Goal: Task Accomplishment & Management: Manage account settings

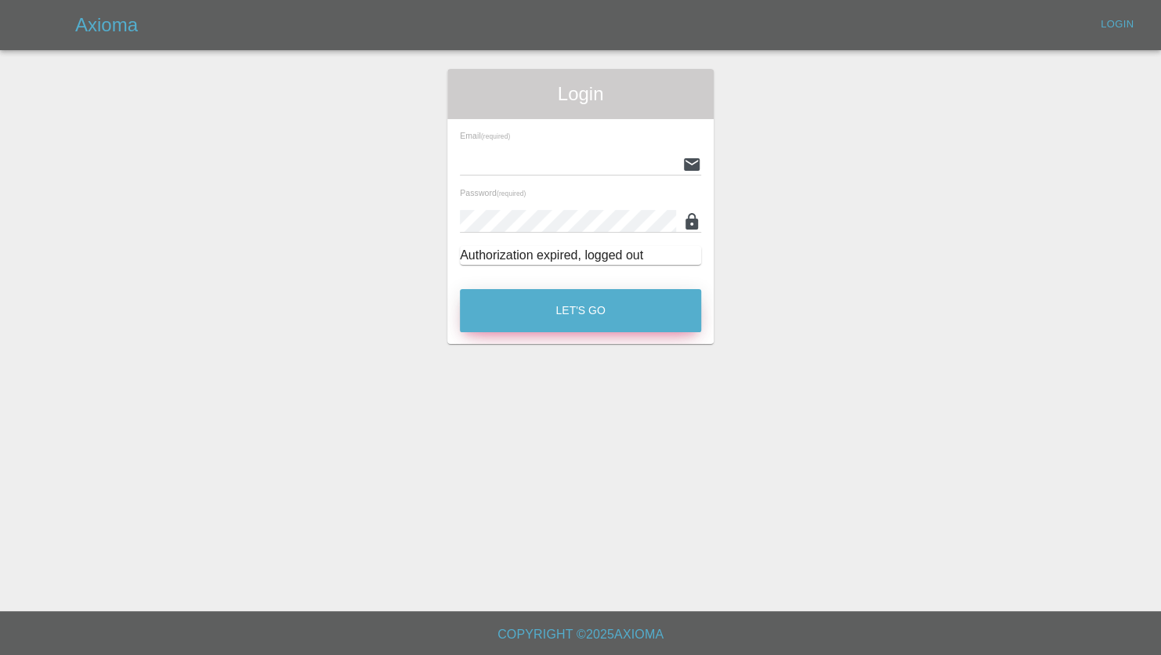
type input "jeff.firmin@revive-uk.com"
click at [588, 310] on button "Let's Go" at bounding box center [580, 310] width 241 height 43
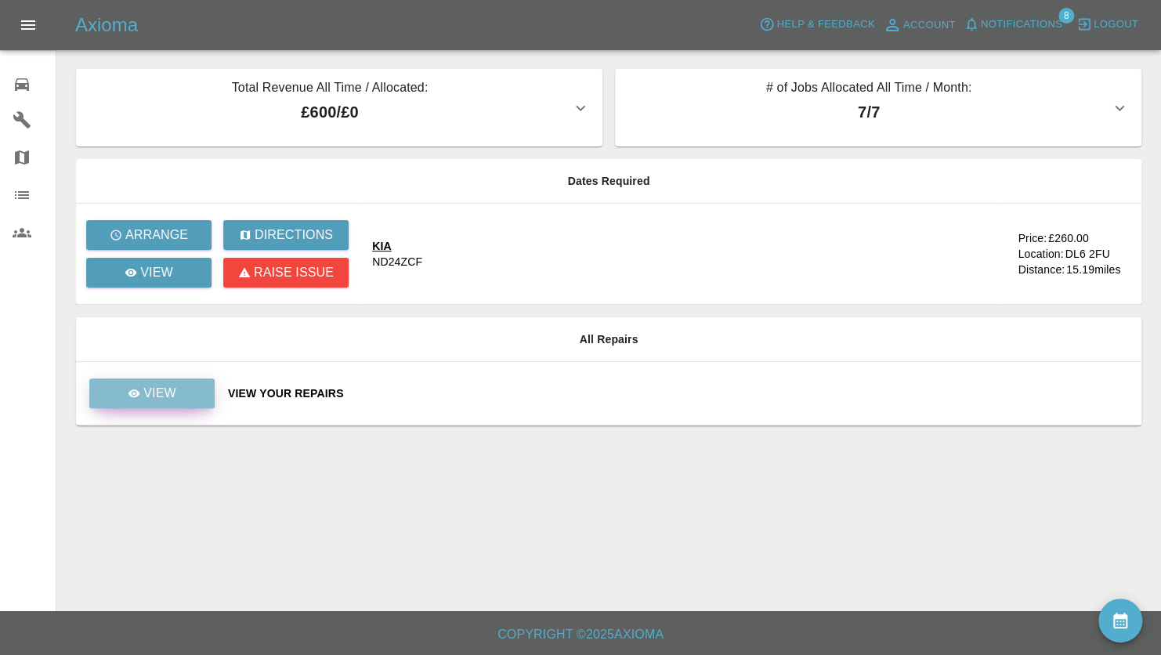
click at [173, 397] on p "View" at bounding box center [159, 393] width 33 height 19
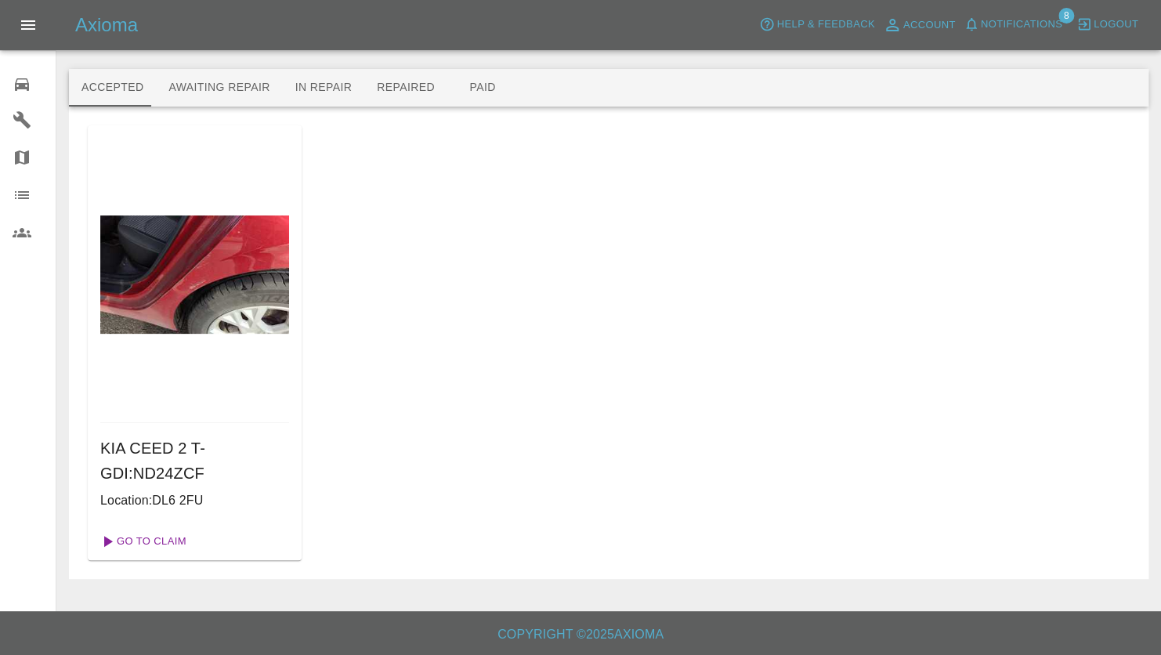
click at [131, 536] on link "Go To Claim" at bounding box center [142, 541] width 96 height 25
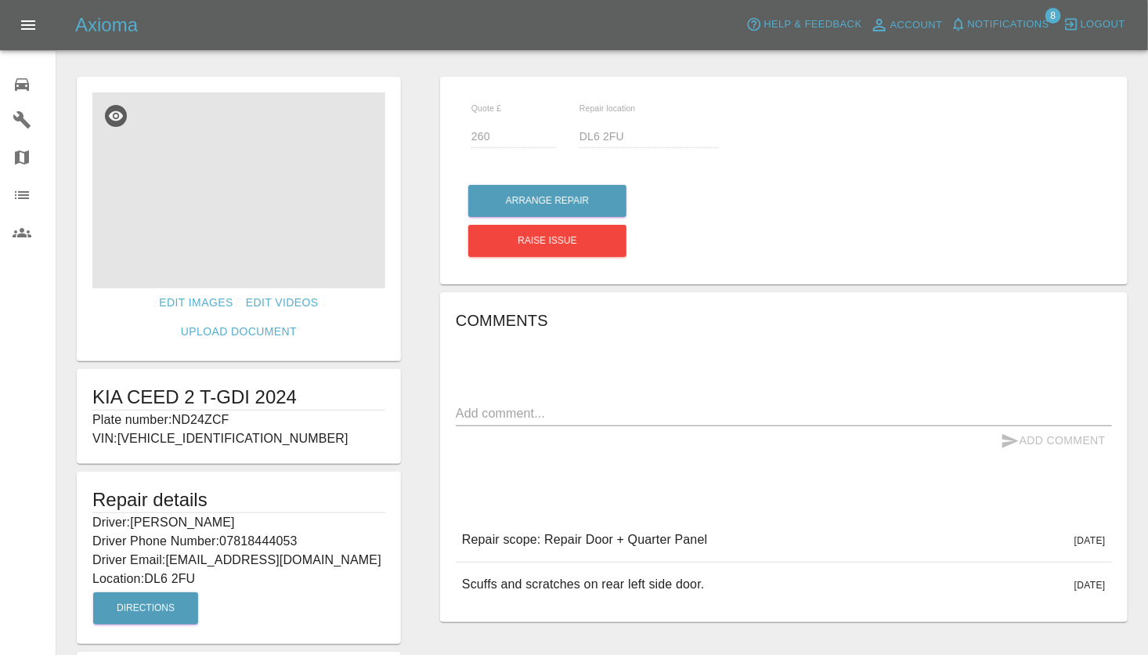
click at [284, 201] on img at bounding box center [238, 190] width 293 height 196
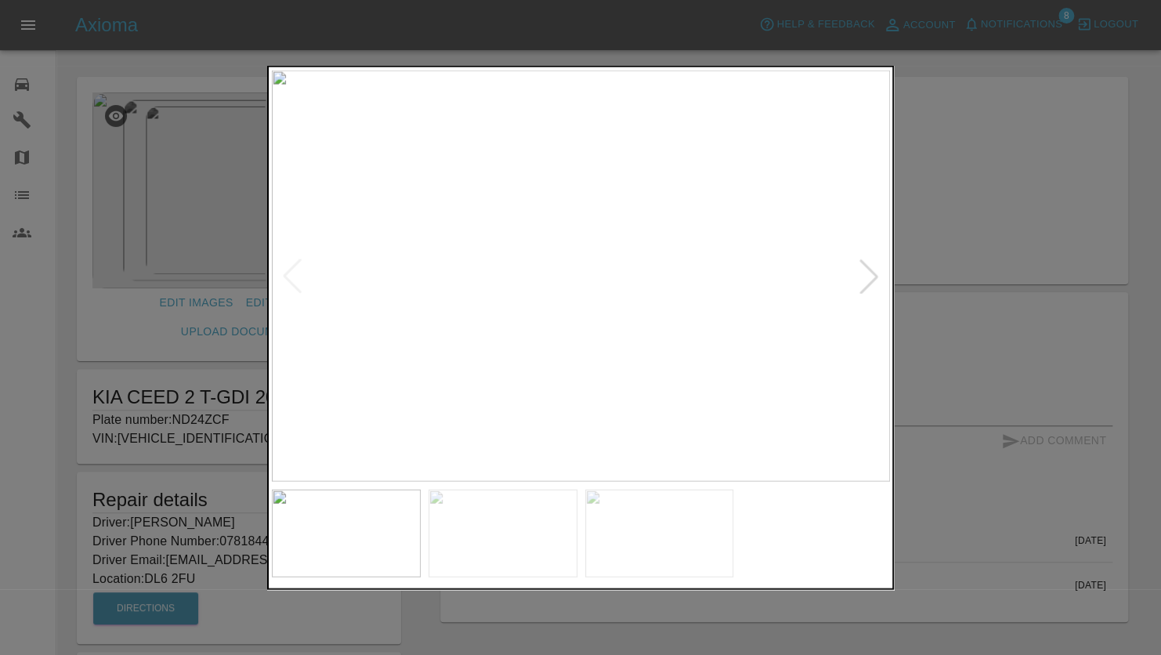
click at [866, 269] on div at bounding box center [869, 276] width 34 height 34
click at [861, 269] on div at bounding box center [869, 276] width 34 height 34
click at [861, 269] on img at bounding box center [581, 276] width 618 height 411
click at [898, 251] on div at bounding box center [580, 327] width 1161 height 655
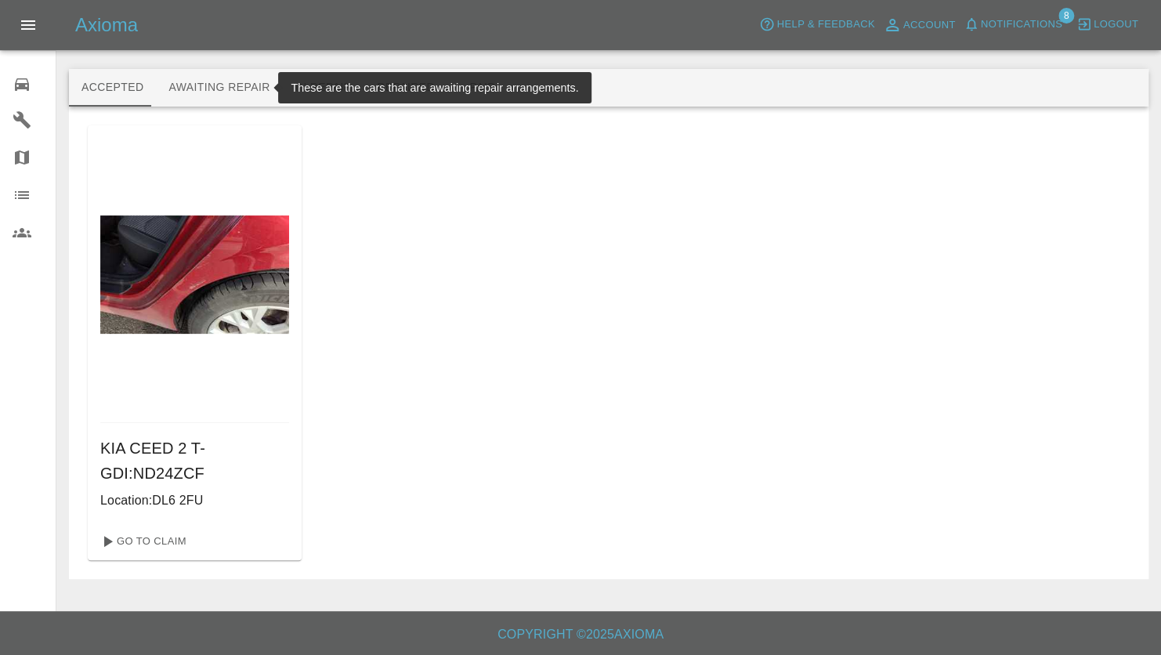
click at [209, 85] on button "Awaiting Repair" at bounding box center [219, 88] width 126 height 38
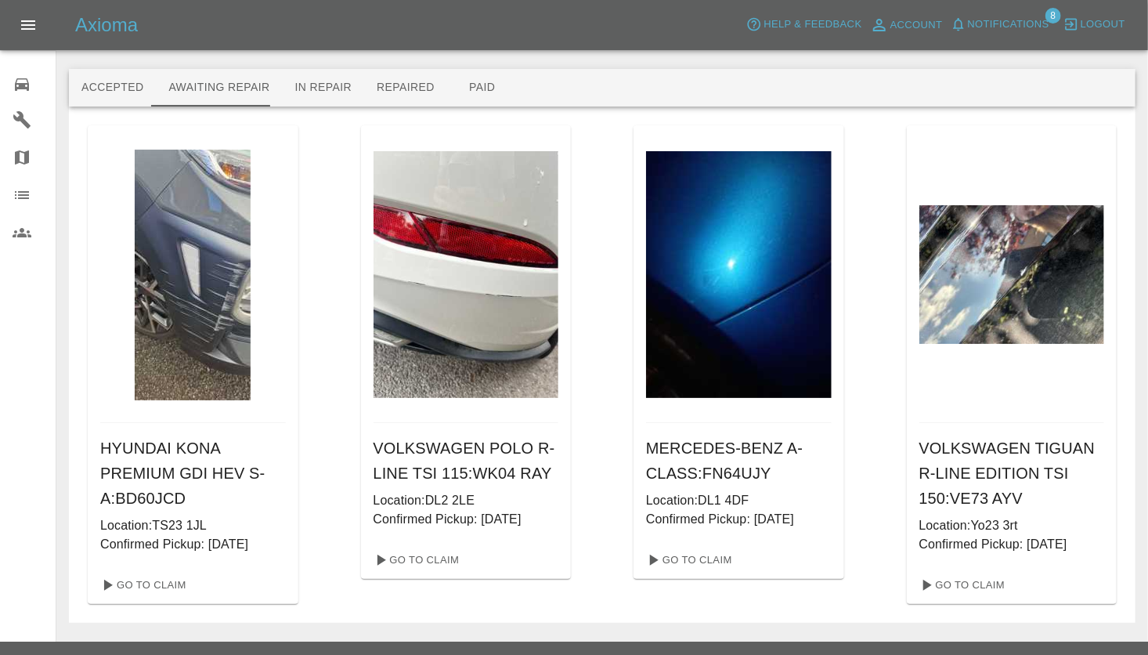
click at [712, 56] on div at bounding box center [602, 44] width 1067 height 50
click at [684, 60] on div at bounding box center [602, 44] width 1067 height 50
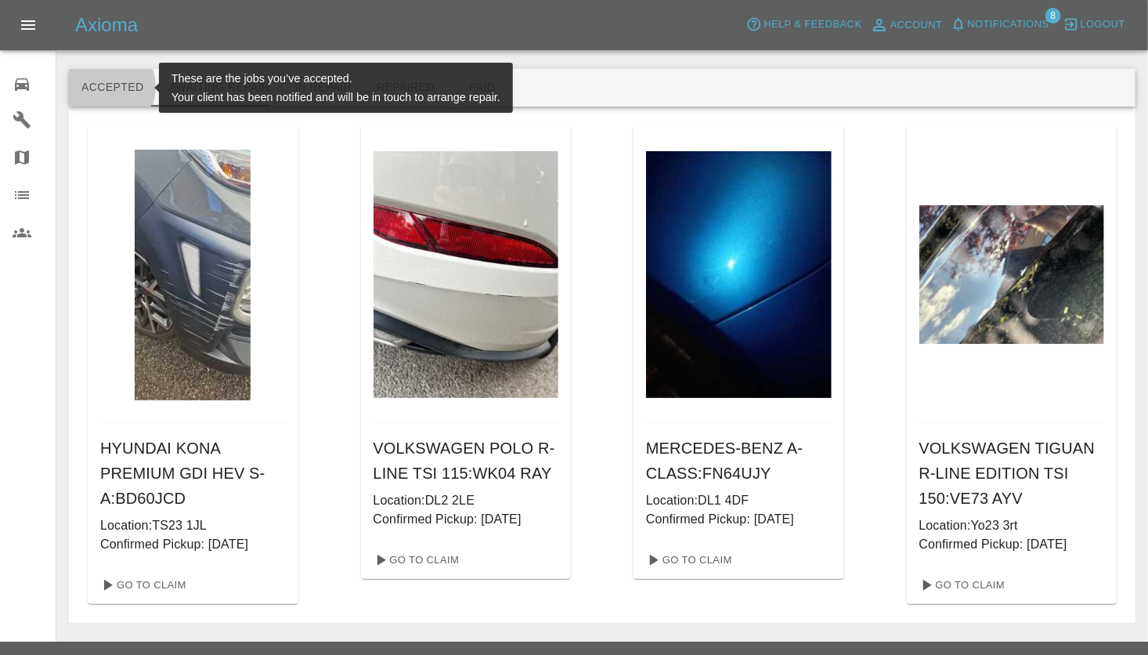
click at [104, 87] on button "Accepted" at bounding box center [112, 88] width 87 height 38
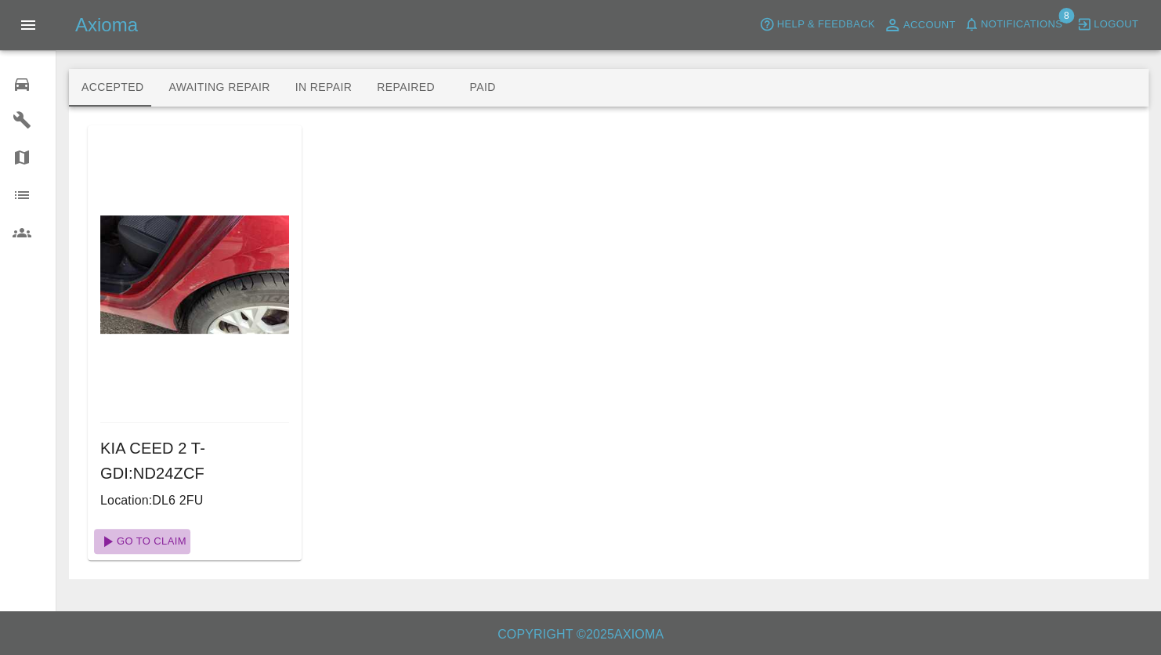
click at [163, 536] on link "Go To Claim" at bounding box center [142, 541] width 96 height 25
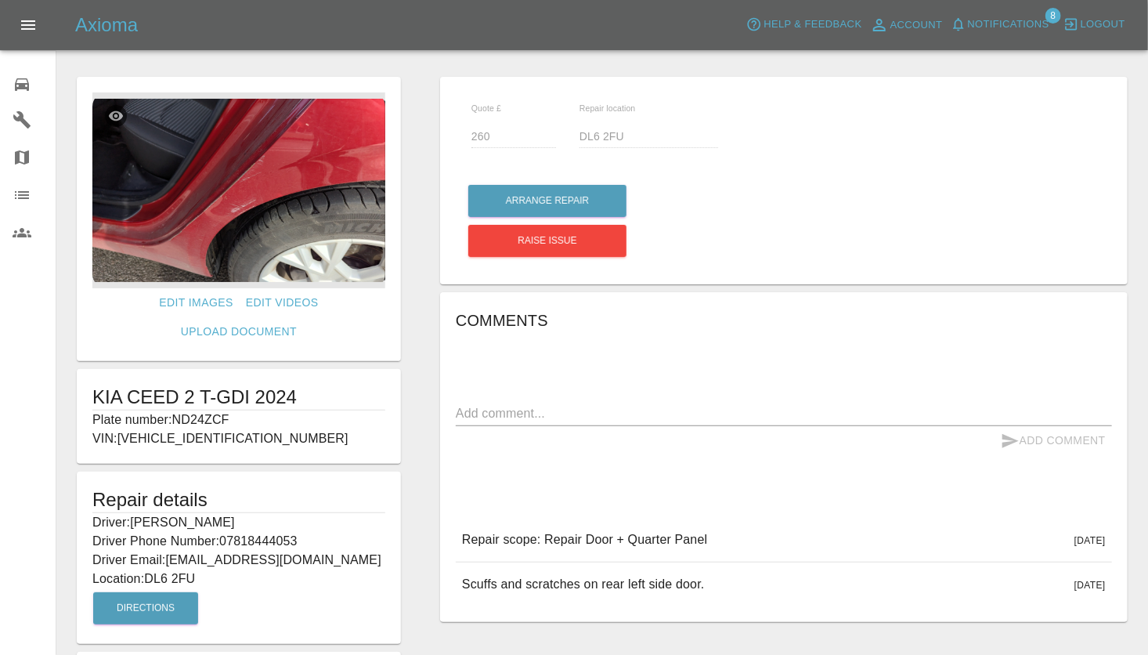
click at [272, 203] on img at bounding box center [238, 190] width 293 height 196
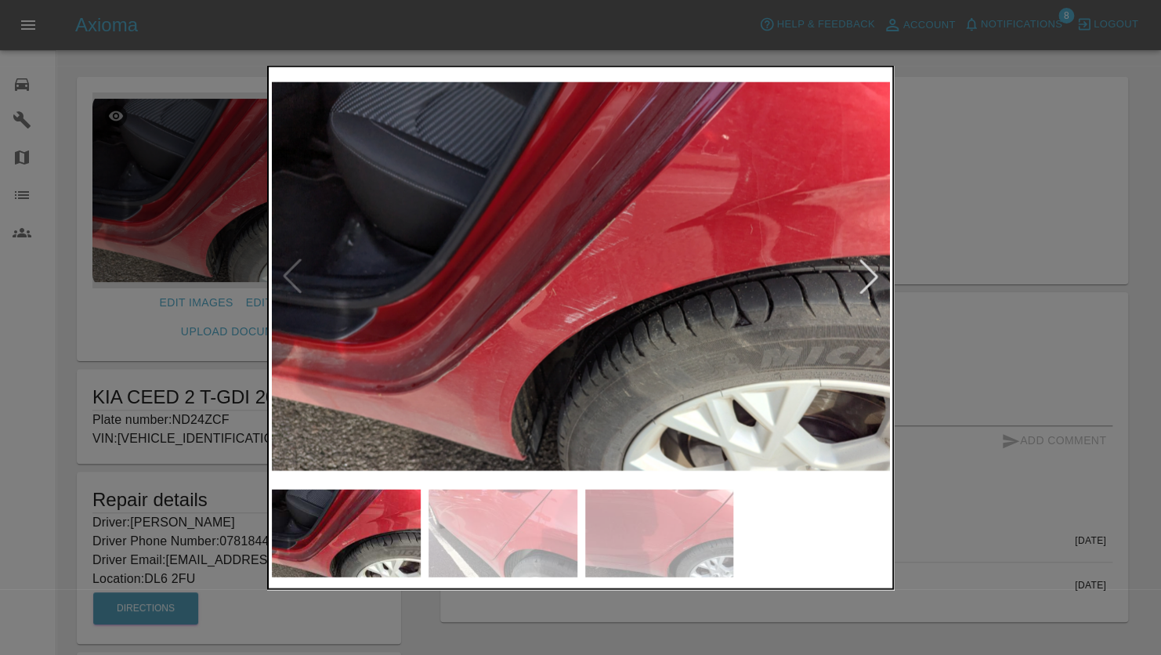
click at [872, 275] on div at bounding box center [869, 276] width 34 height 34
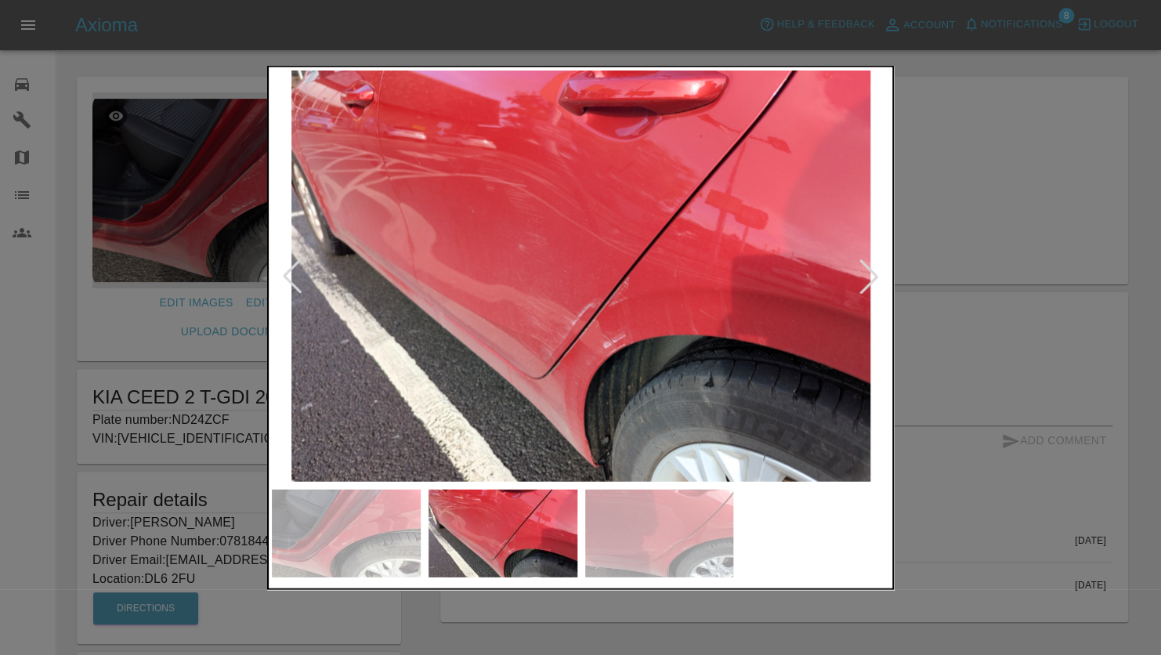
click at [872, 275] on div at bounding box center [869, 276] width 34 height 34
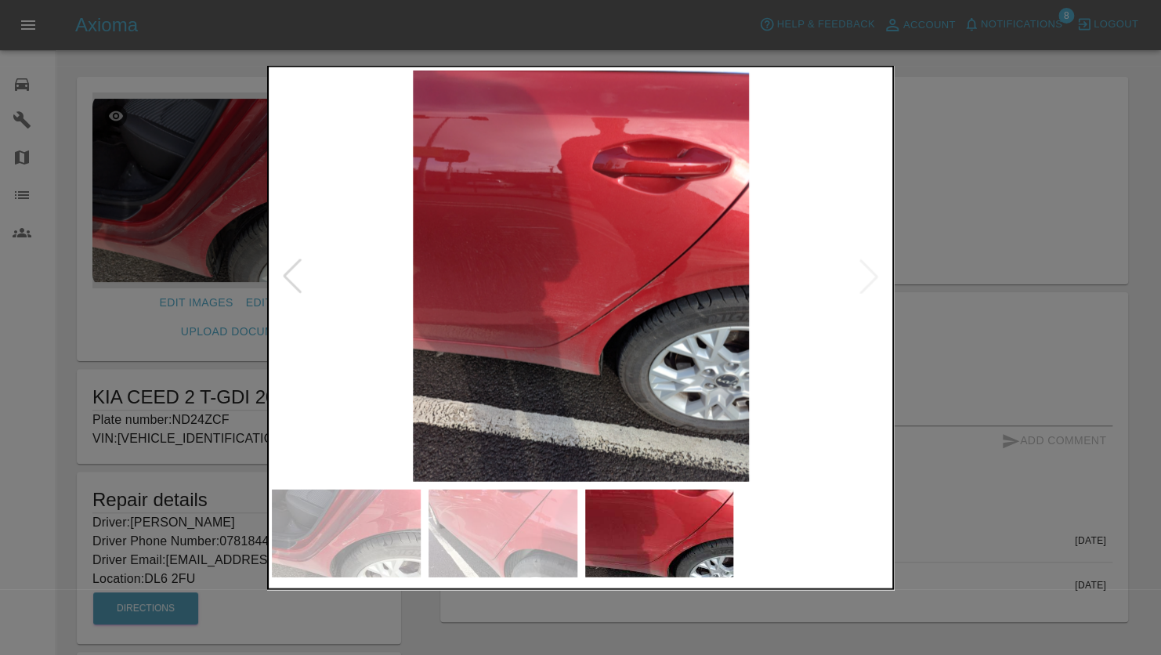
click at [862, 279] on img at bounding box center [581, 276] width 618 height 411
click at [294, 271] on div at bounding box center [292, 276] width 34 height 34
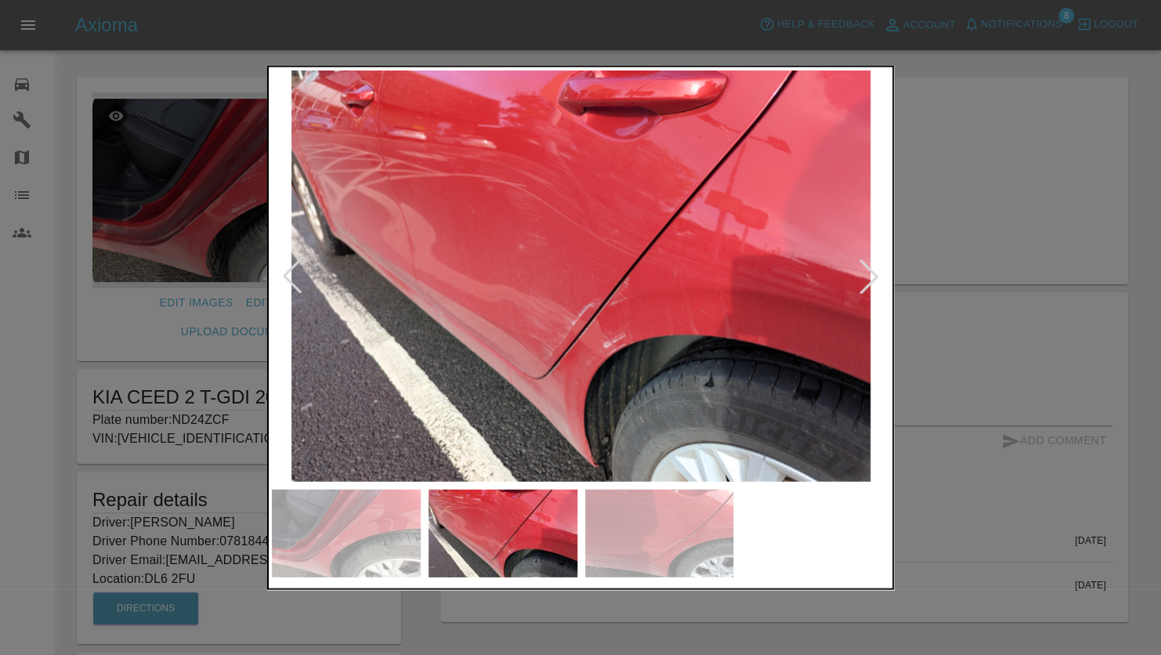
click at [294, 271] on div at bounding box center [292, 276] width 34 height 34
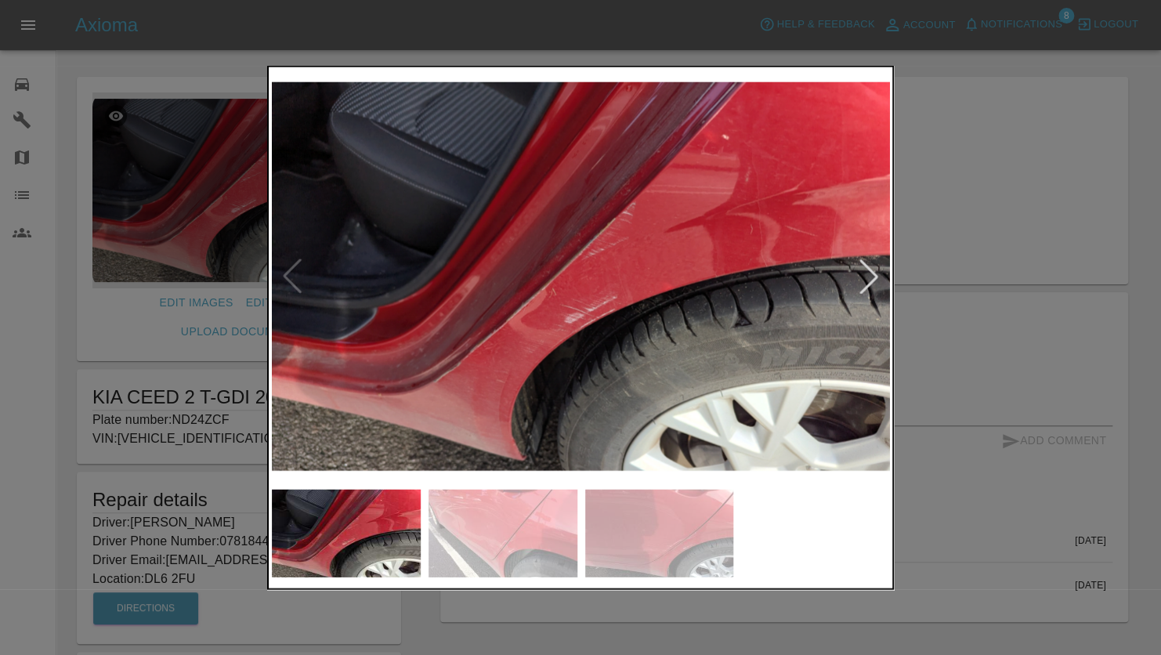
click at [294, 271] on img at bounding box center [581, 276] width 618 height 411
click at [870, 269] on div at bounding box center [869, 276] width 34 height 34
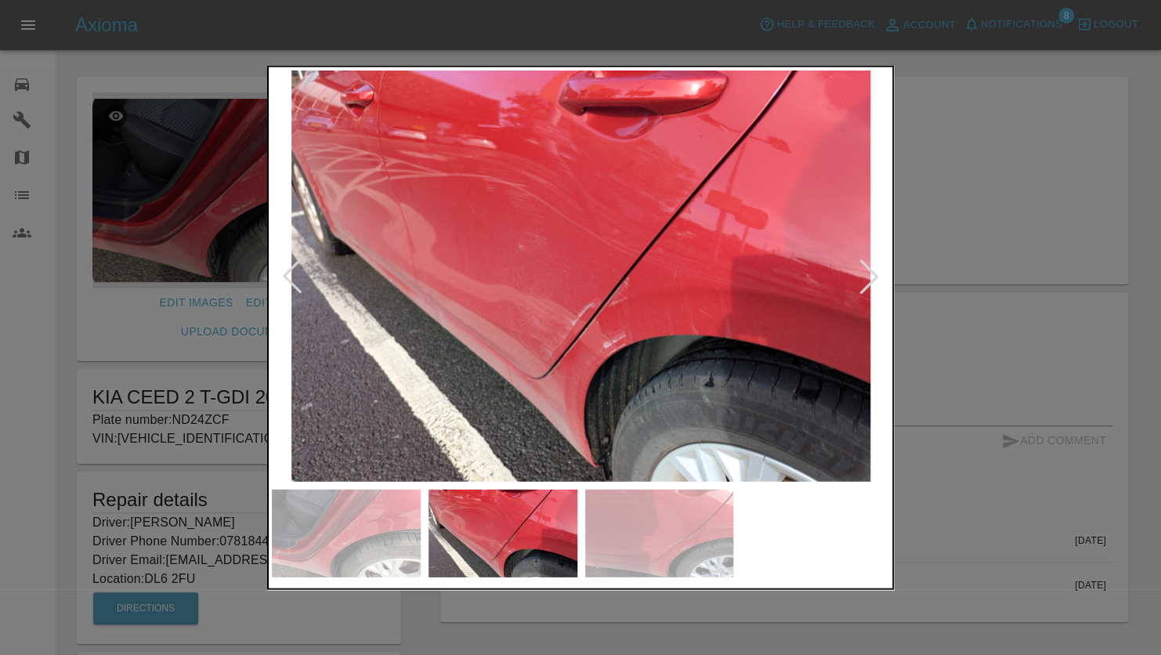
click at [943, 250] on div at bounding box center [580, 327] width 1161 height 655
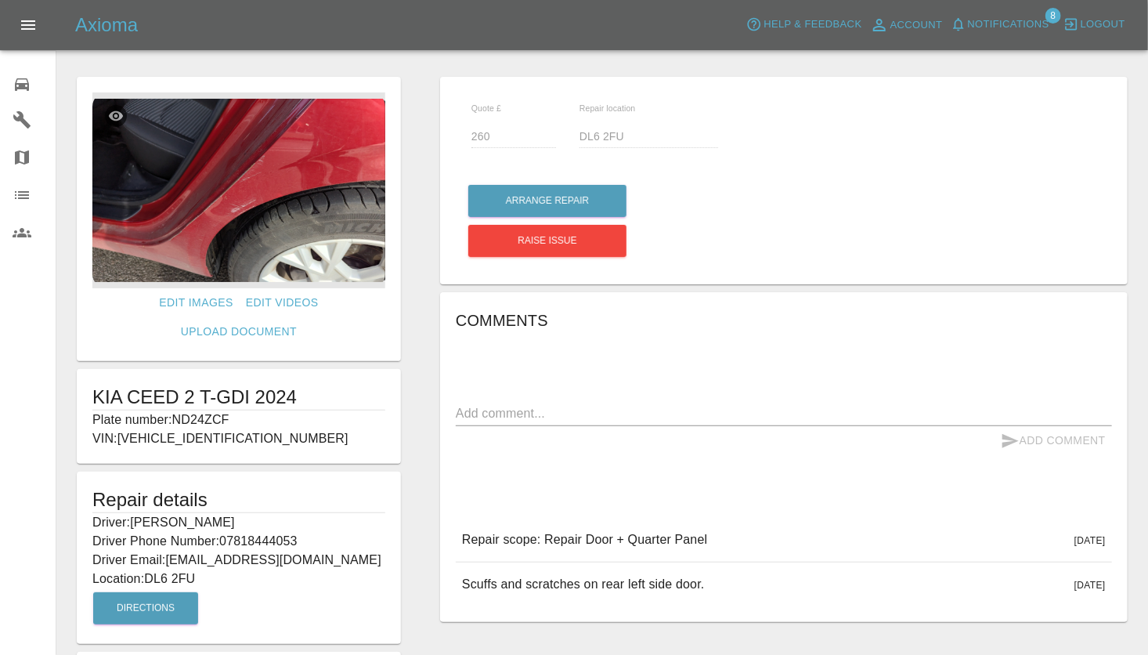
click at [416, 338] on div "Edit Images Edit Videos Upload Document KIA CEED 2 T-GDI 2024 Plate number: ND2…" at bounding box center [238, 393] width 363 height 648
click at [523, 582] on p "Scuffs and scratches on rear left side door." at bounding box center [583, 584] width 243 height 19
click at [411, 262] on div "Edit Images Edit Videos Upload Document KIA CEED 2 T-GDI 2024 Plate number: ND2…" at bounding box center [238, 393] width 363 height 648
click at [419, 67] on div at bounding box center [602, 44] width 1067 height 50
click at [414, 219] on div "Edit Images Edit Videos Upload Document KIA CEED 2 T-GDI 2024 Plate number: ND2…" at bounding box center [238, 393] width 363 height 648
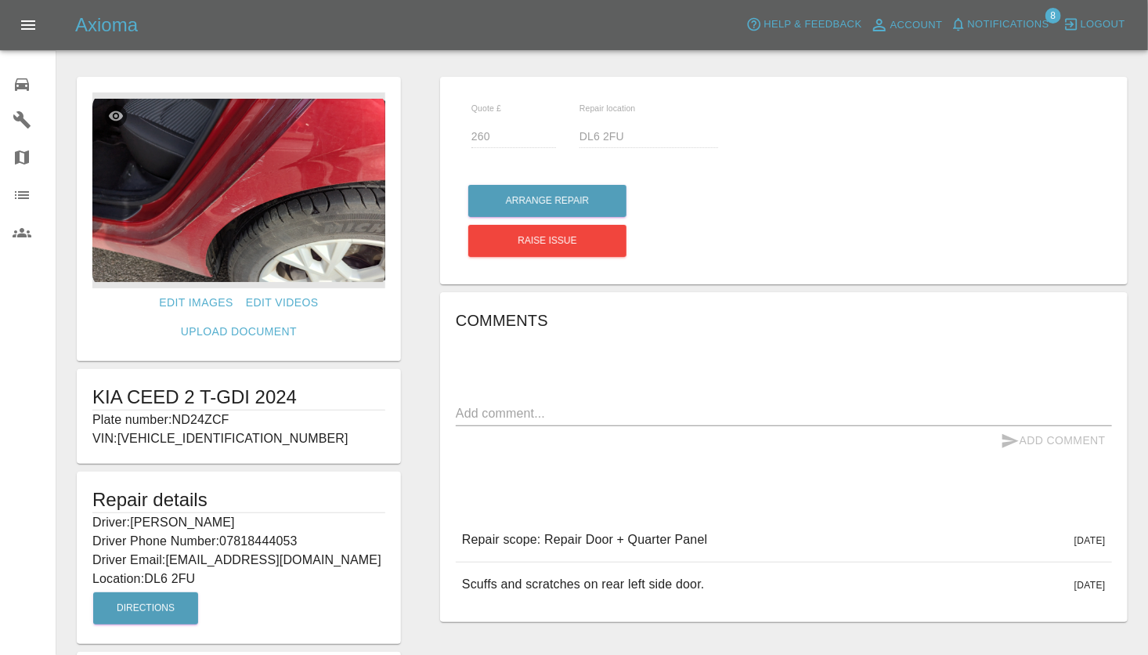
click at [188, 256] on img at bounding box center [238, 190] width 293 height 196
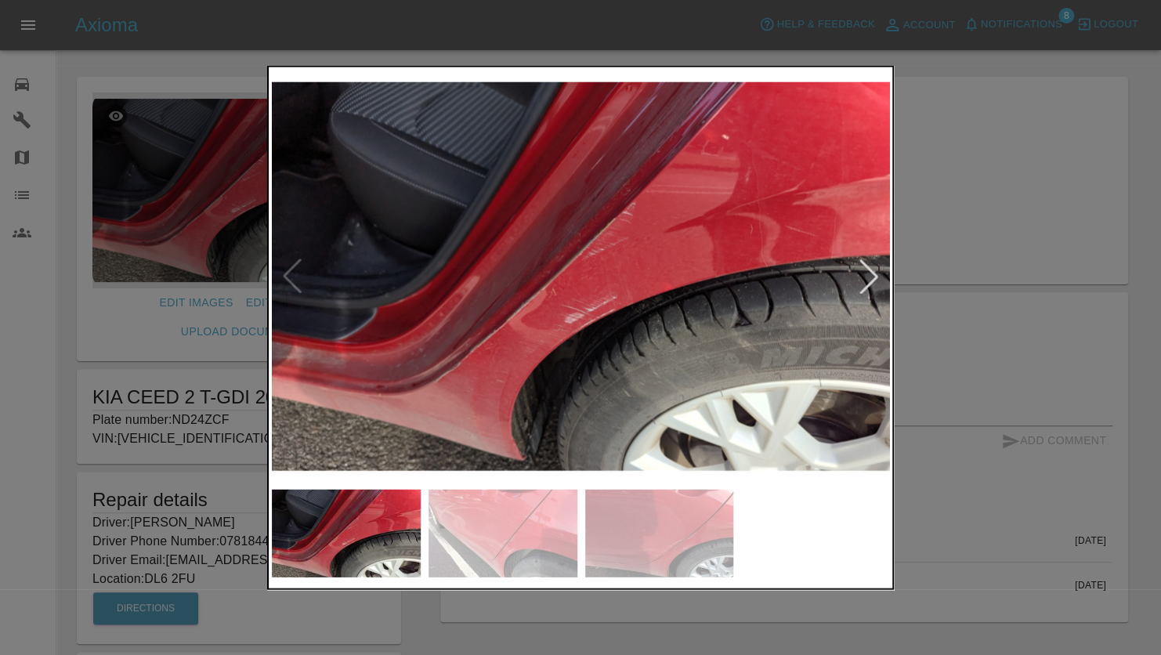
click at [950, 185] on div at bounding box center [580, 327] width 1161 height 655
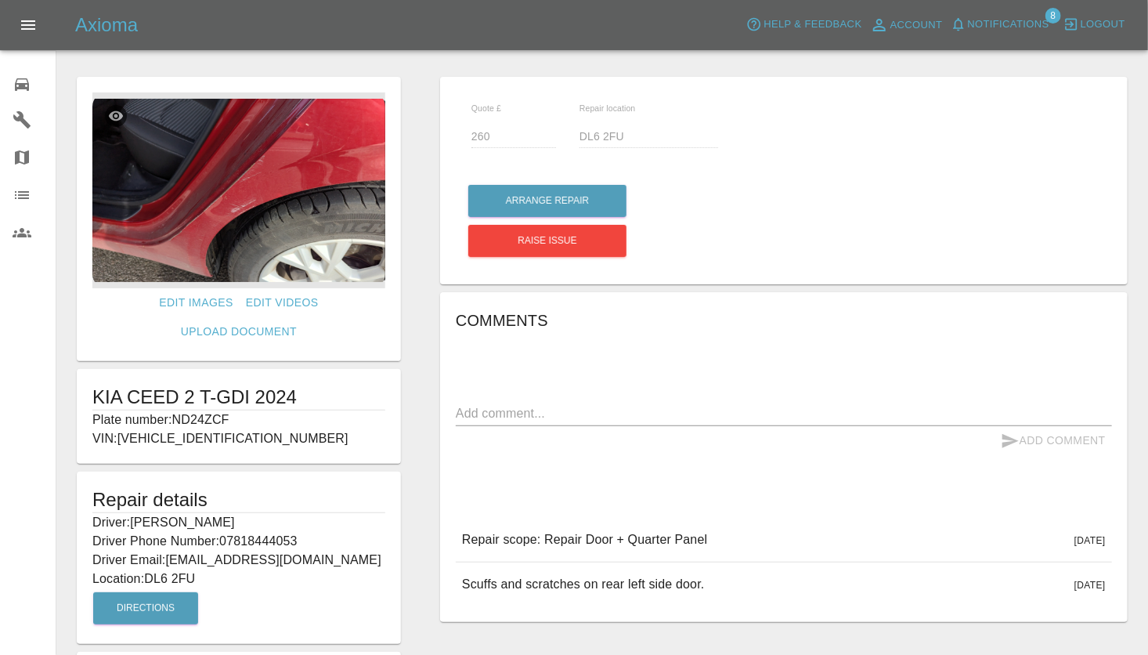
click at [422, 280] on div "Quote £ 260 Repair location DL6 2FU Arrange Repair Raise issue Comments x Add C…" at bounding box center [784, 393] width 727 height 648
click at [302, 191] on img at bounding box center [238, 190] width 293 height 196
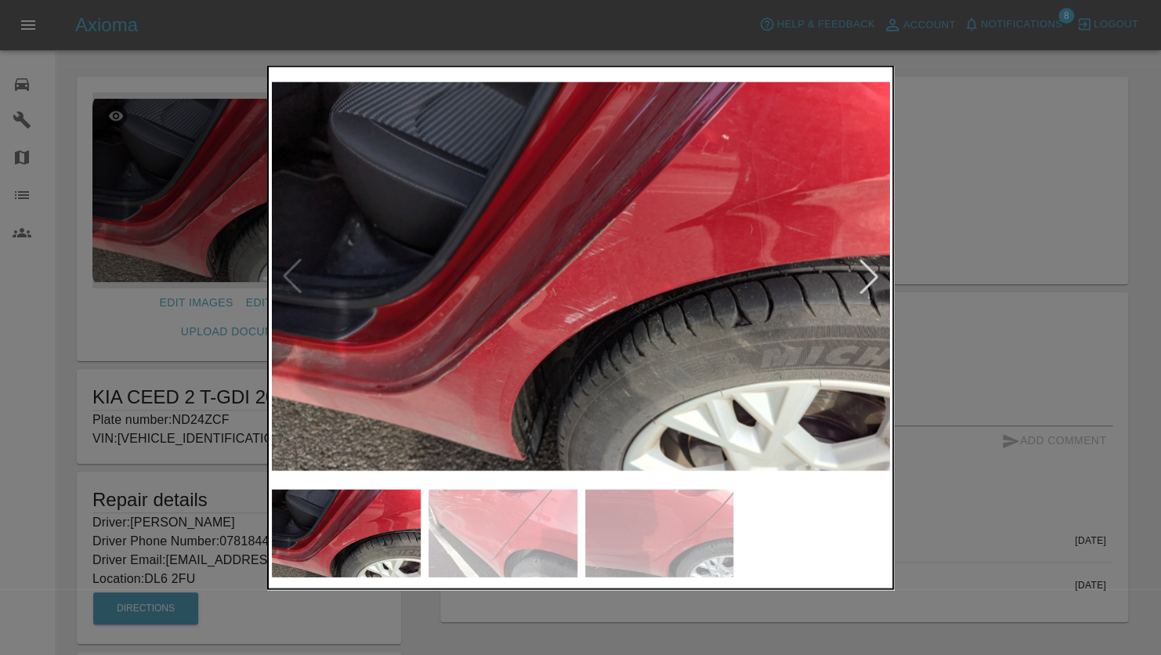
click at [866, 269] on div at bounding box center [869, 276] width 34 height 34
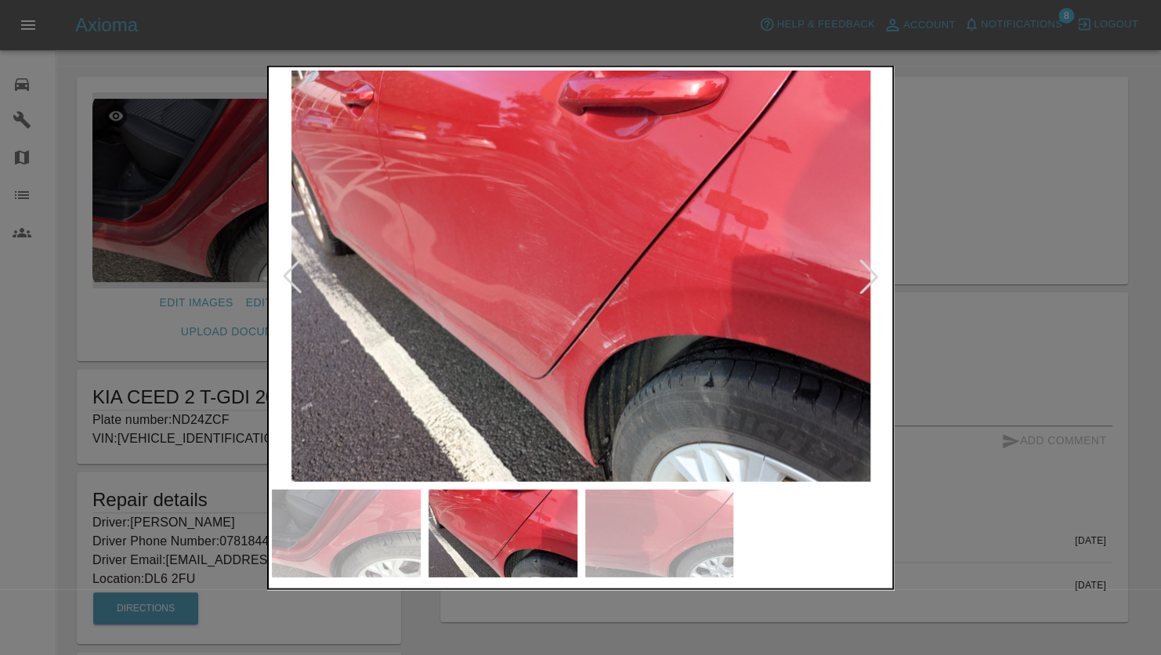
click at [866, 270] on div at bounding box center [869, 276] width 34 height 34
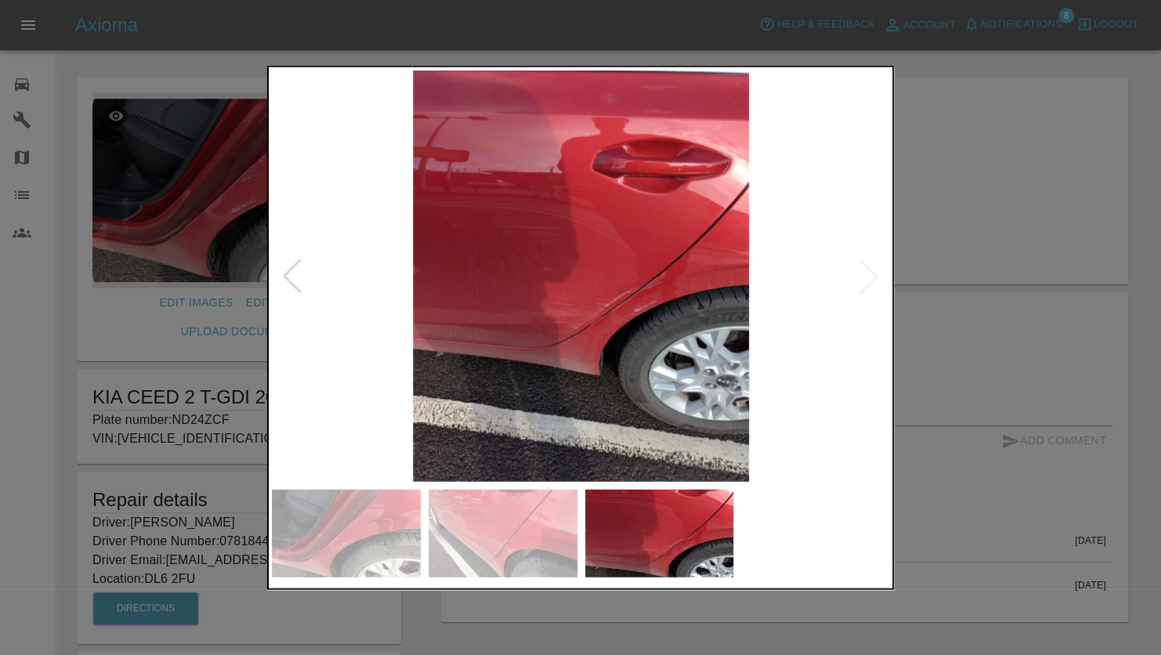
click at [872, 284] on img at bounding box center [581, 276] width 618 height 411
click at [299, 276] on div at bounding box center [292, 276] width 34 height 34
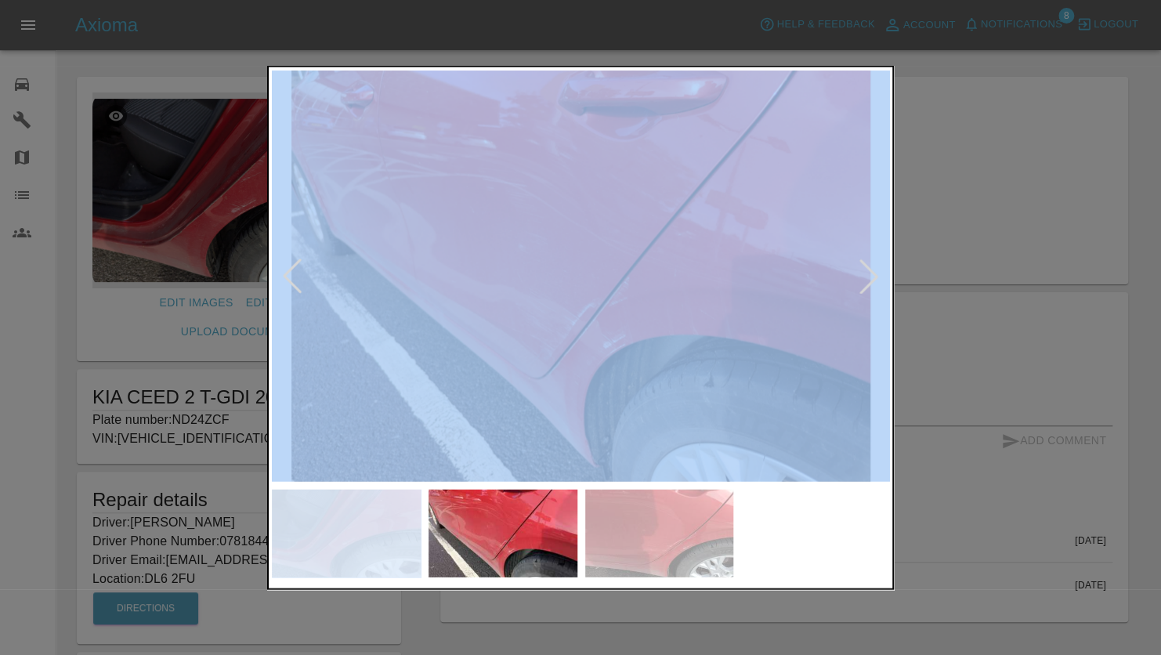
click at [299, 276] on div at bounding box center [292, 276] width 34 height 34
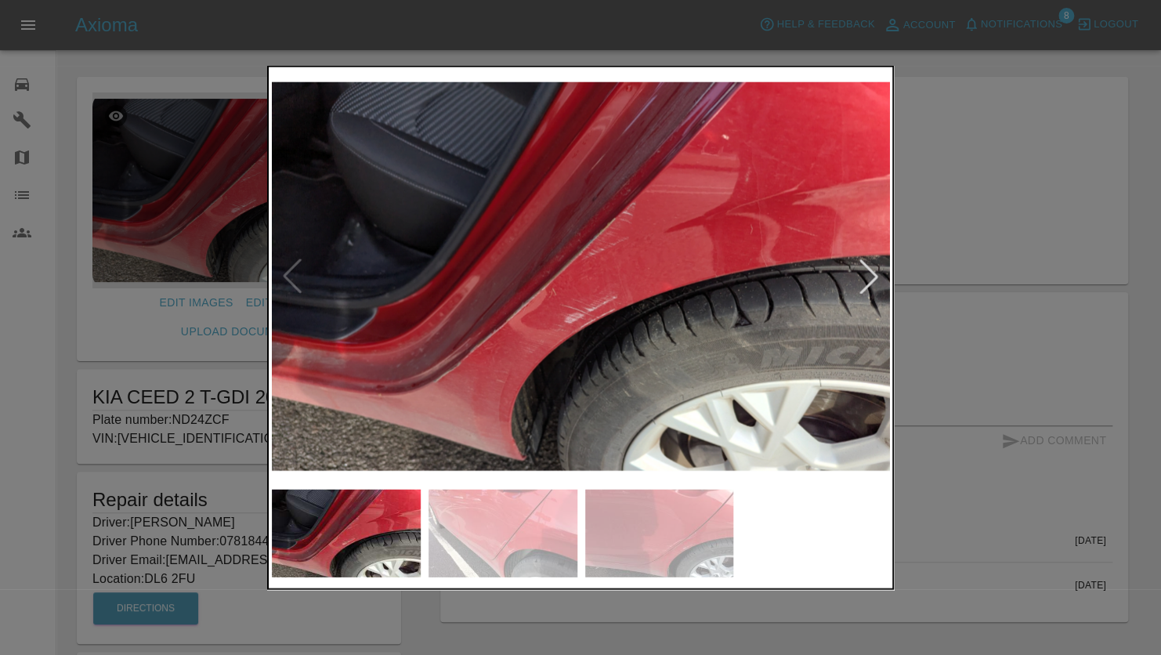
click at [963, 163] on div at bounding box center [580, 327] width 1161 height 655
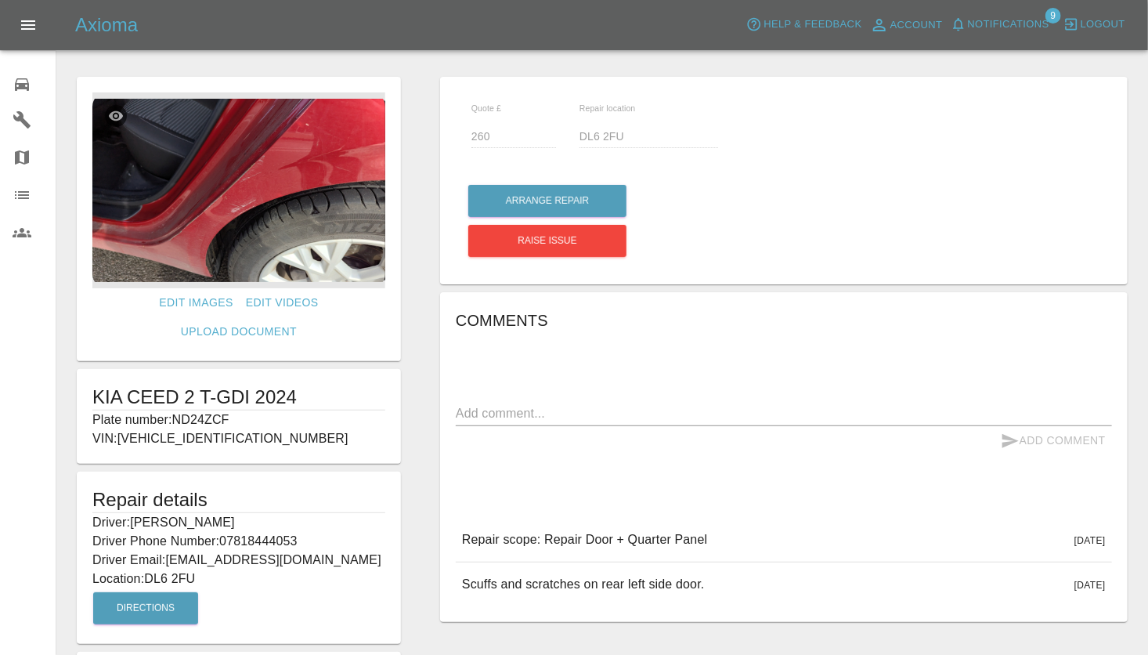
click at [26, 89] on icon at bounding box center [22, 84] width 19 height 19
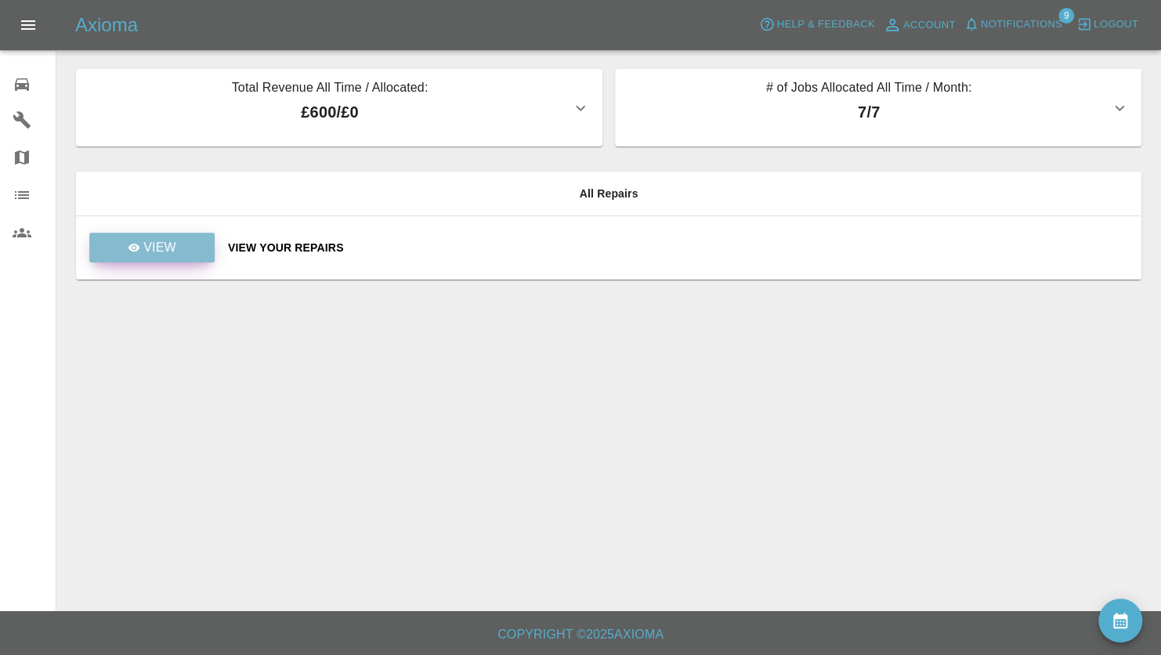
click at [134, 249] on icon at bounding box center [134, 247] width 13 height 13
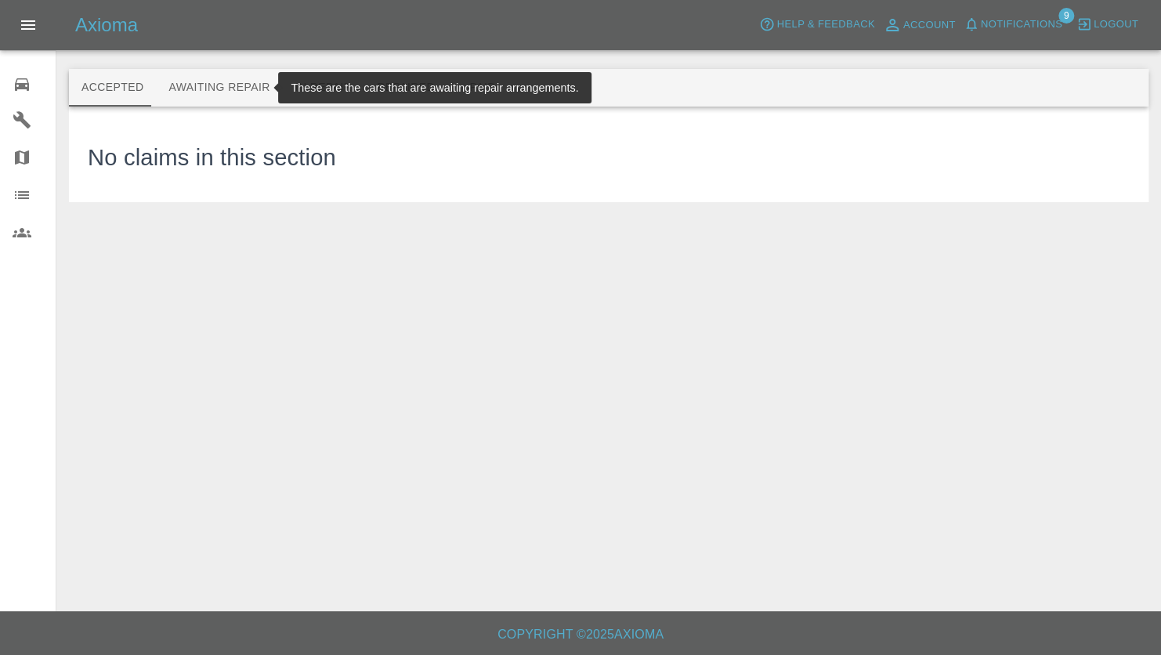
click at [222, 88] on button "Awaiting Repair" at bounding box center [219, 88] width 126 height 38
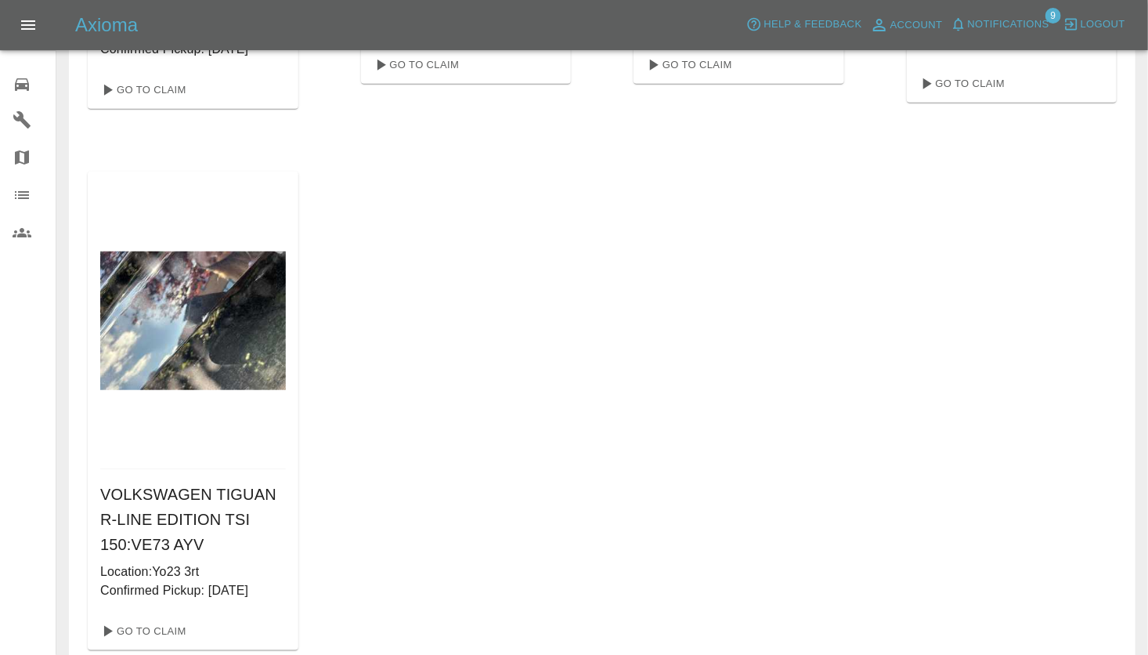
scroll to position [548, 0]
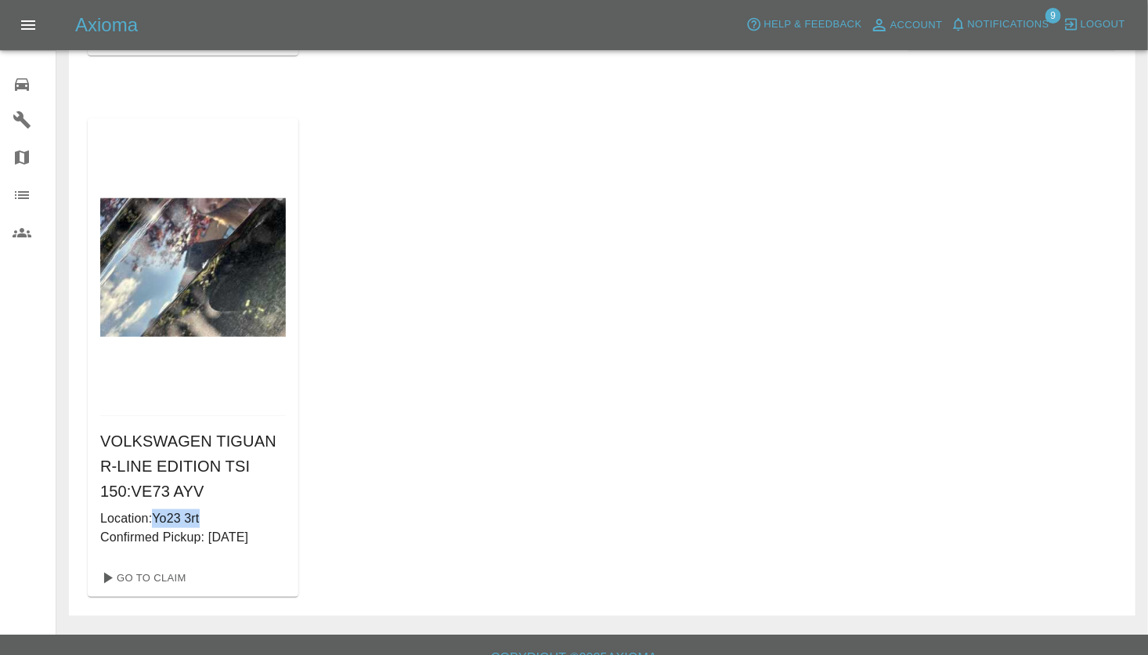
drag, startPoint x: 157, startPoint y: 518, endPoint x: 208, endPoint y: 519, distance: 50.1
click at [208, 519] on p "Location: Yo23 3rt" at bounding box center [193, 518] width 186 height 19
drag, startPoint x: 208, startPoint y: 519, endPoint x: 197, endPoint y: 519, distance: 10.2
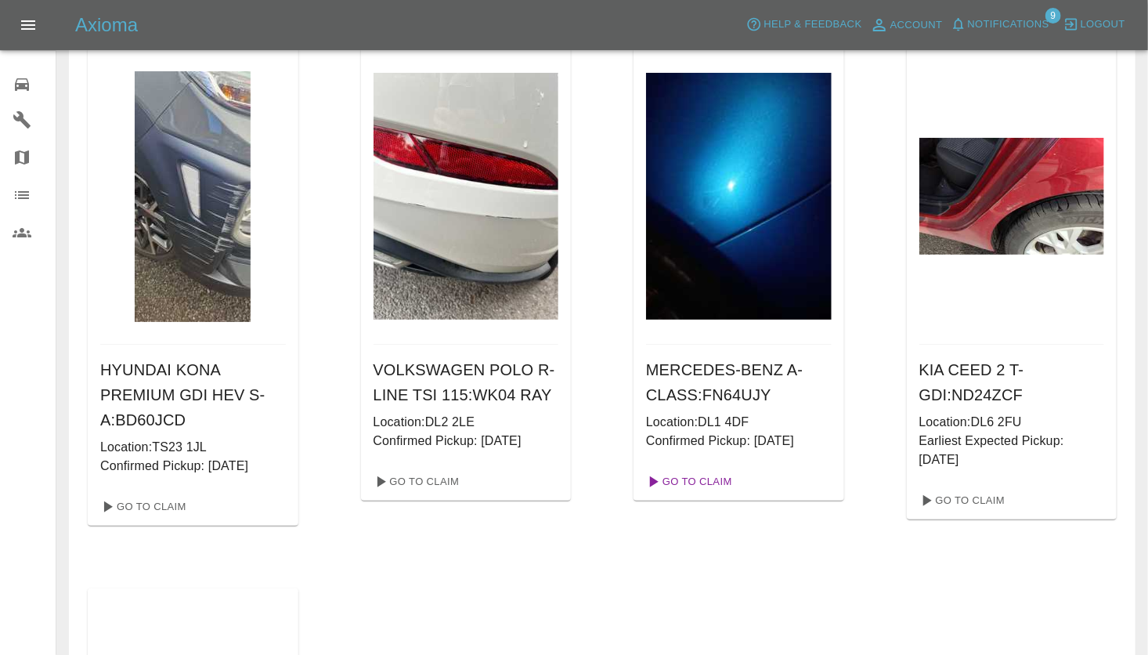
click at [700, 484] on link "Go To Claim" at bounding box center [688, 481] width 96 height 25
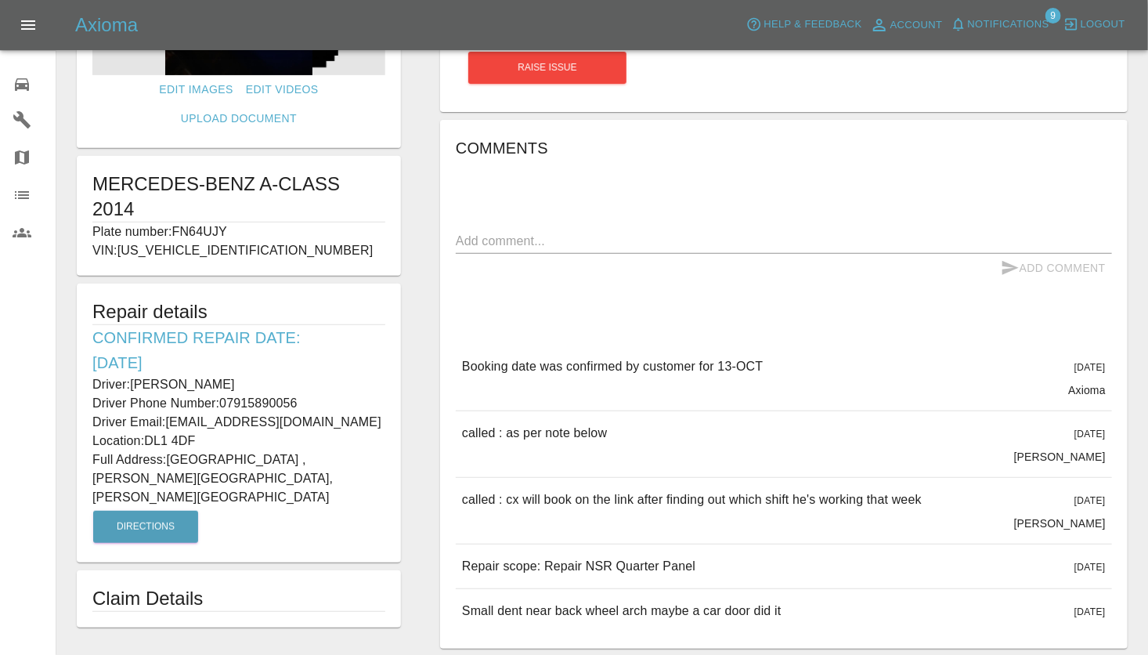
scroll to position [44, 0]
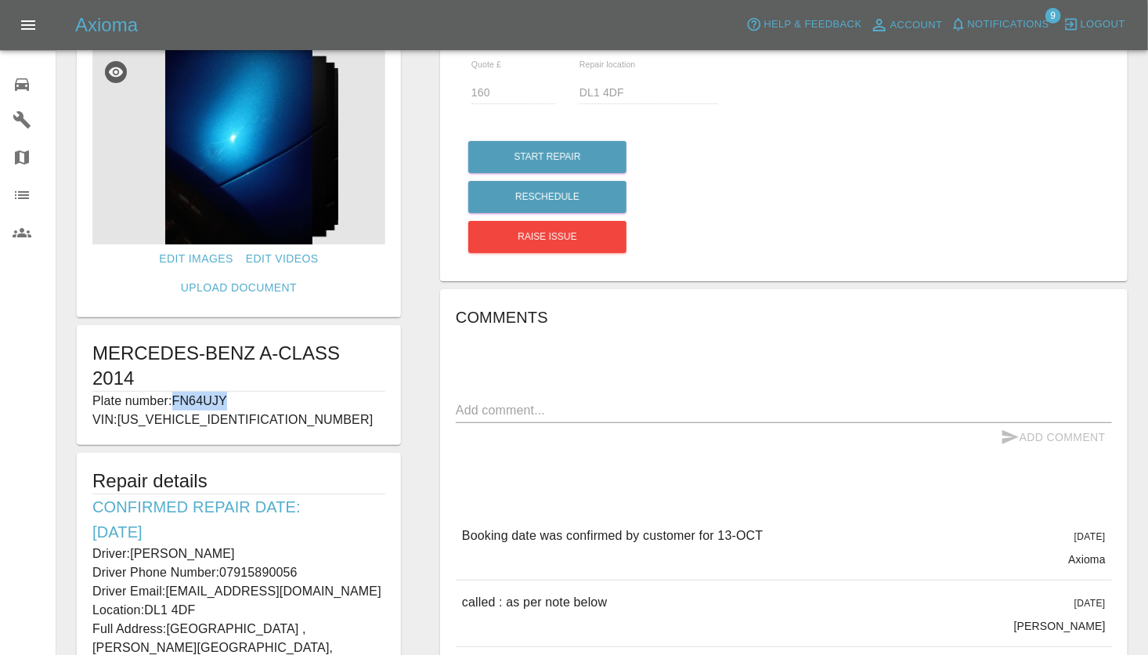
drag, startPoint x: 176, startPoint y: 342, endPoint x: 233, endPoint y: 343, distance: 57.2
click at [233, 392] on p "Plate number: FN64UJY" at bounding box center [238, 401] width 293 height 19
drag, startPoint x: 233, startPoint y: 343, endPoint x: 214, endPoint y: 345, distance: 19.7
copy p "FN64UJY"
drag, startPoint x: 97, startPoint y: 324, endPoint x: 319, endPoint y: 315, distance: 221.9
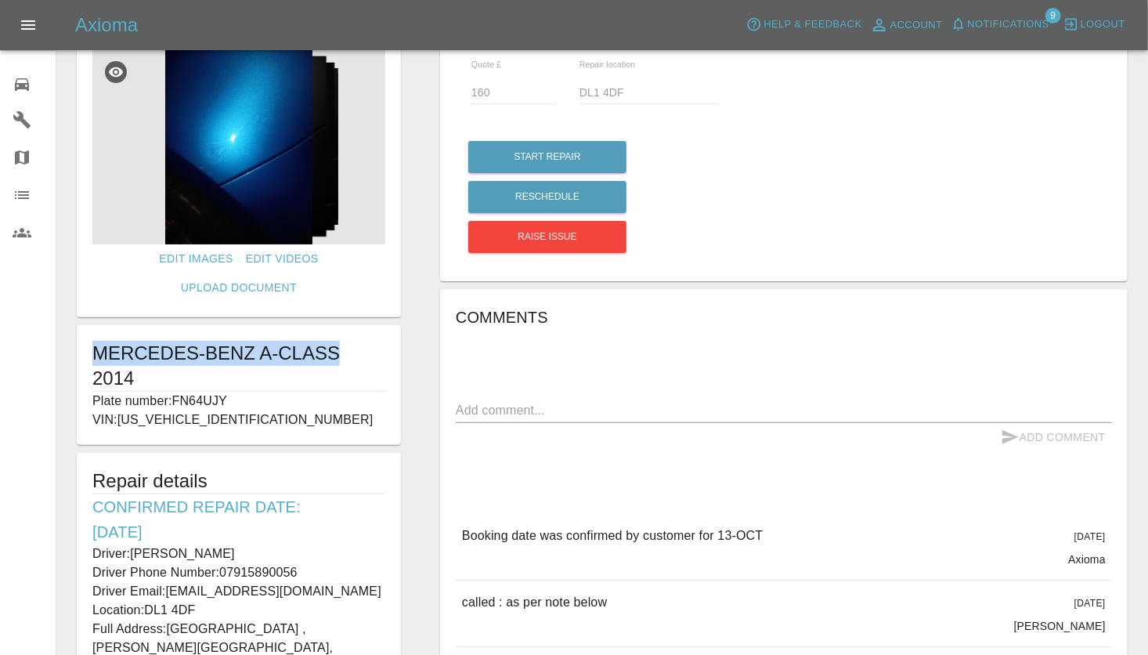
click at [319, 341] on h1 "MERCEDES-BENZ A-CLASS 2014" at bounding box center [238, 366] width 293 height 50
drag, startPoint x: 319, startPoint y: 315, endPoint x: 267, endPoint y: 327, distance: 53.2
copy h1 "MERCEDES-BENZ A-CLASS"
click at [207, 392] on p "Plate number: FN64UJY" at bounding box center [238, 401] width 293 height 19
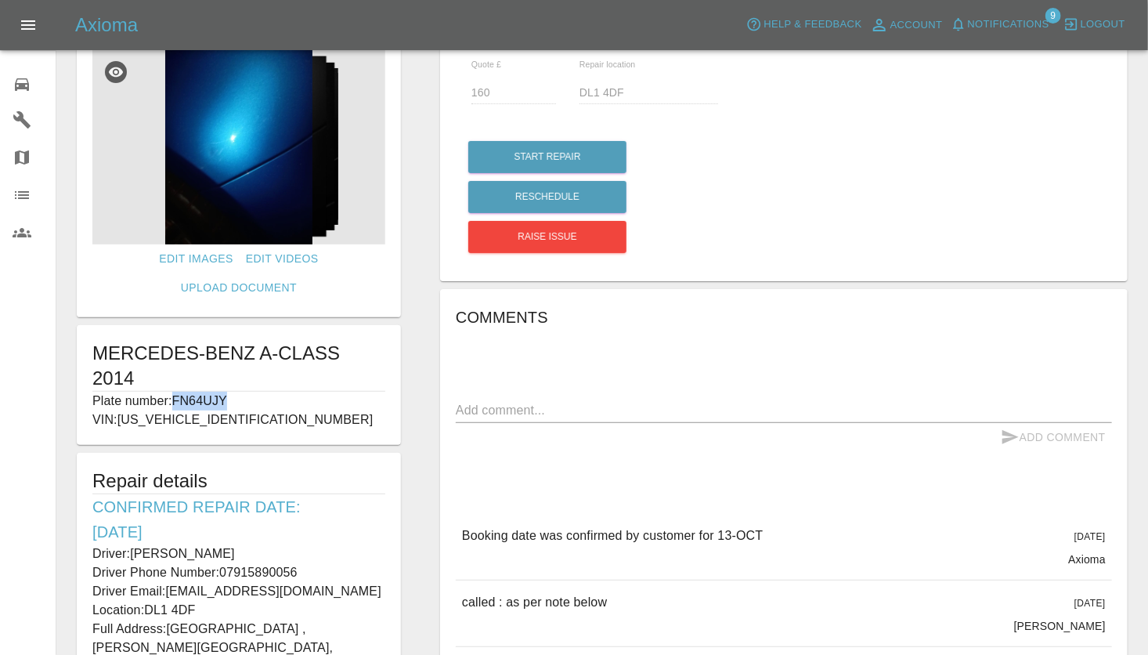
copy p "FN64UJY"
click at [433, 458] on div "Quote £ 160 Repair location DL1 4DF Start Repair Reschedule Raise issue Comment…" at bounding box center [784, 425] width 727 height 801
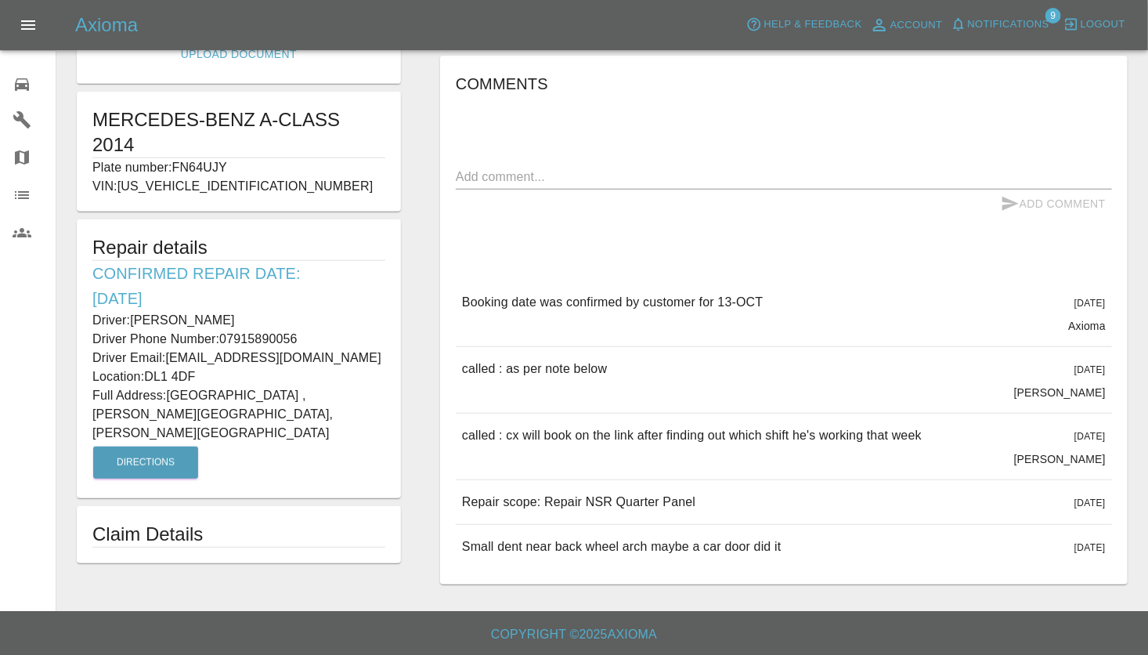
scroll to position [122, 0]
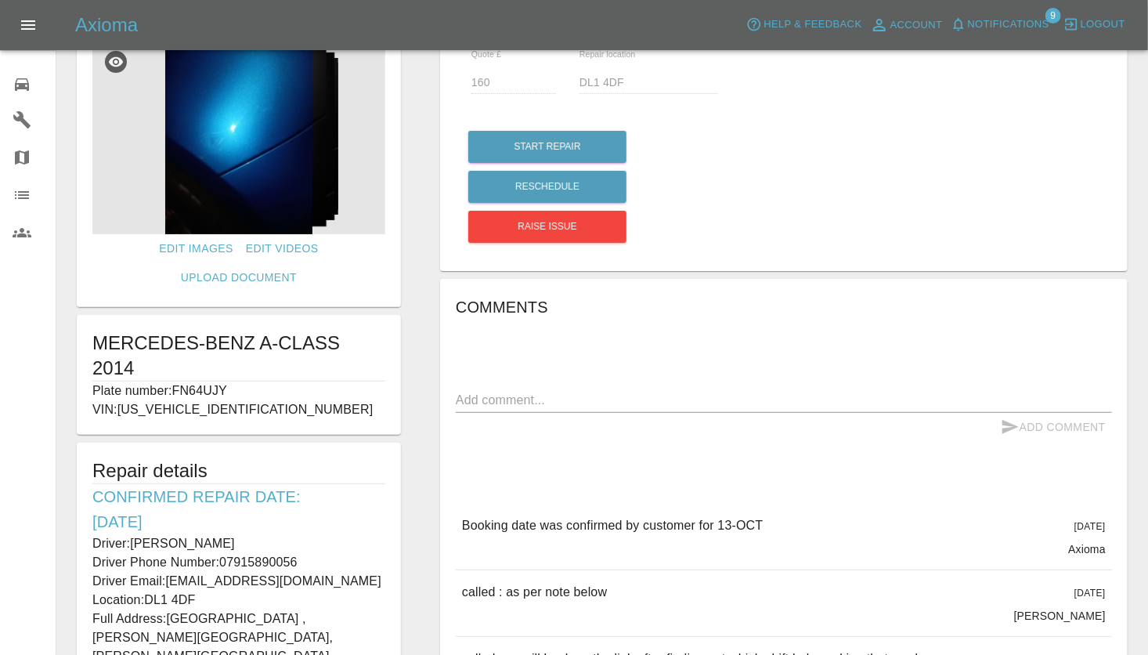
scroll to position [0, 0]
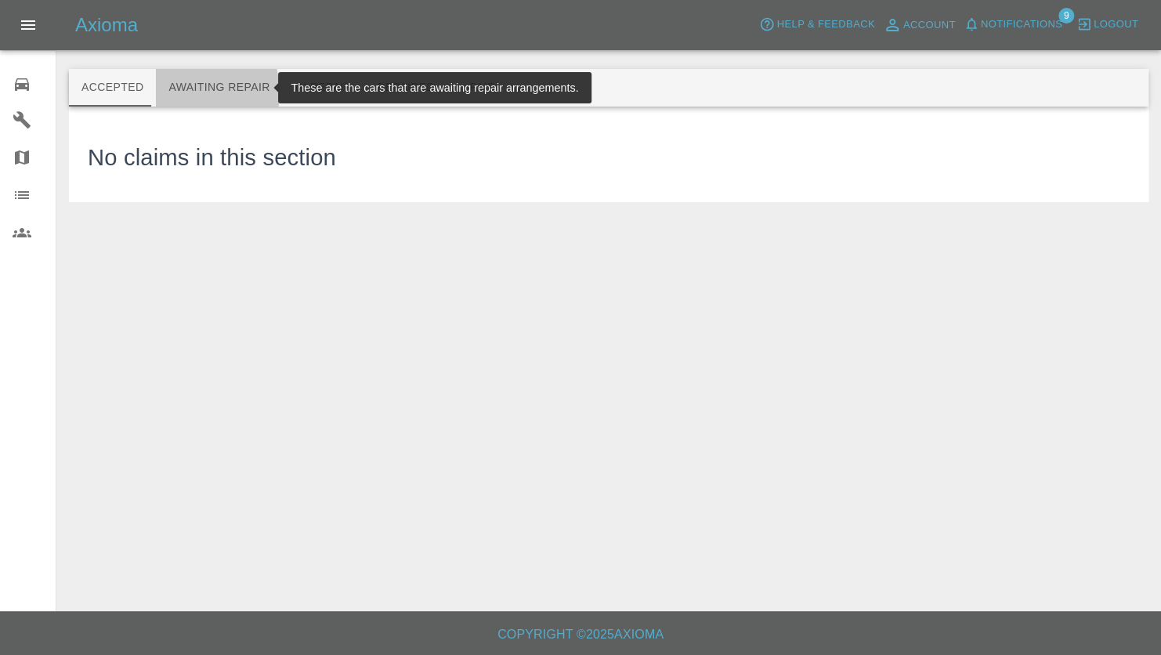
click at [180, 92] on button "Awaiting Repair" at bounding box center [219, 88] width 126 height 38
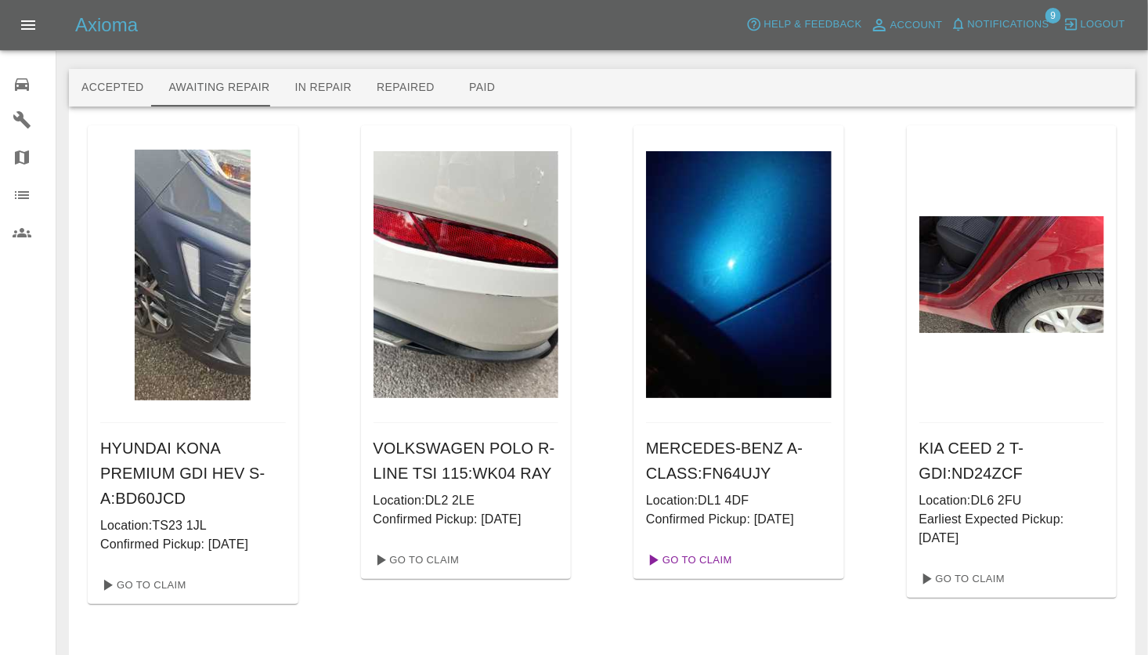
click at [706, 564] on link "Go To Claim" at bounding box center [688, 560] width 96 height 25
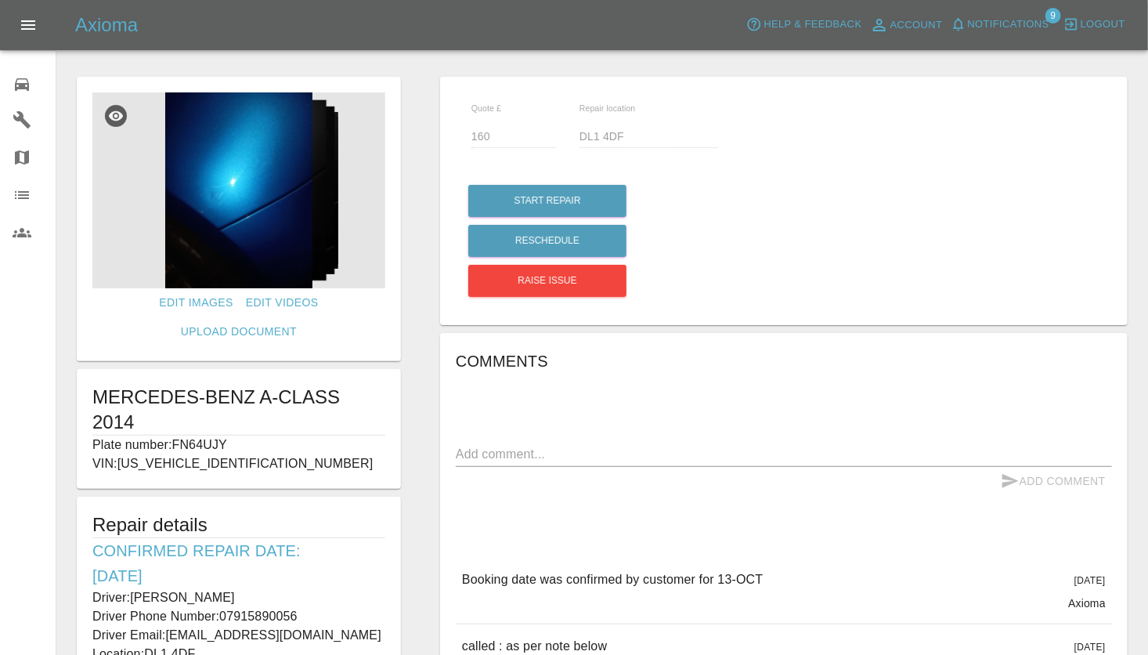
click at [276, 244] on img at bounding box center [238, 190] width 293 height 196
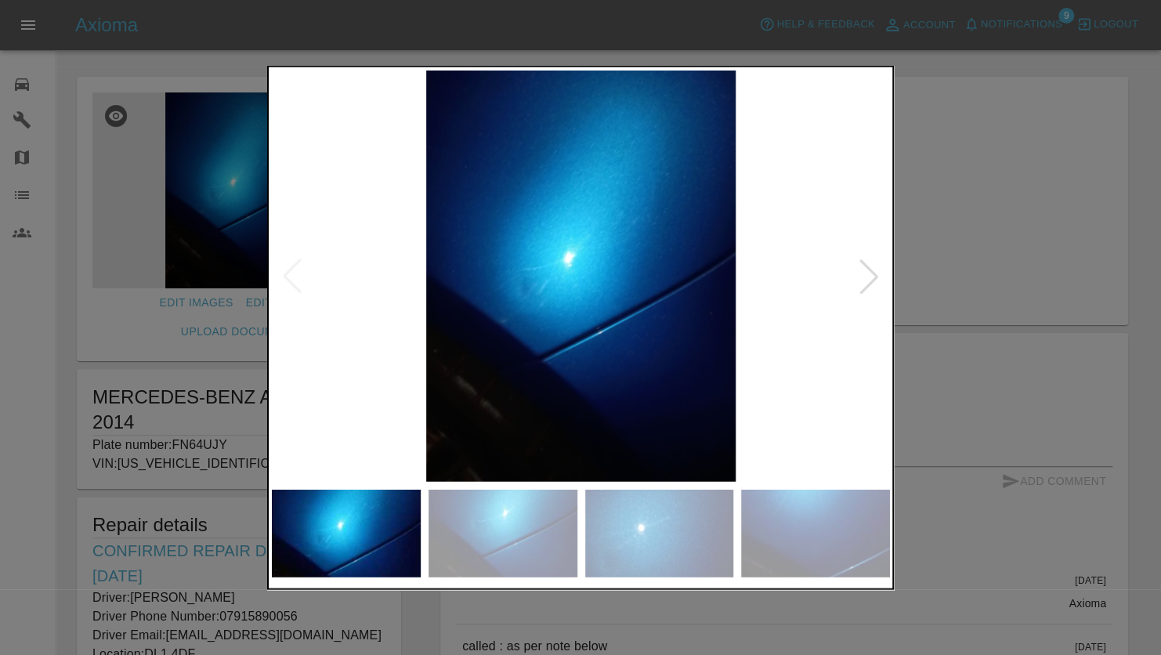
click at [871, 285] on div at bounding box center [869, 276] width 34 height 34
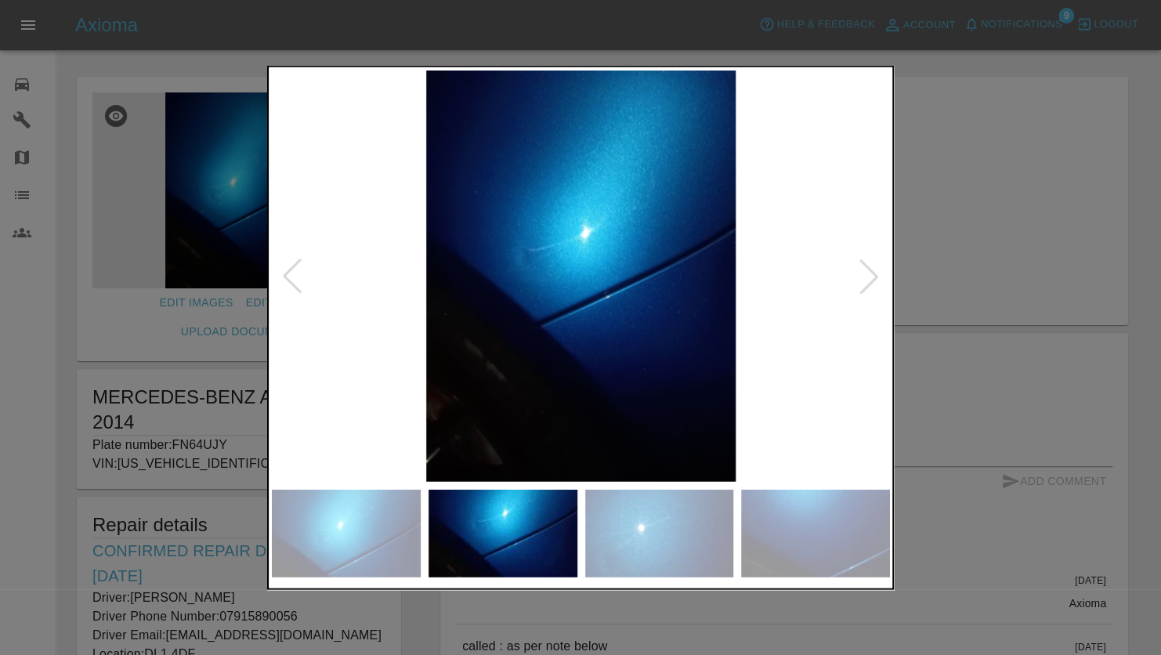
click at [871, 282] on div at bounding box center [869, 276] width 34 height 34
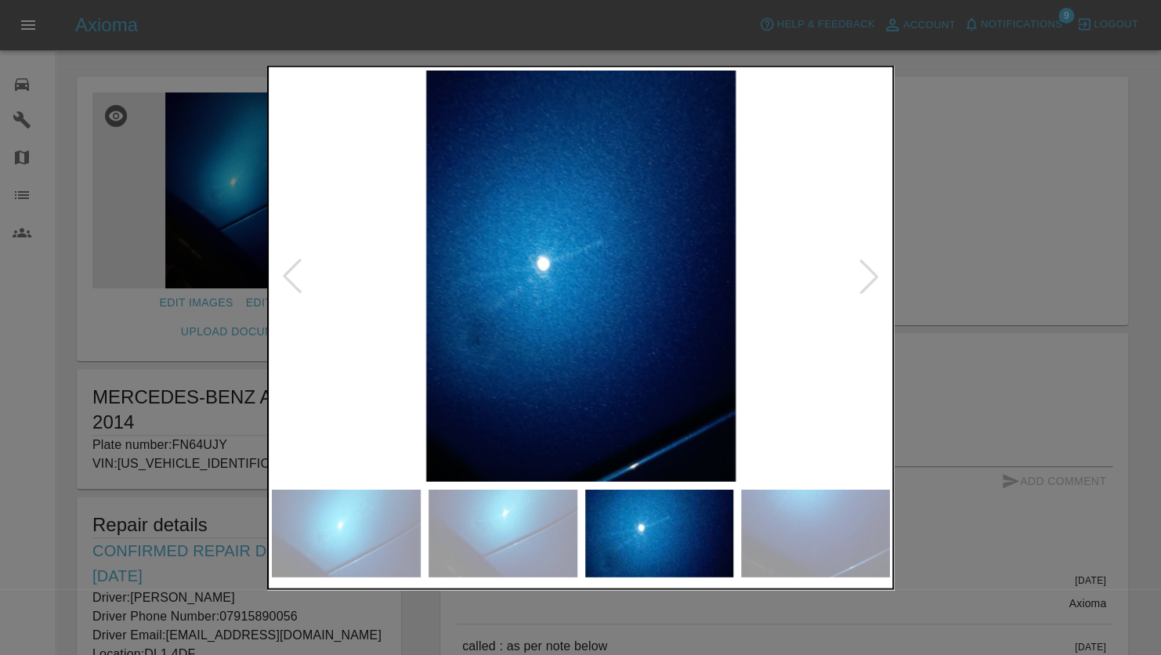
click at [872, 279] on div at bounding box center [869, 276] width 34 height 34
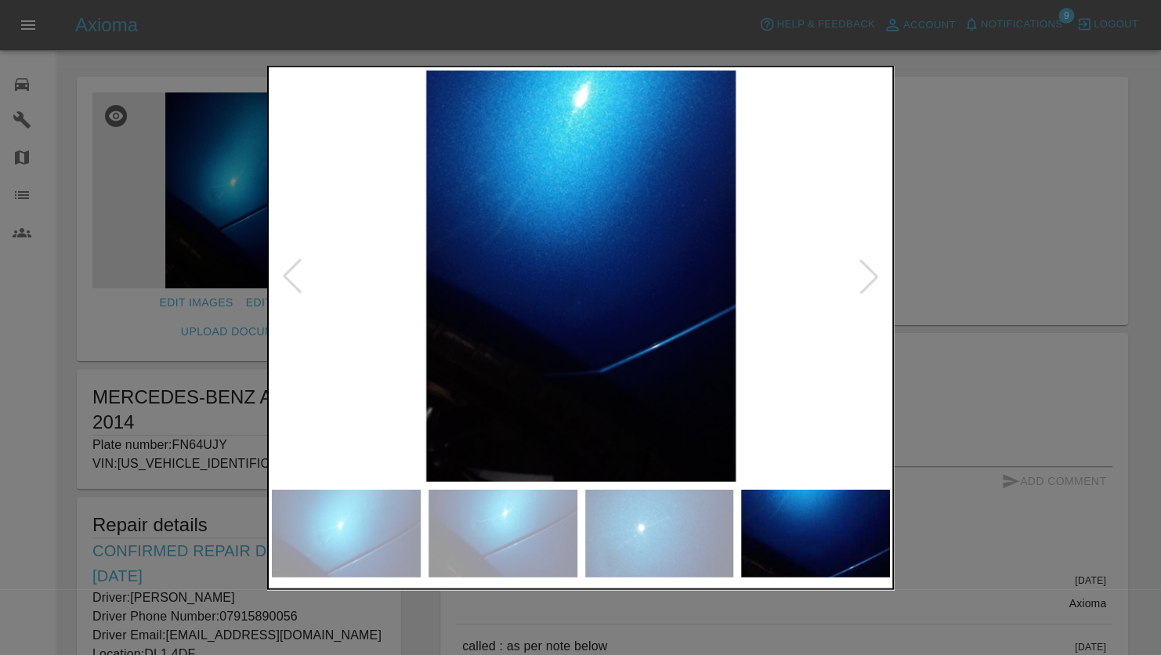
click at [872, 279] on div at bounding box center [869, 276] width 34 height 34
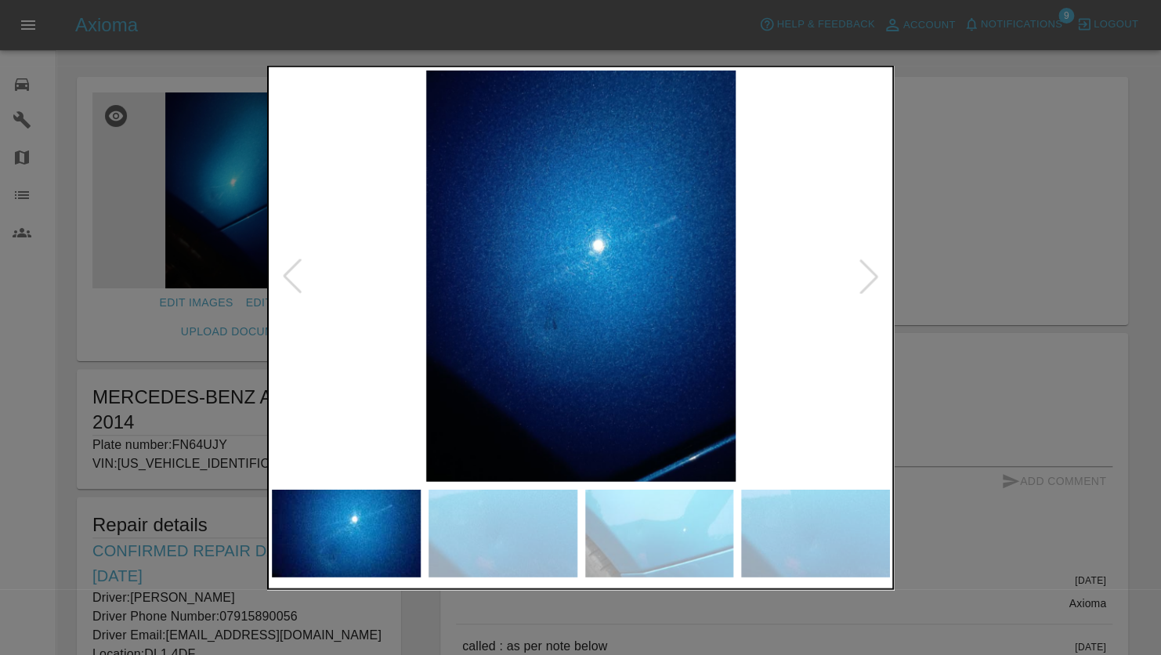
click at [872, 279] on div at bounding box center [869, 276] width 34 height 34
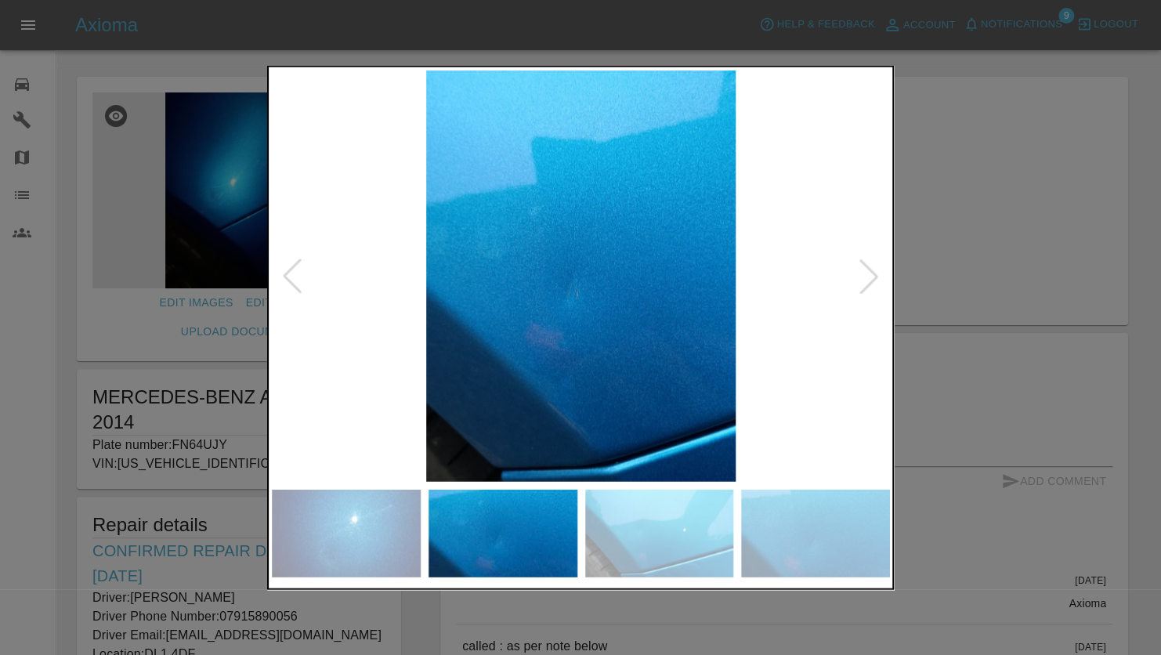
click at [872, 279] on div at bounding box center [869, 276] width 34 height 34
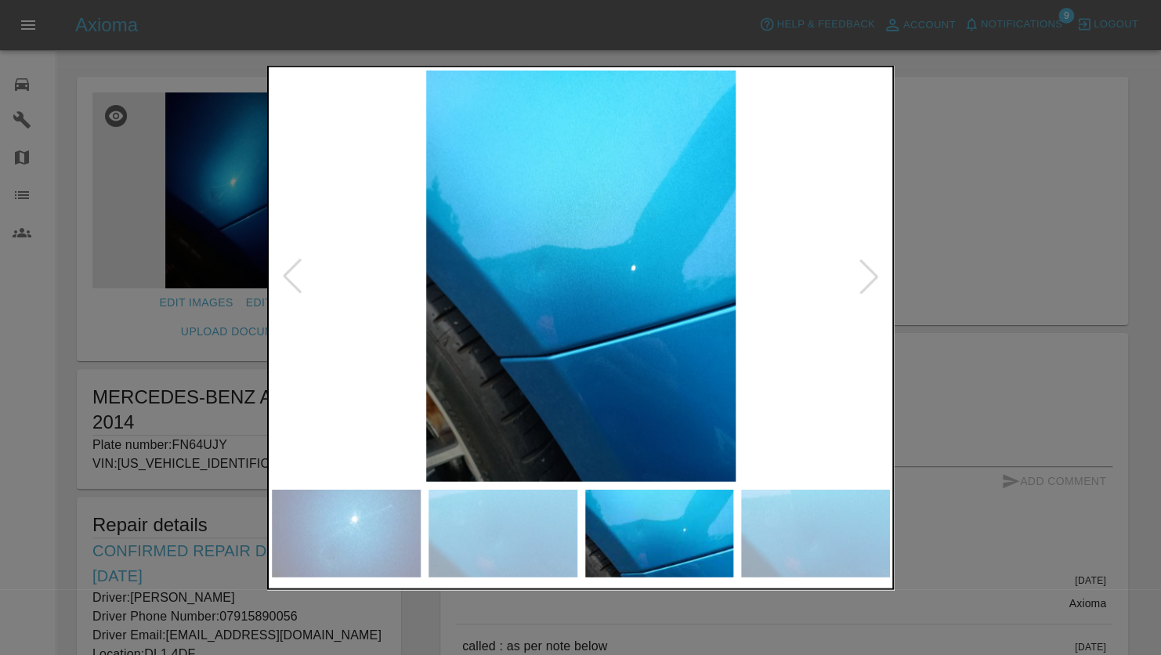
click at [870, 278] on div at bounding box center [869, 276] width 34 height 34
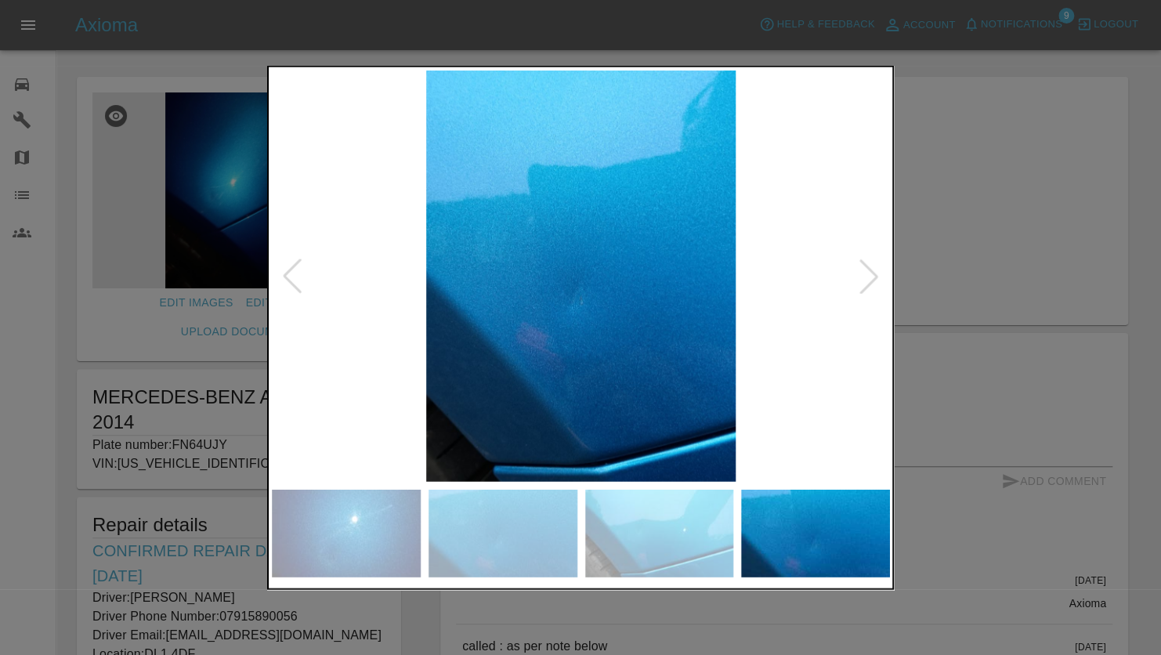
click at [870, 278] on div at bounding box center [869, 276] width 34 height 34
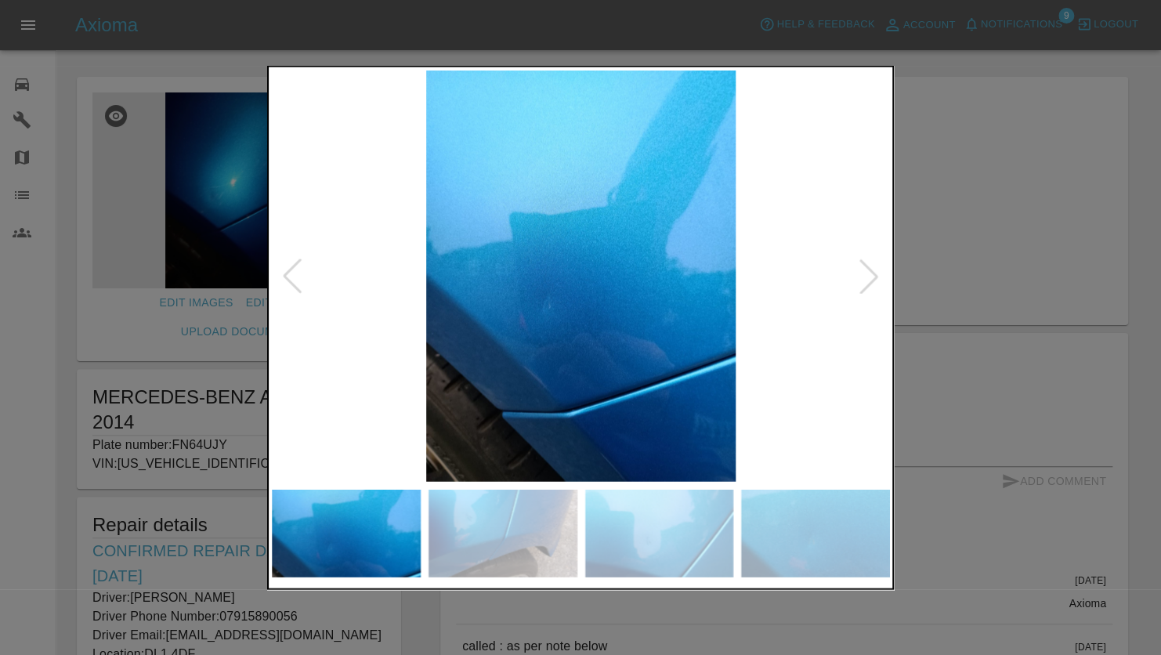
click at [870, 278] on div at bounding box center [869, 276] width 34 height 34
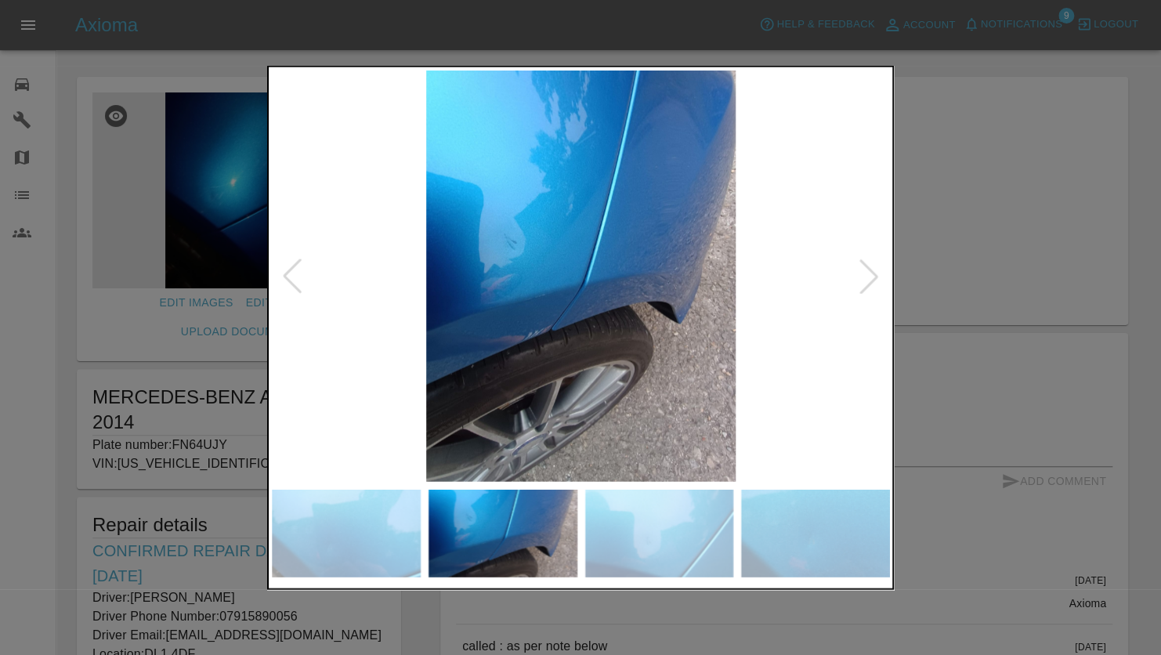
click at [870, 278] on div at bounding box center [869, 276] width 34 height 34
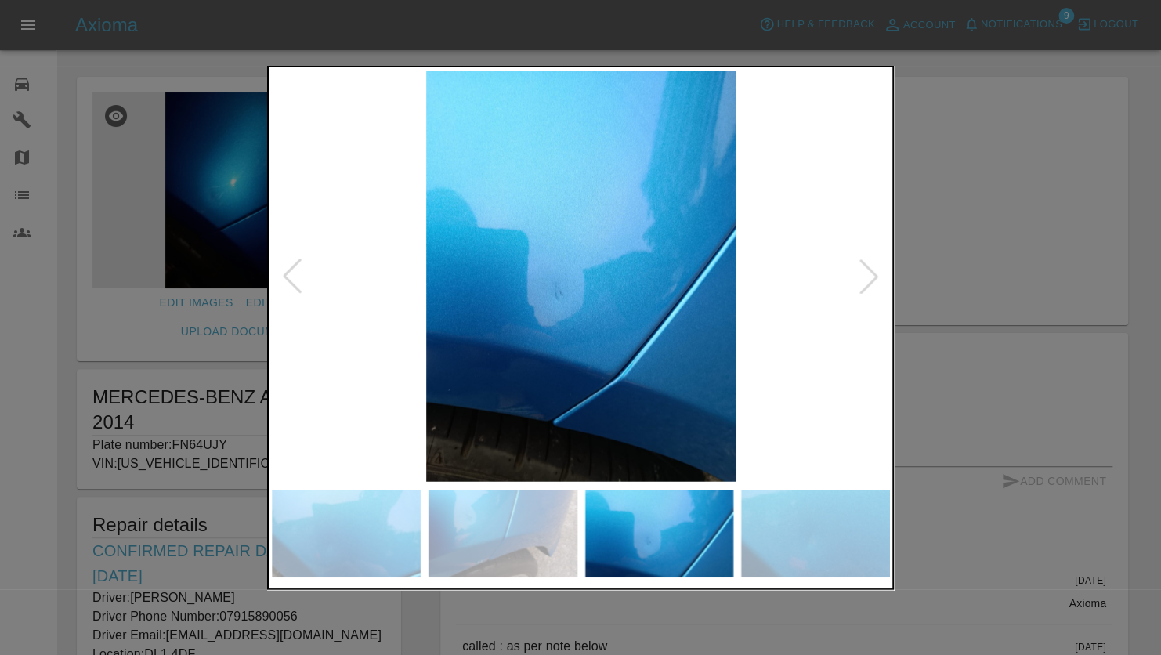
click at [925, 263] on div at bounding box center [580, 327] width 1161 height 655
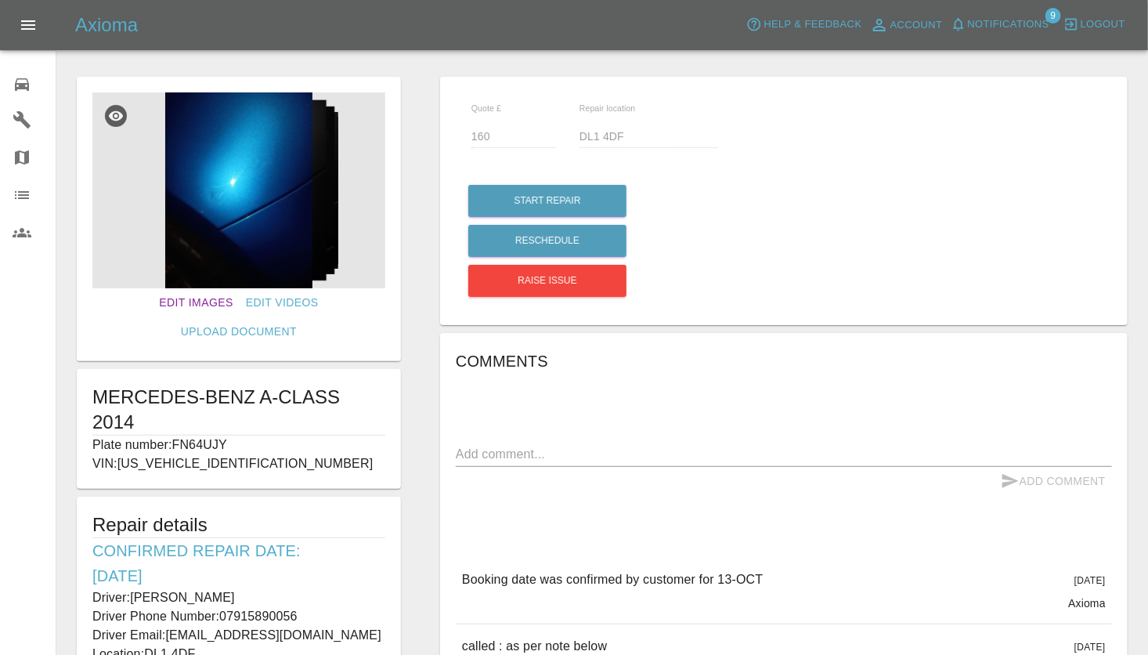
click at [164, 303] on link "Edit Images" at bounding box center [196, 302] width 86 height 29
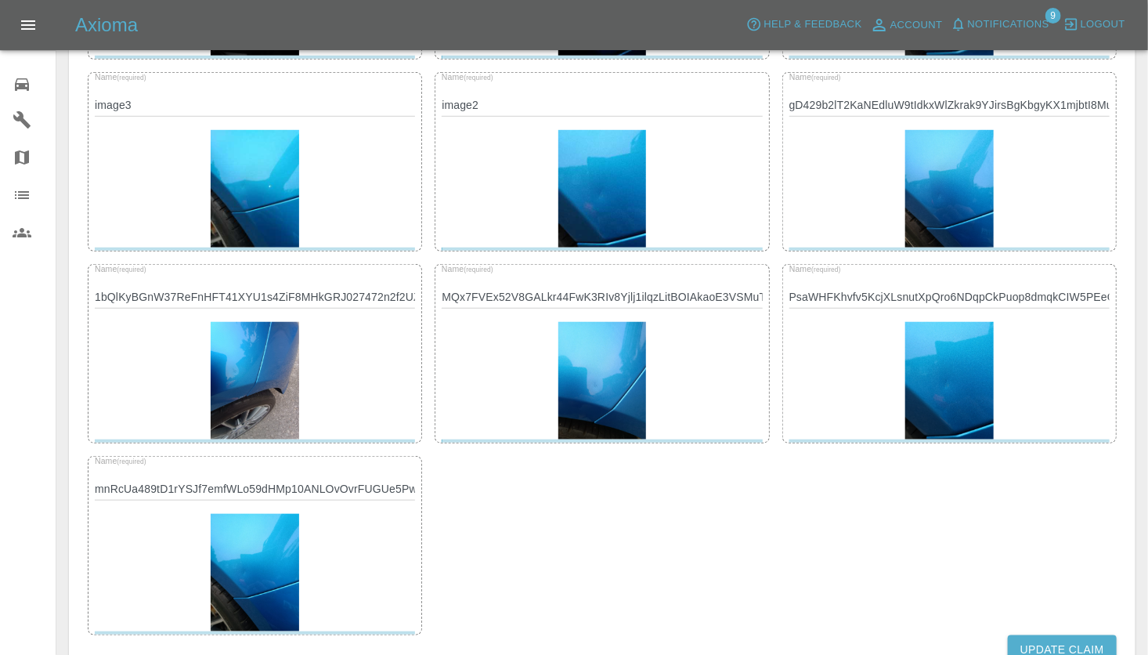
scroll to position [470, 0]
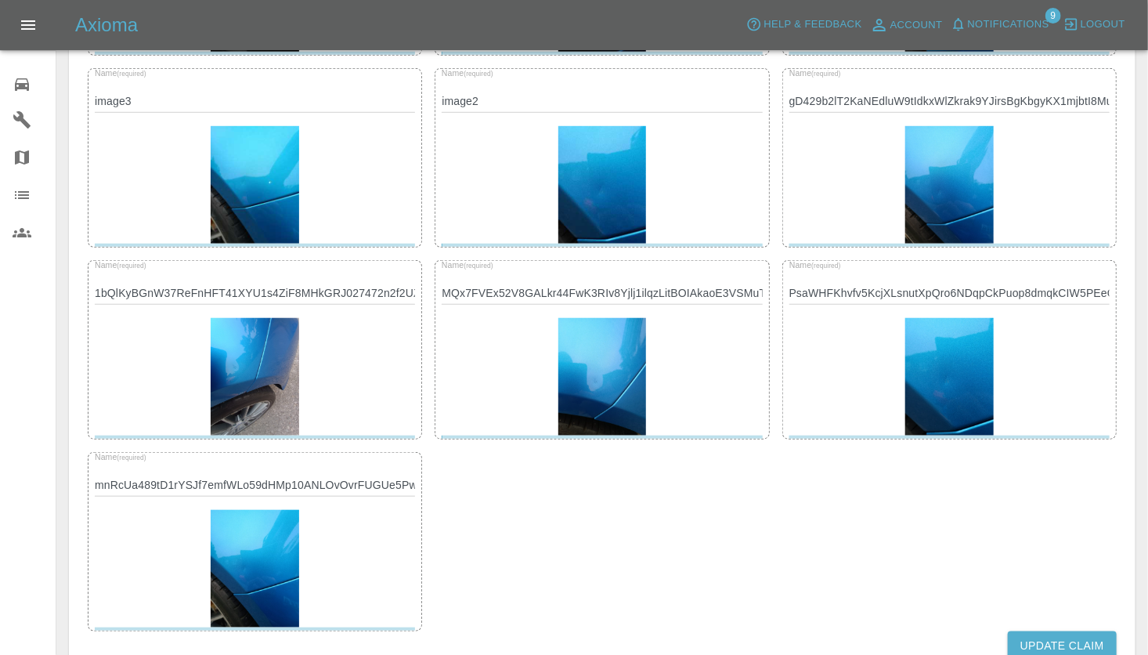
click at [253, 186] on img at bounding box center [255, 185] width 89 height 118
click at [249, 187] on img at bounding box center [255, 185] width 89 height 118
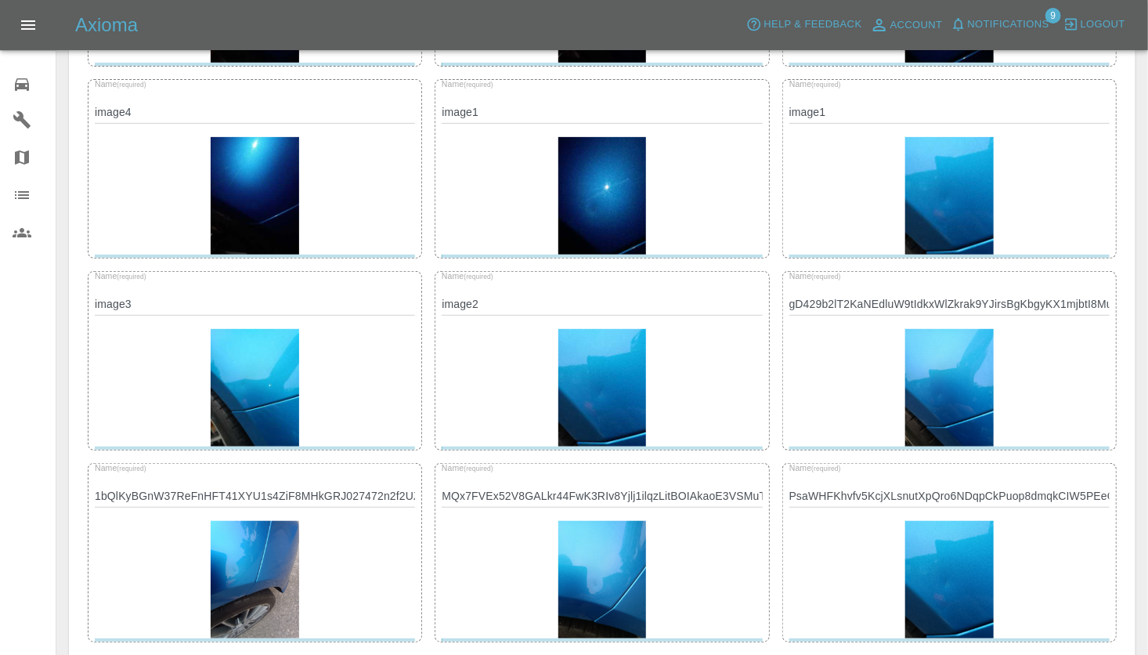
scroll to position [0, 0]
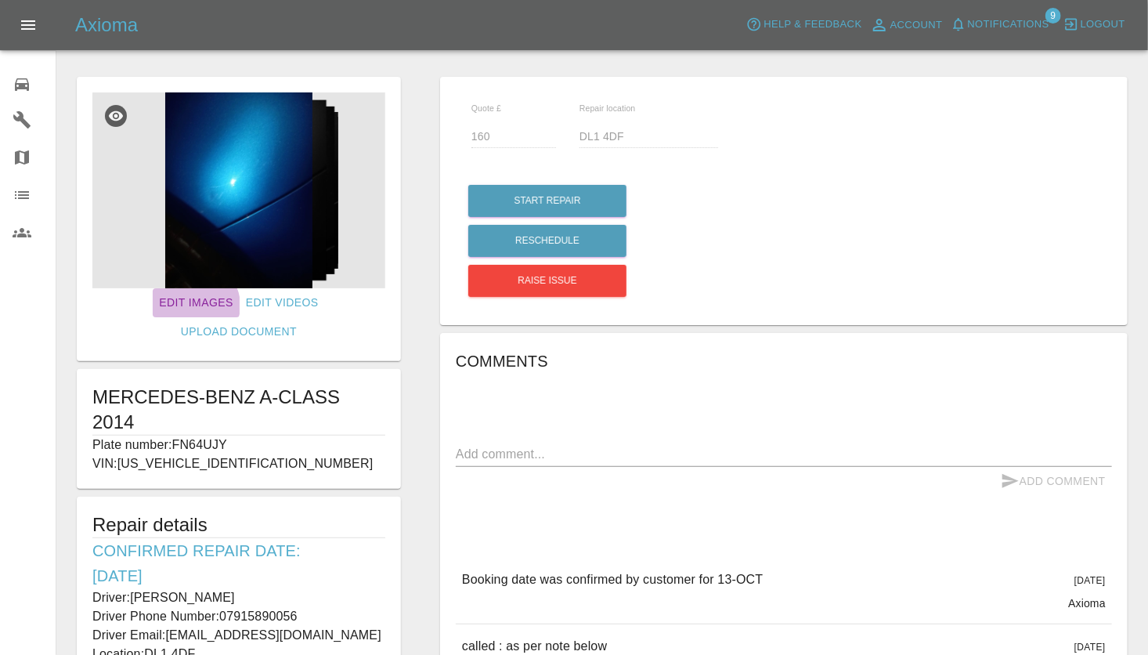
click at [153, 306] on link "Edit Images" at bounding box center [196, 302] width 86 height 29
click at [220, 227] on img at bounding box center [238, 190] width 293 height 196
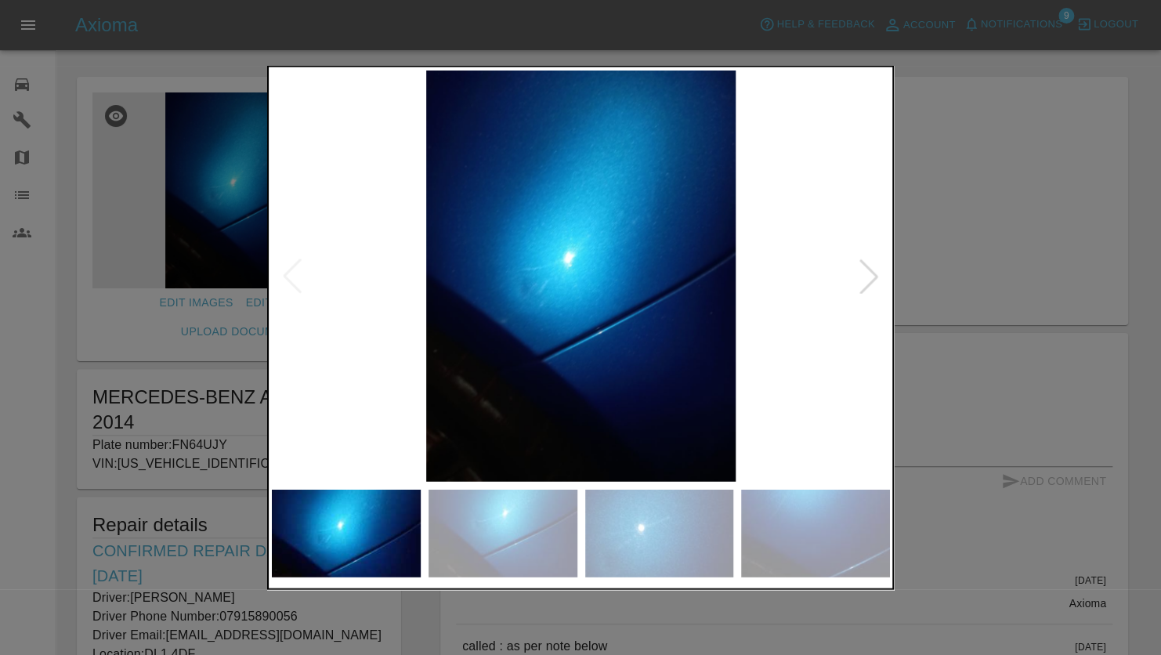
click at [870, 277] on div at bounding box center [869, 276] width 34 height 34
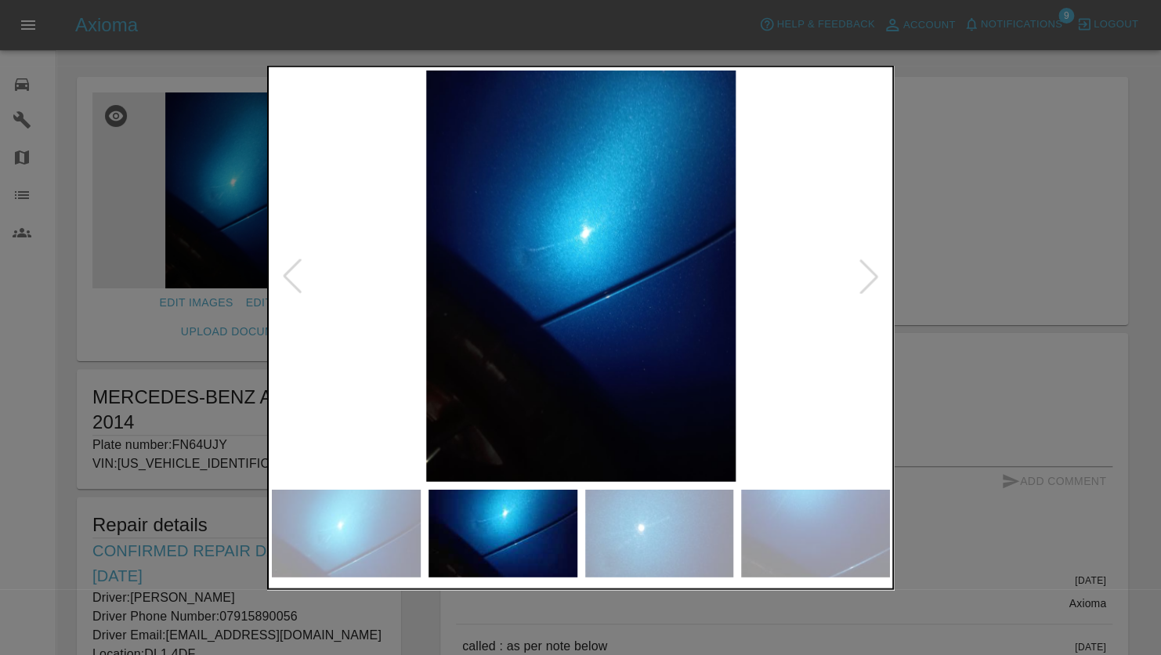
click at [870, 277] on div at bounding box center [869, 276] width 34 height 34
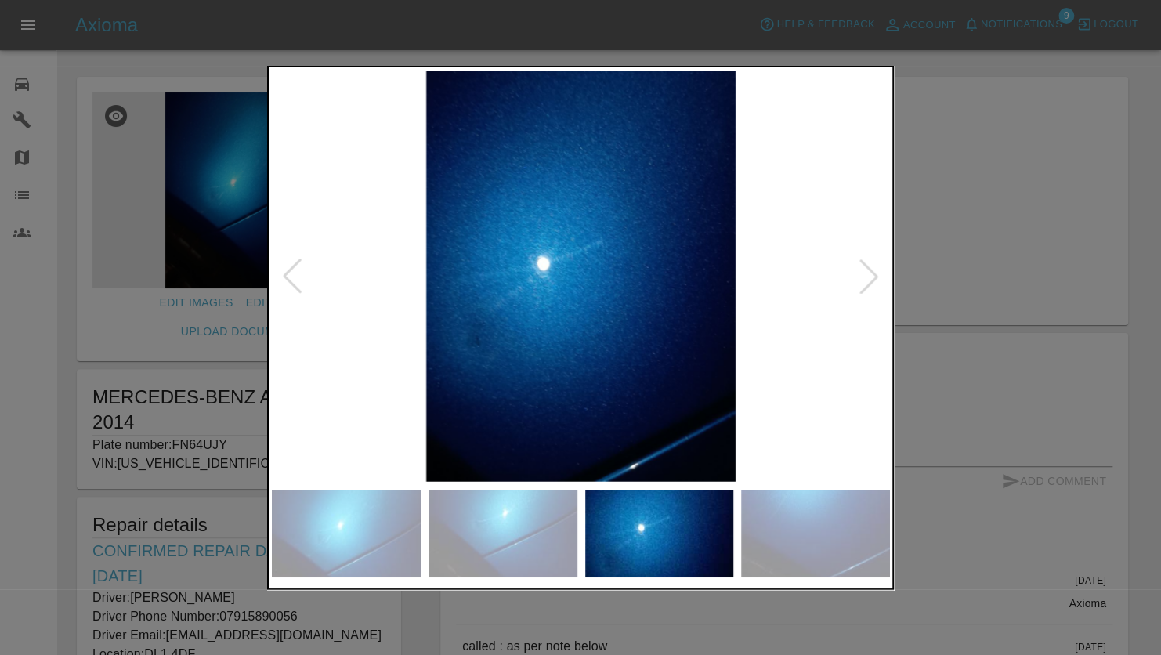
click at [870, 277] on div at bounding box center [869, 276] width 34 height 34
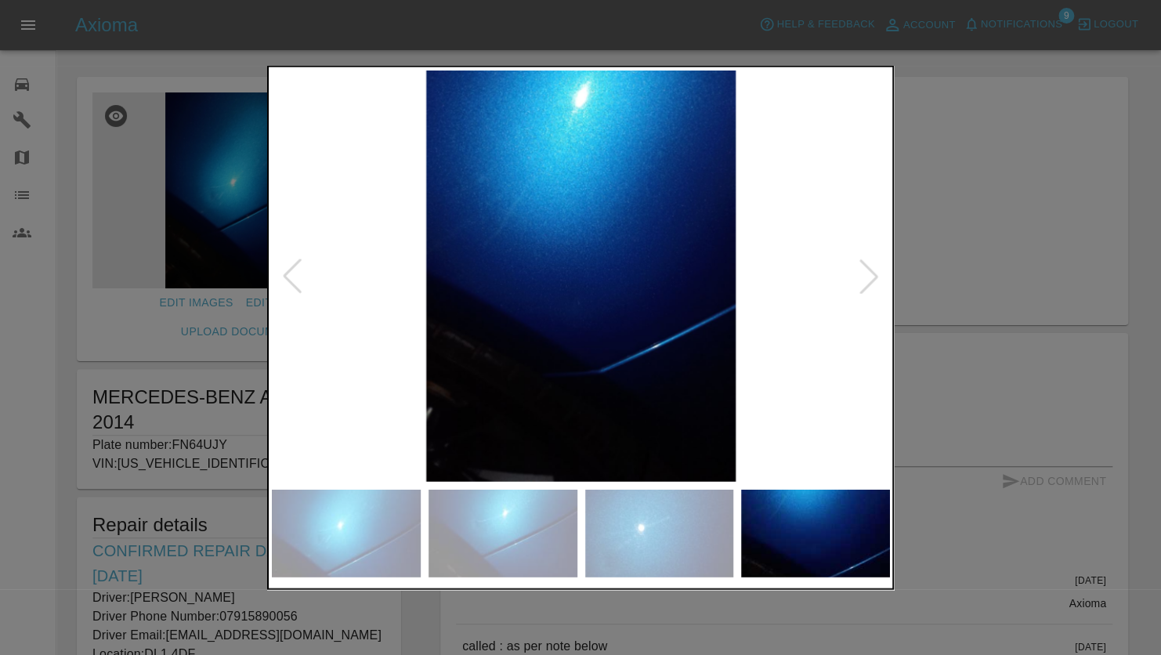
click at [870, 277] on div at bounding box center [869, 276] width 34 height 34
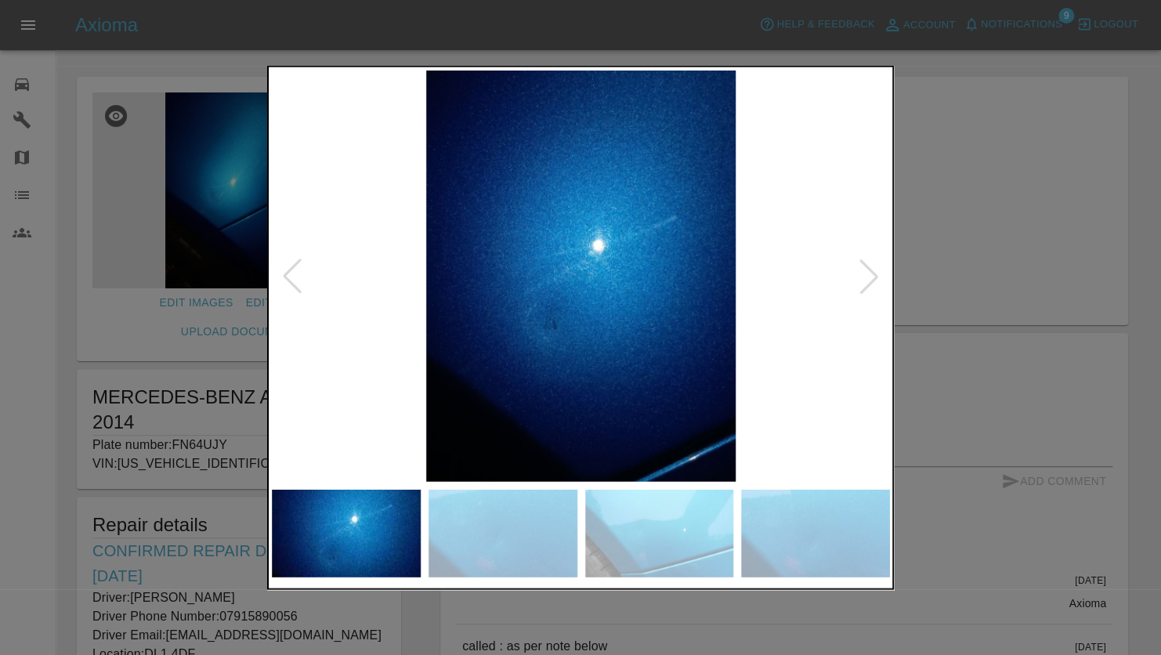
click at [870, 277] on div at bounding box center [869, 276] width 34 height 34
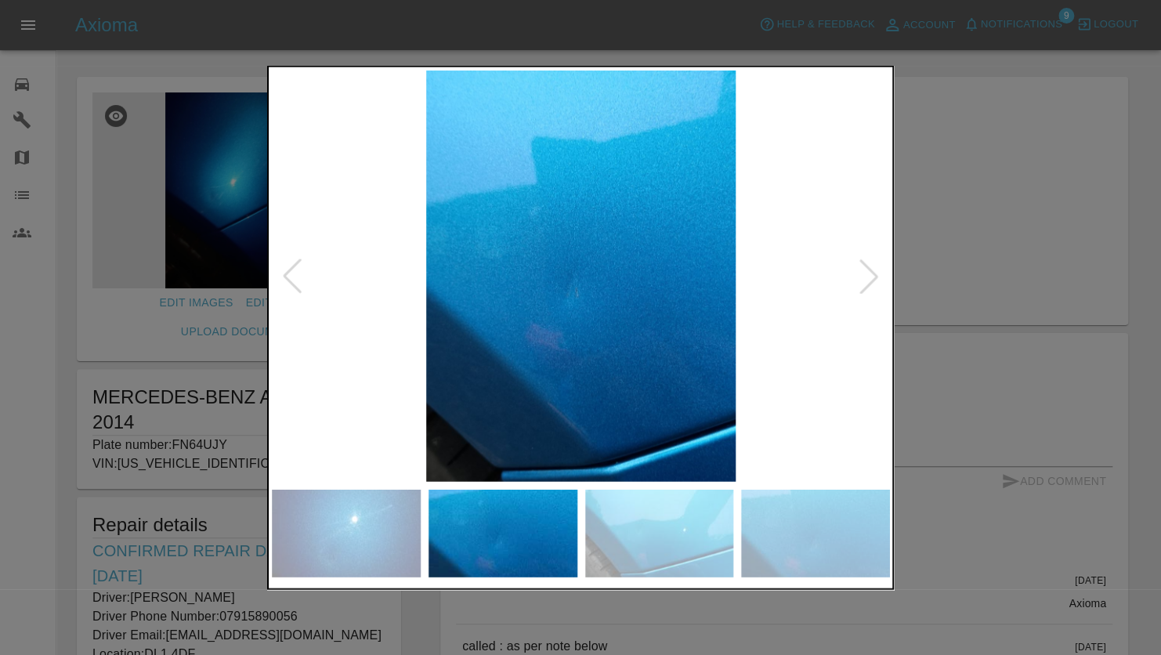
click at [870, 277] on div at bounding box center [869, 276] width 34 height 34
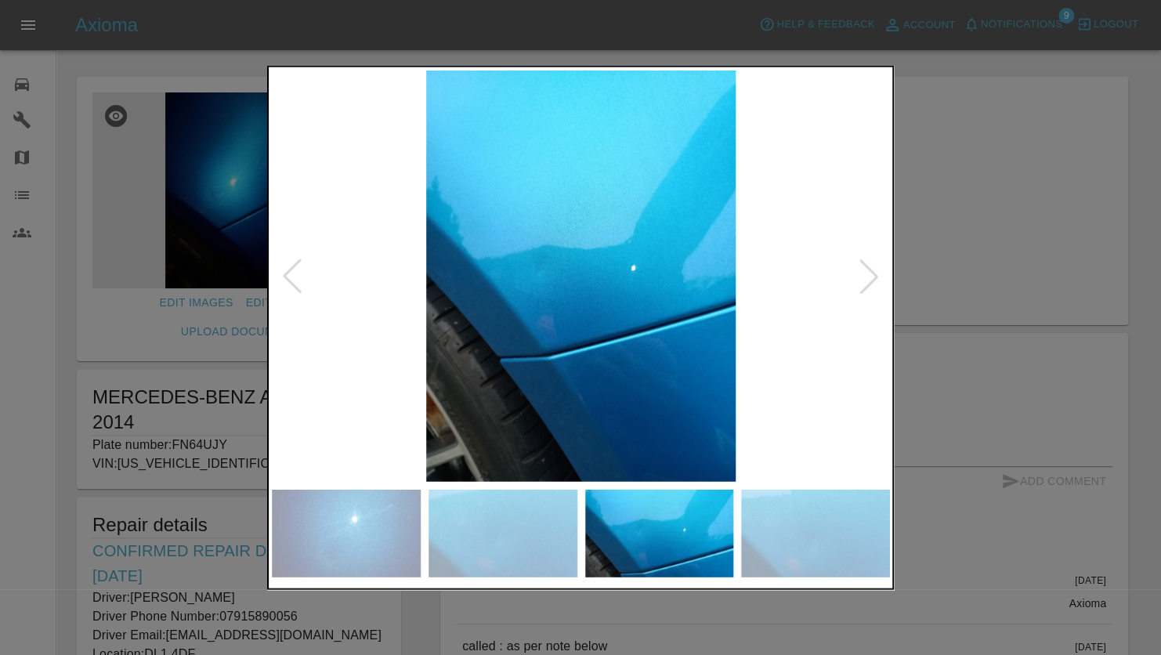
click at [870, 277] on div at bounding box center [869, 276] width 34 height 34
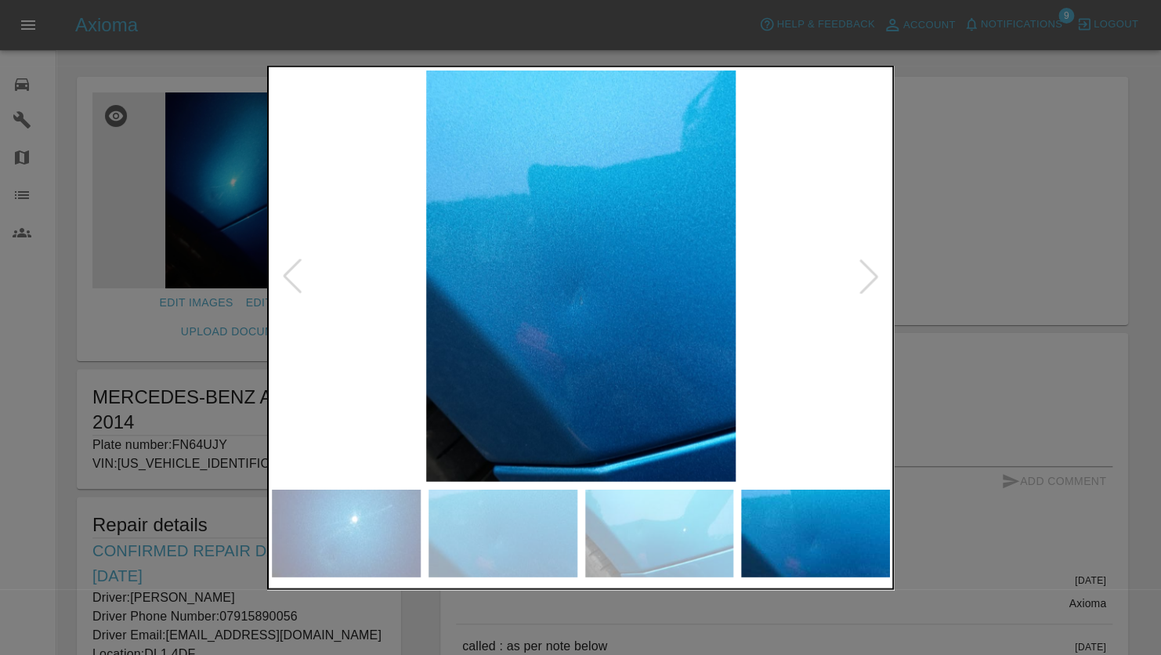
click at [870, 277] on div at bounding box center [869, 276] width 34 height 34
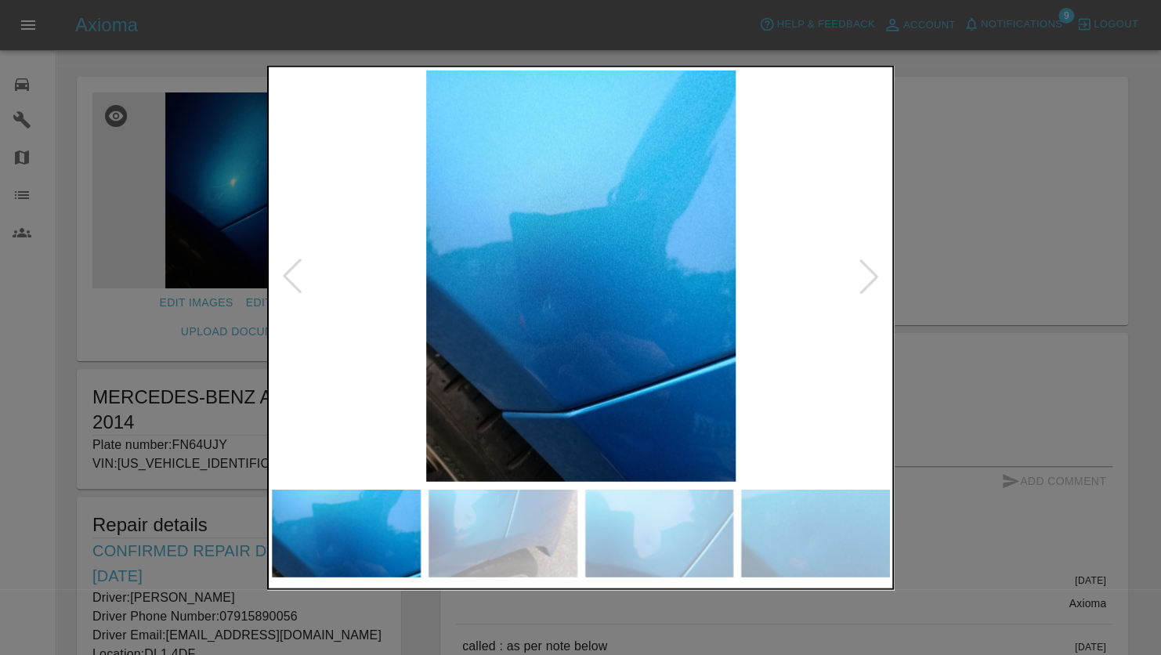
click at [870, 276] on div at bounding box center [869, 276] width 34 height 34
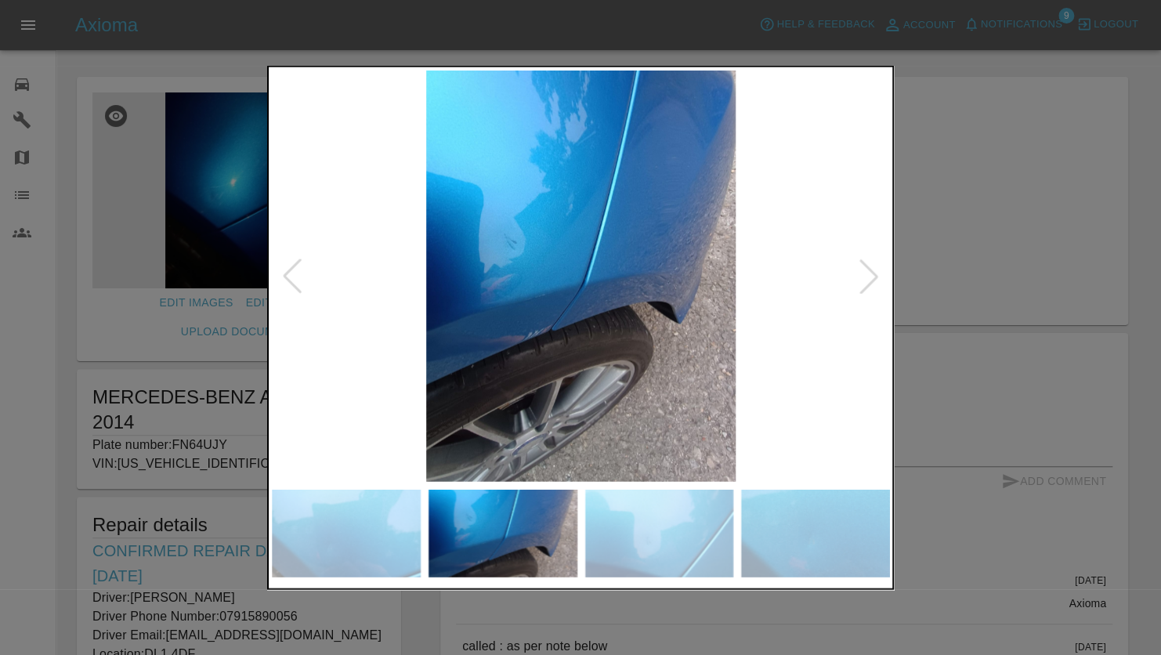
click at [870, 276] on div at bounding box center [869, 276] width 34 height 34
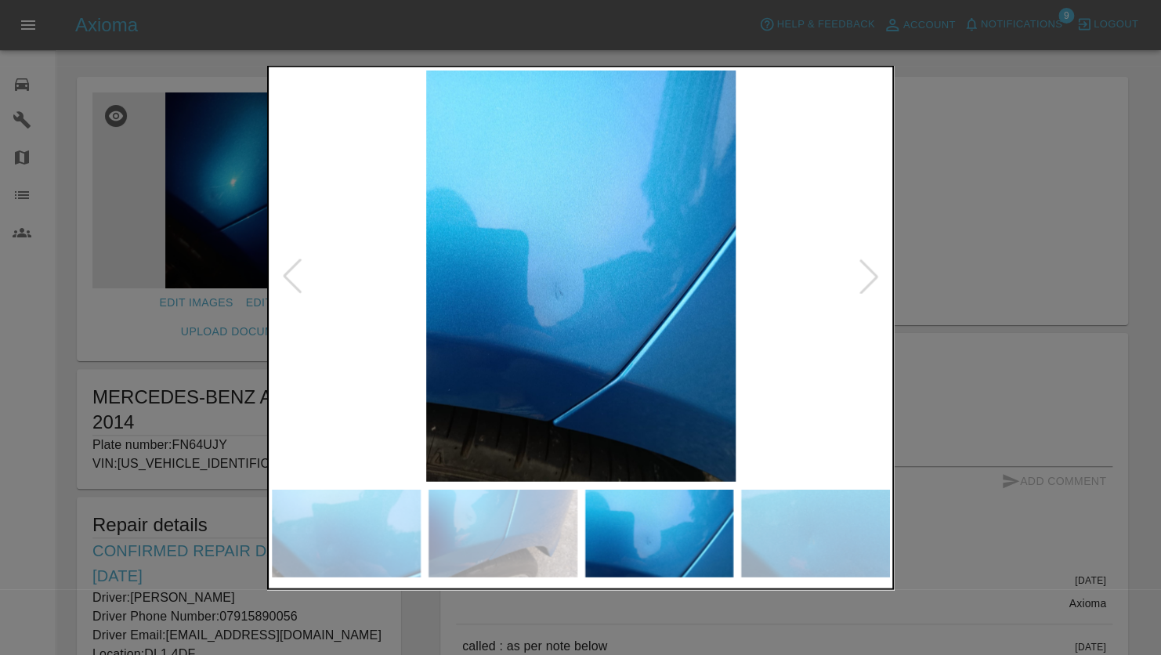
click at [870, 276] on div at bounding box center [869, 276] width 34 height 34
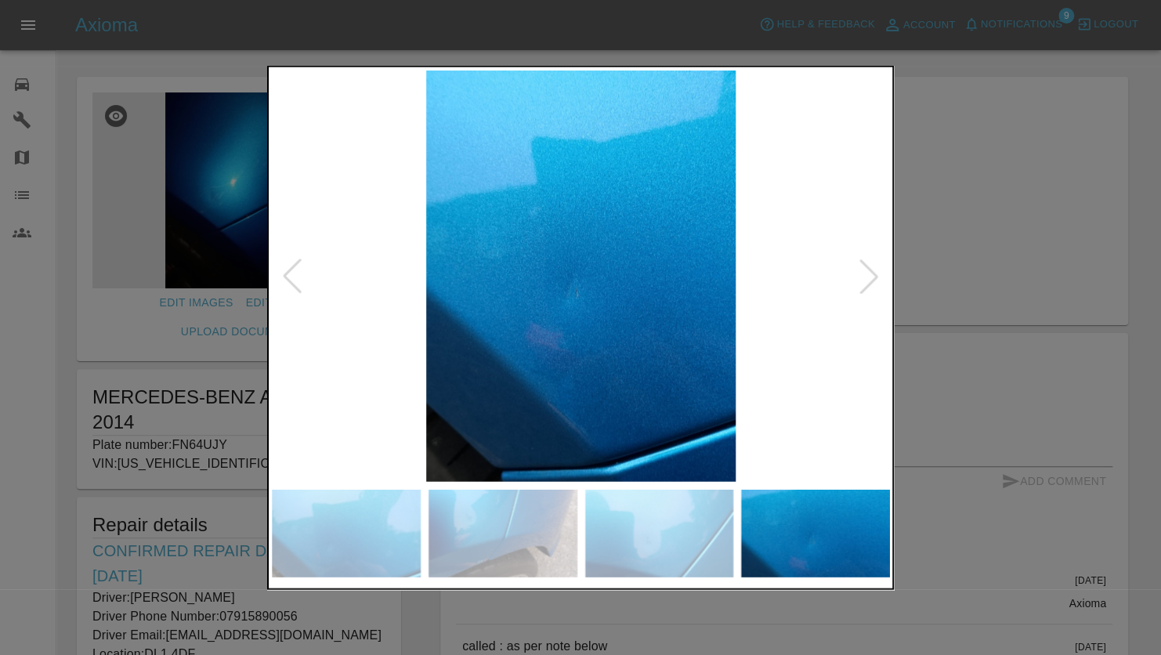
click at [870, 276] on div at bounding box center [869, 276] width 34 height 34
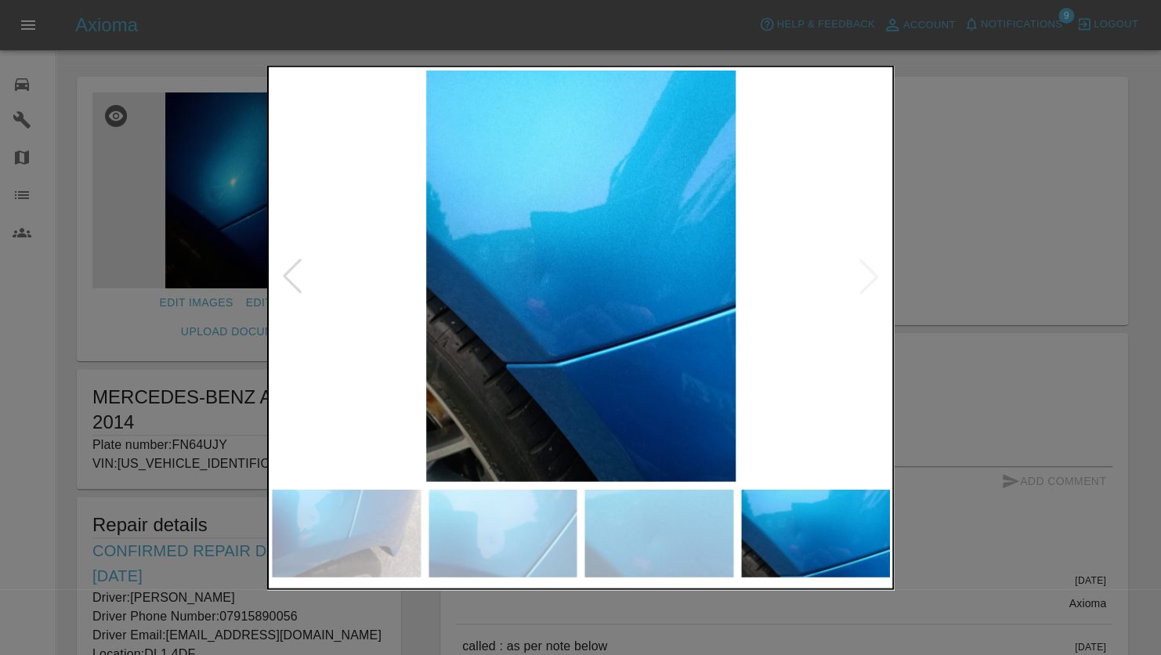
click at [870, 276] on img at bounding box center [581, 276] width 618 height 411
click at [1014, 132] on div at bounding box center [580, 327] width 1161 height 655
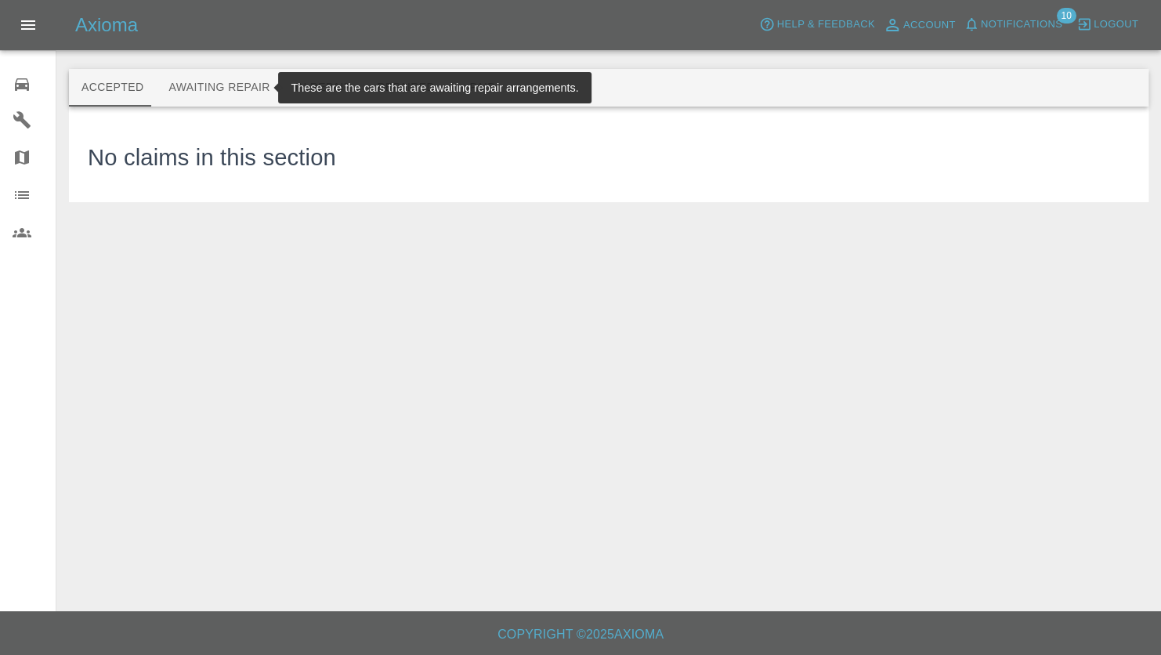
click at [192, 89] on button "Awaiting Repair" at bounding box center [219, 88] width 126 height 38
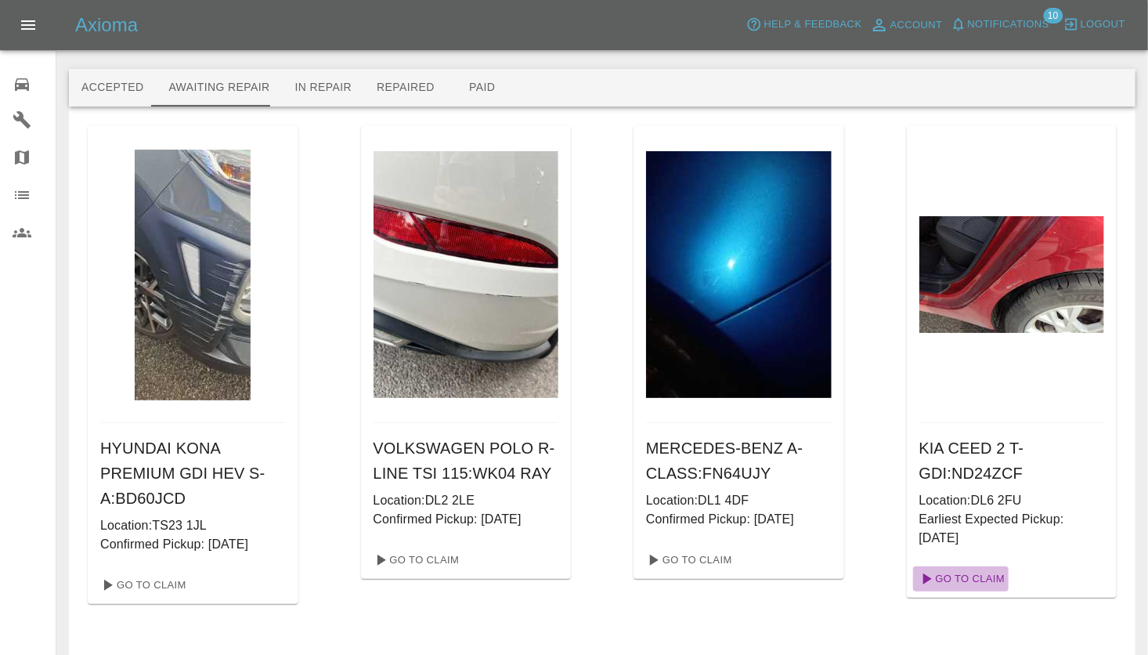
click at [966, 581] on link "Go To Claim" at bounding box center [961, 578] width 96 height 25
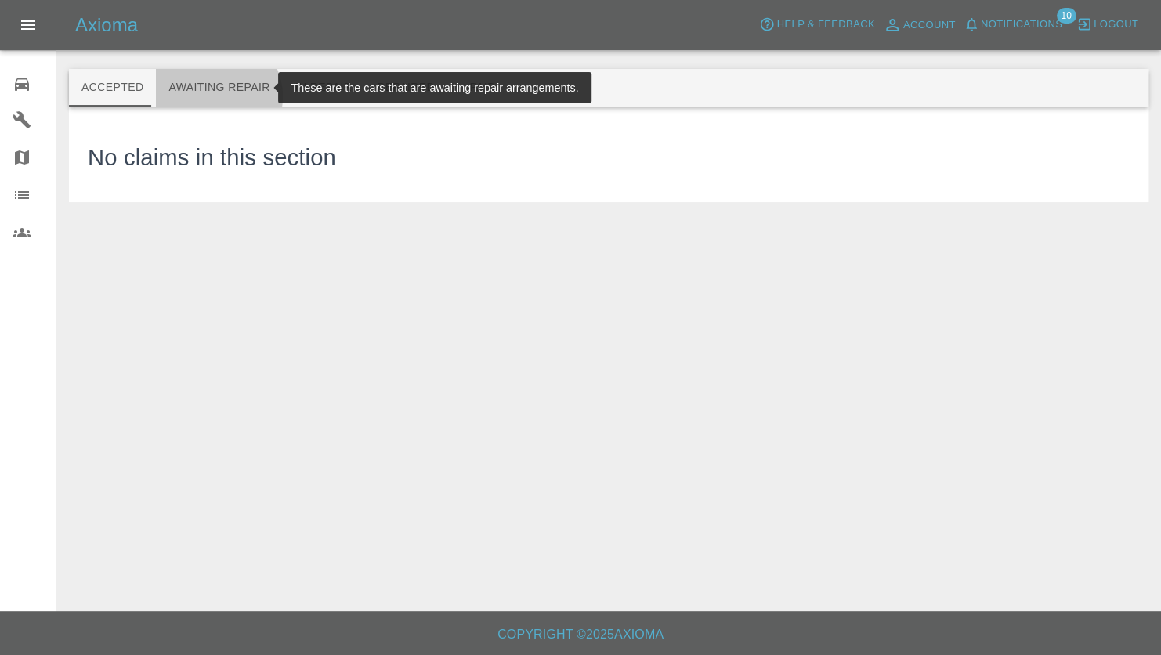
click at [211, 96] on button "Awaiting Repair" at bounding box center [219, 88] width 126 height 38
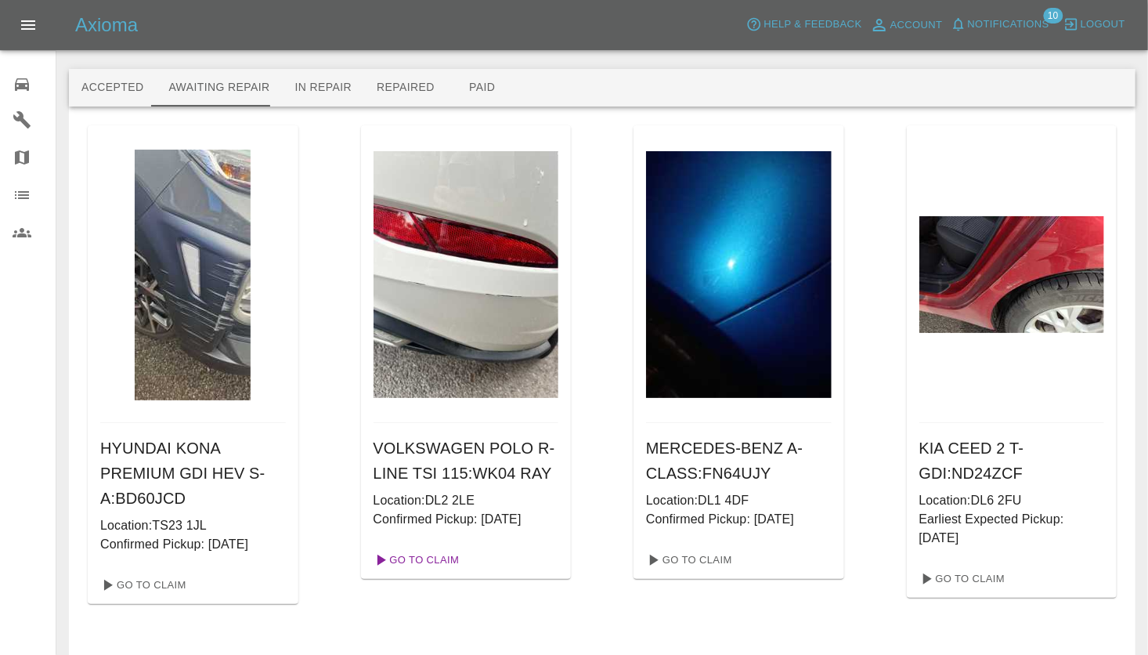
click at [421, 555] on link "Go To Claim" at bounding box center [415, 560] width 96 height 25
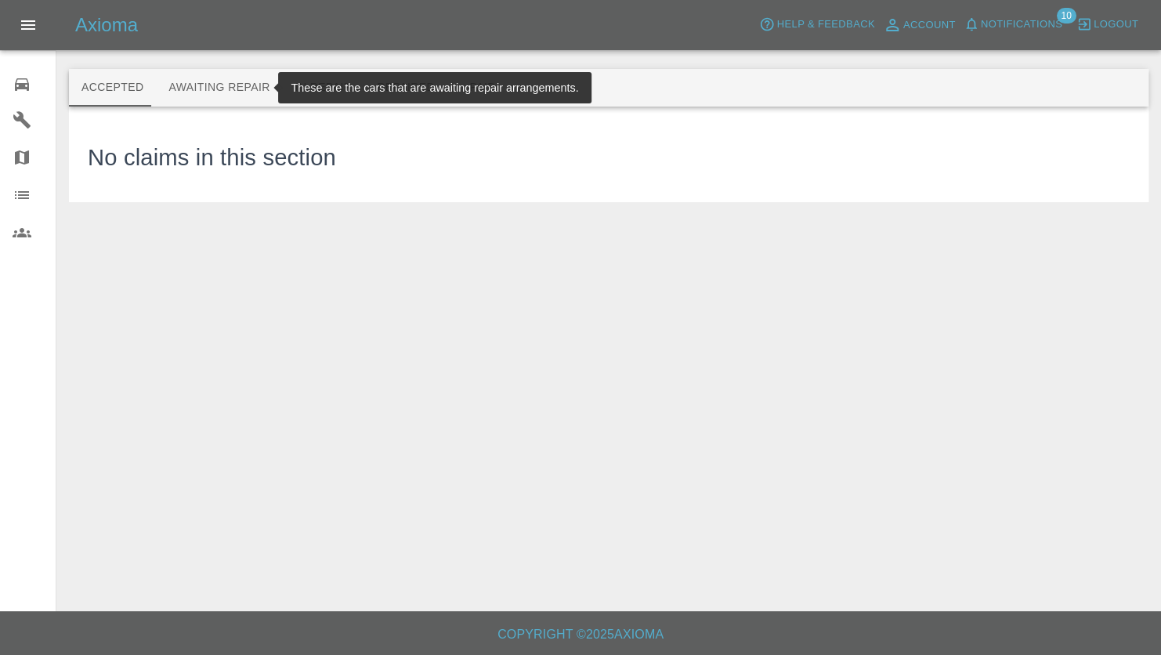
click at [239, 85] on button "Awaiting Repair" at bounding box center [219, 88] width 126 height 38
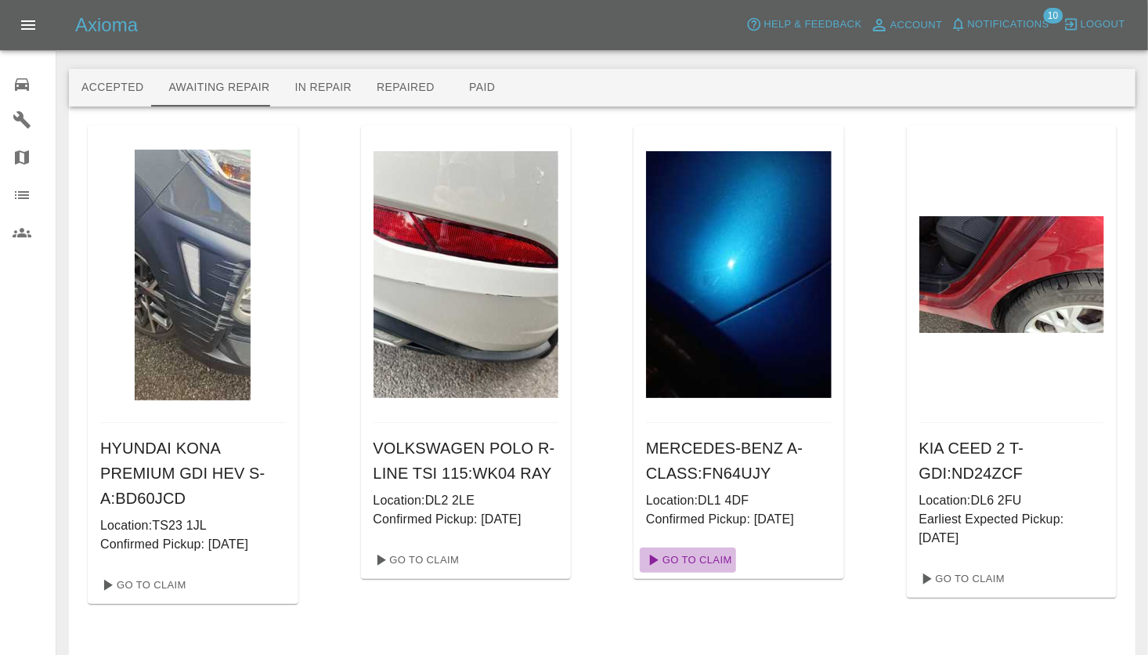
click at [705, 555] on link "Go To Claim" at bounding box center [688, 560] width 96 height 25
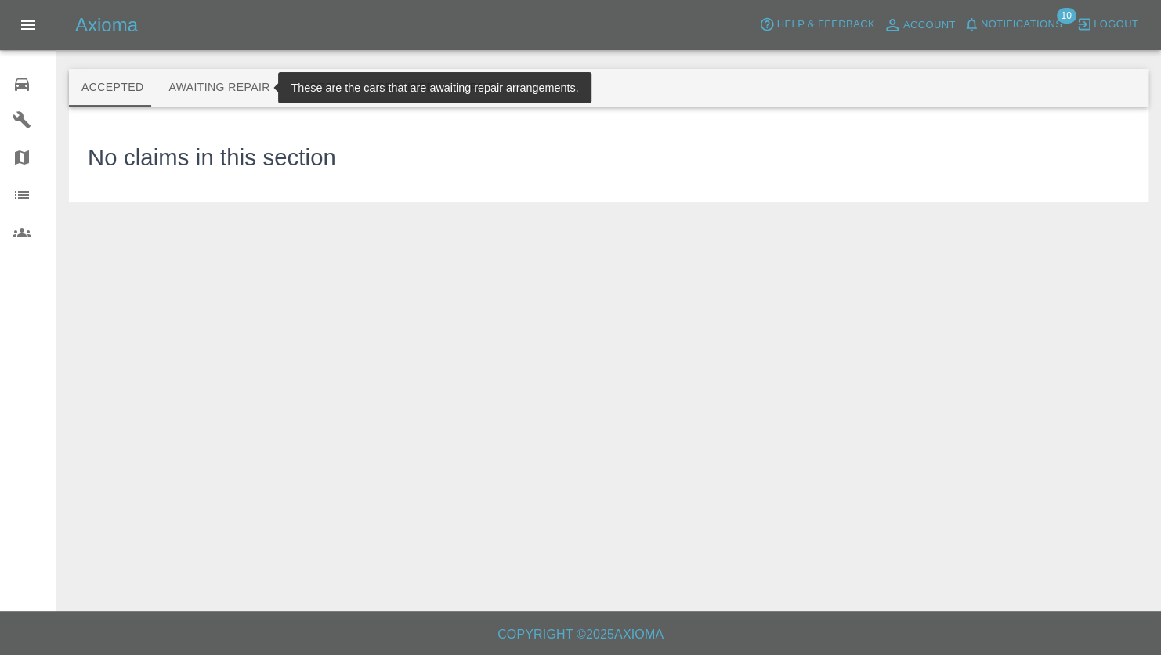
click at [214, 74] on button "Awaiting Repair" at bounding box center [219, 88] width 126 height 38
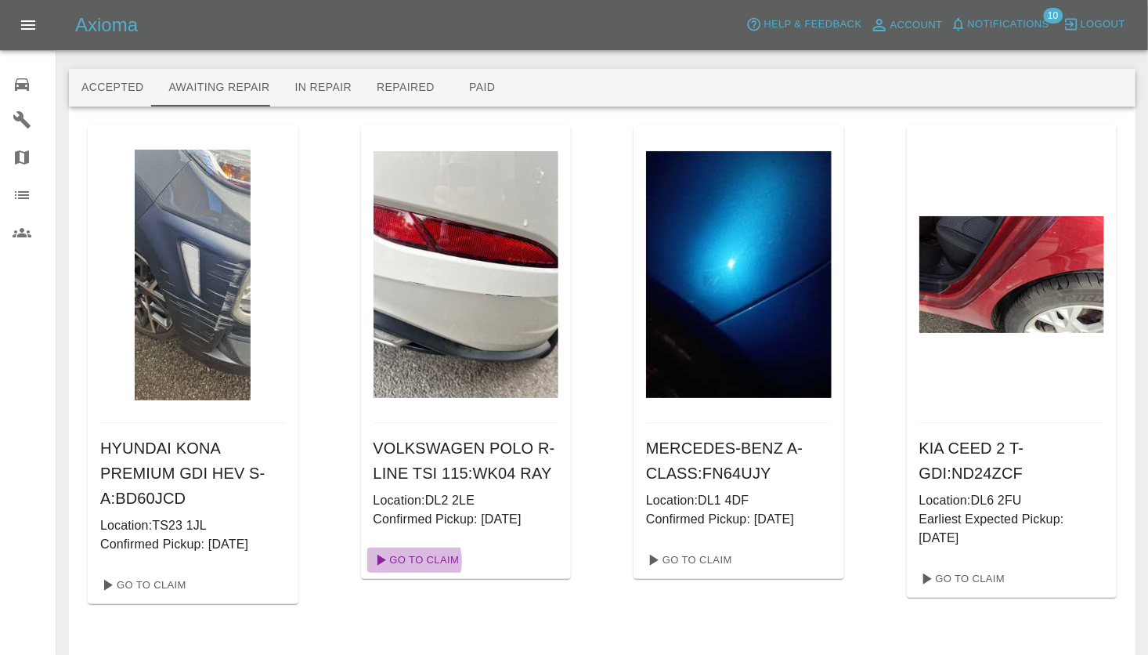
click at [411, 561] on link "Go To Claim" at bounding box center [415, 560] width 96 height 25
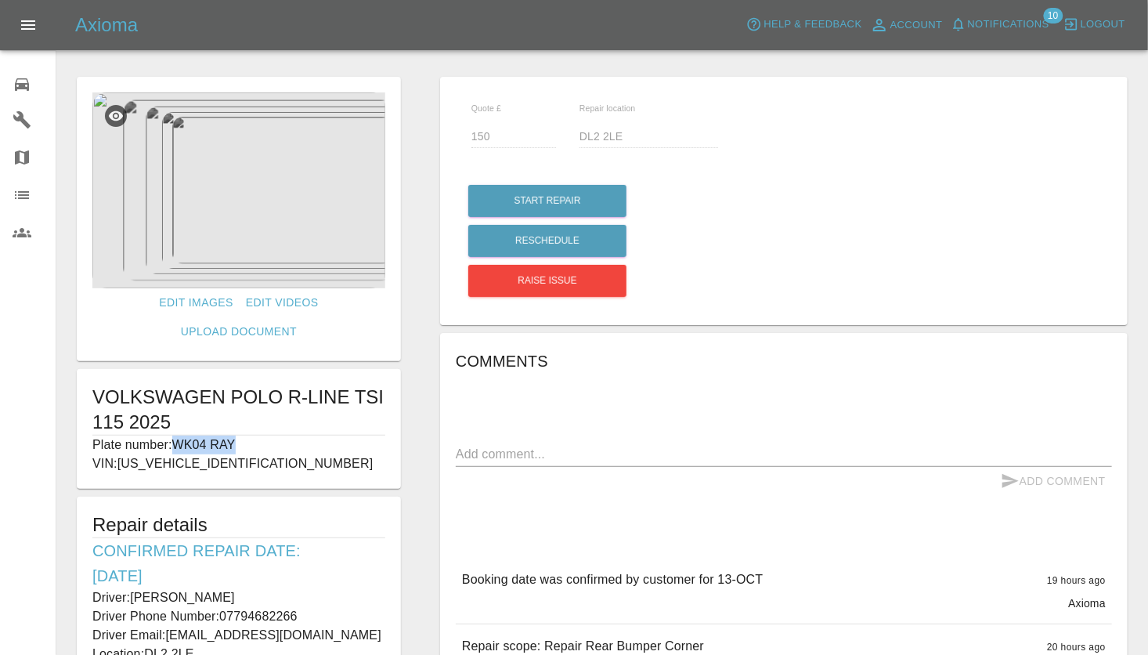
drag, startPoint x: 251, startPoint y: 412, endPoint x: 178, endPoint y: 412, distance: 72.9
click at [178, 436] on p "Plate number: WK04 RAY" at bounding box center [238, 445] width 293 height 19
copy p "WK04 RAY"
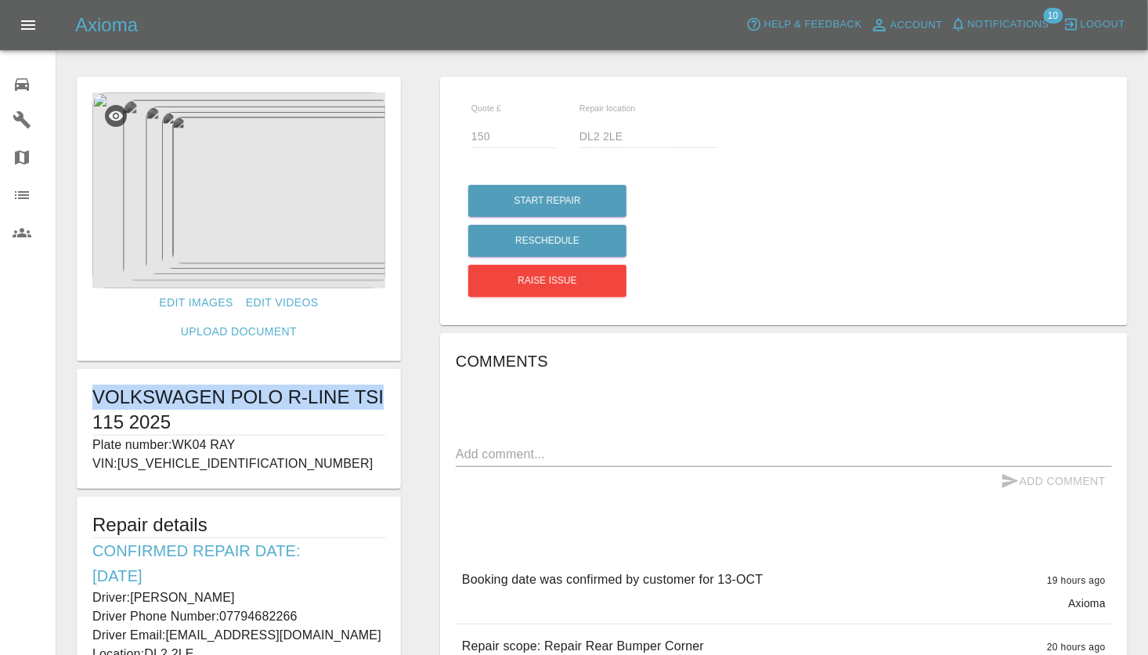
drag, startPoint x: 94, startPoint y: 367, endPoint x: 364, endPoint y: 357, distance: 270.4
click at [364, 385] on h1 "VOLKSWAGEN POLO R-LINE TSI 115 2025" at bounding box center [238, 410] width 293 height 50
drag, startPoint x: 364, startPoint y: 357, endPoint x: 284, endPoint y: 368, distance: 80.7
copy h1 "VOLKSWAGEN POLO R-LINE TSI"
click at [400, 433] on div "VOLKSWAGEN POLO R-LINE TSI 115 2025 Plate number: WK04 RAY VIN: WVWZZZAW8SU0144…" at bounding box center [239, 429] width 324 height 120
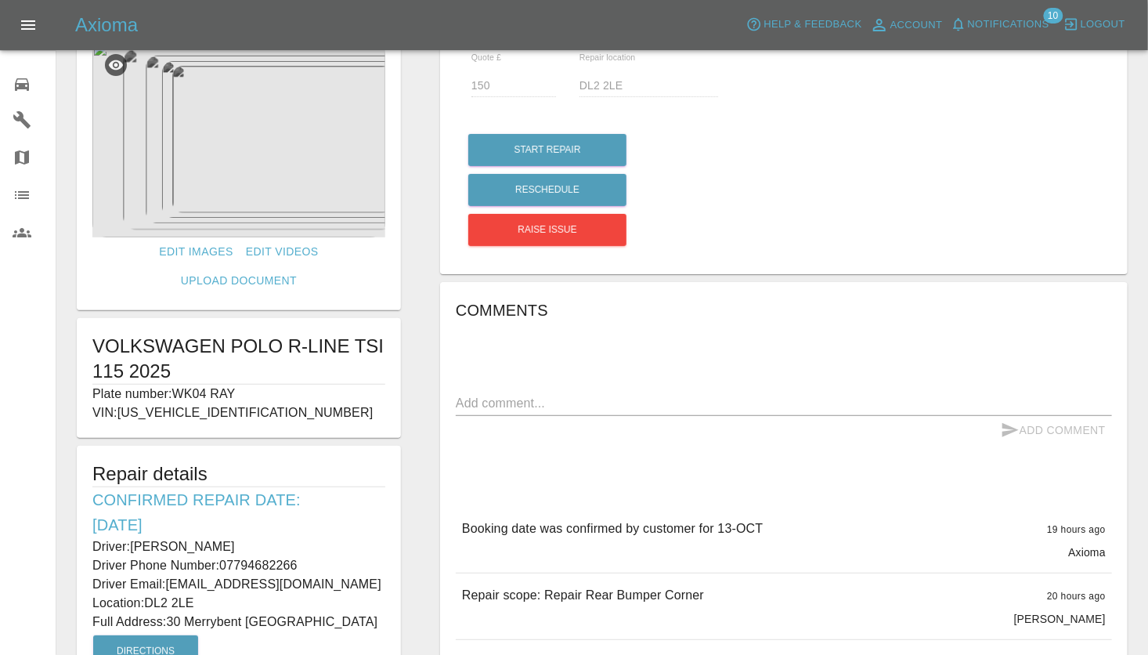
scroll to position [157, 0]
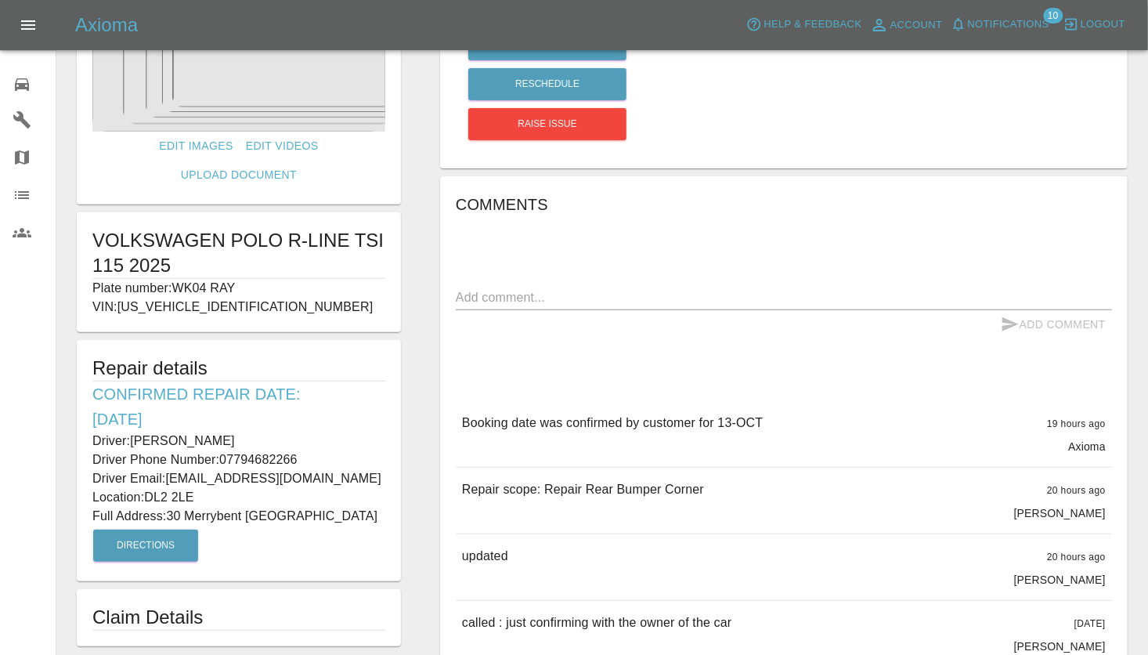
click at [259, 88] on img at bounding box center [238, 34] width 293 height 196
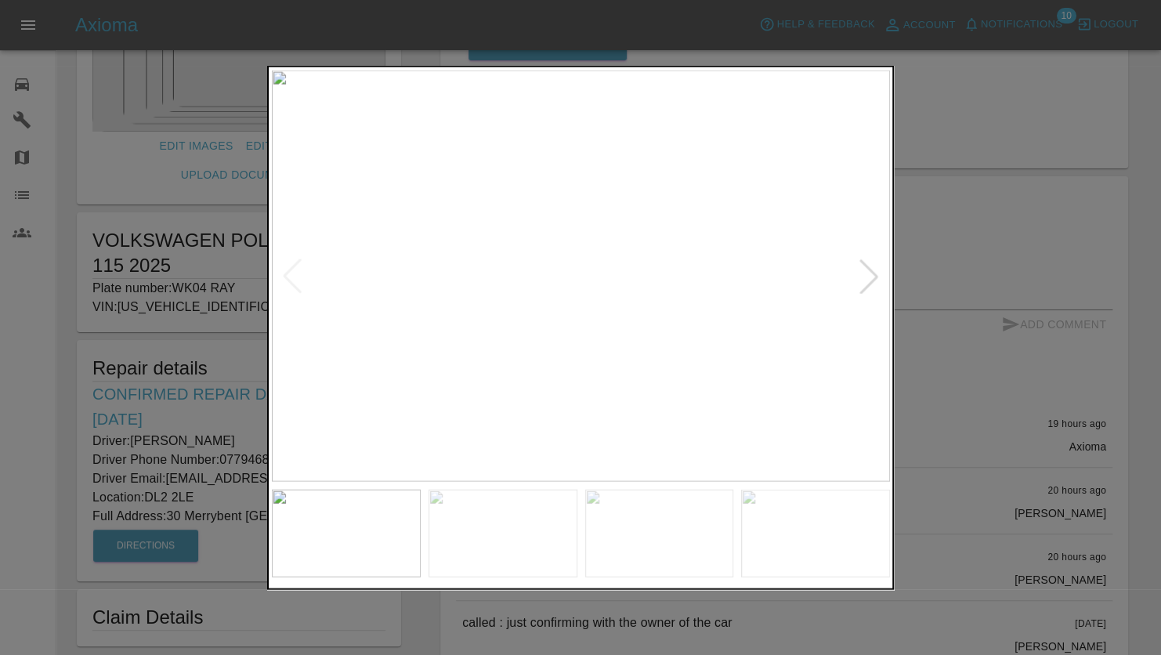
click at [873, 266] on div at bounding box center [869, 276] width 34 height 34
click at [870, 273] on div at bounding box center [869, 276] width 34 height 34
click at [959, 232] on div at bounding box center [580, 327] width 1161 height 655
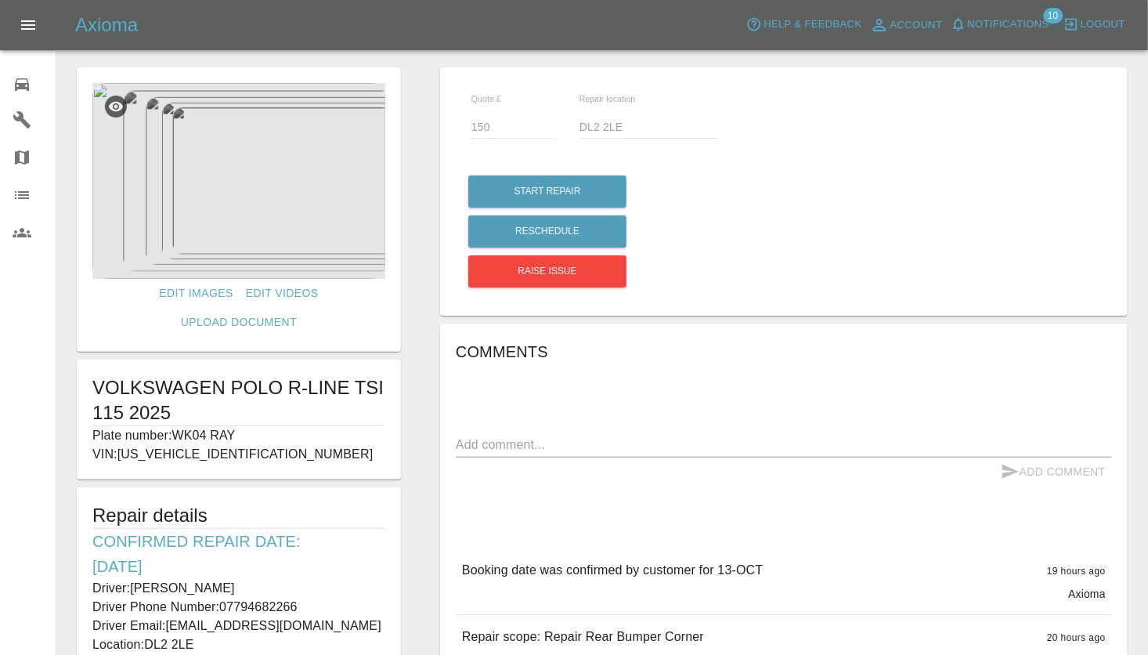
scroll to position [0, 0]
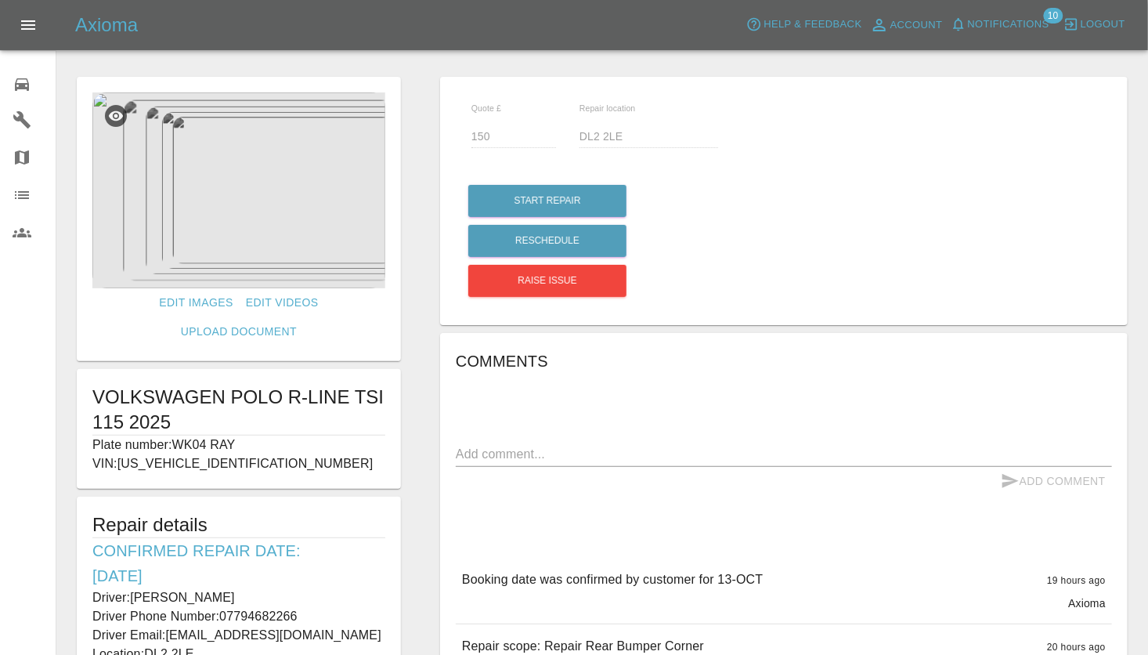
click at [253, 213] on img at bounding box center [238, 190] width 293 height 196
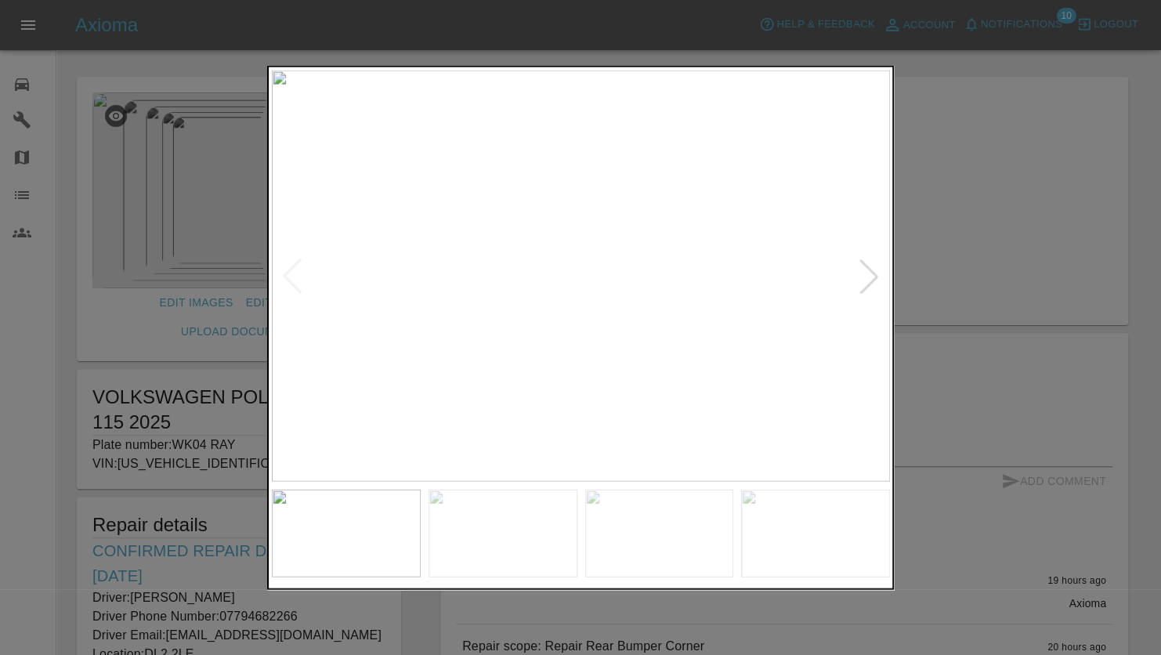
click at [872, 279] on div at bounding box center [869, 276] width 34 height 34
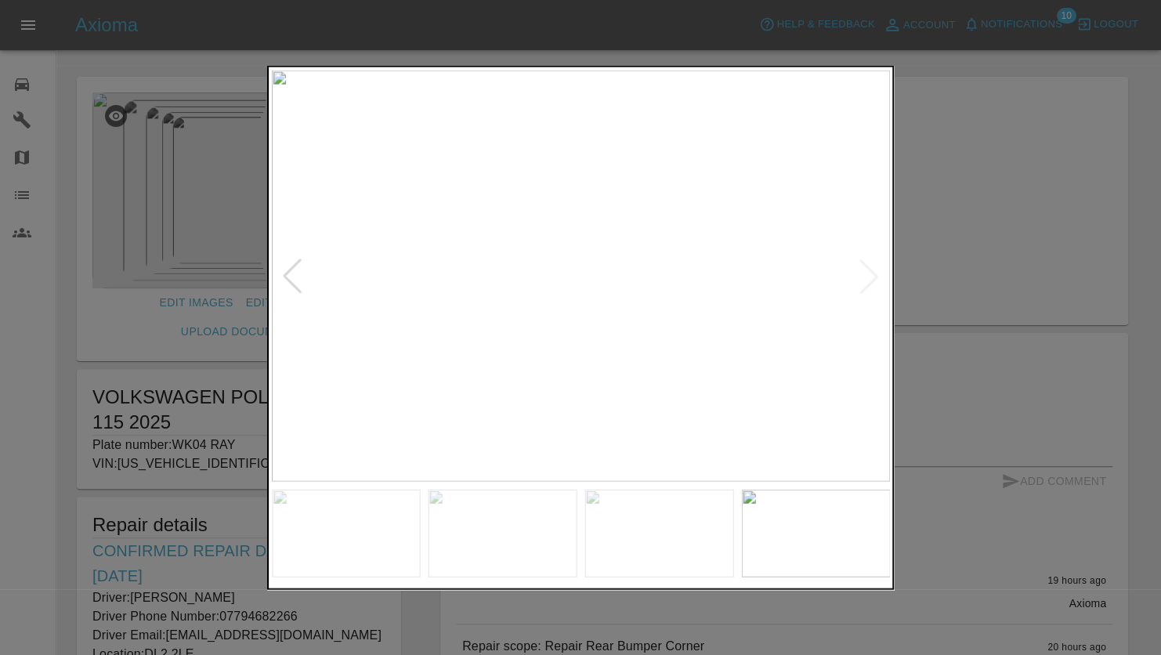
click at [933, 253] on div at bounding box center [580, 327] width 1161 height 655
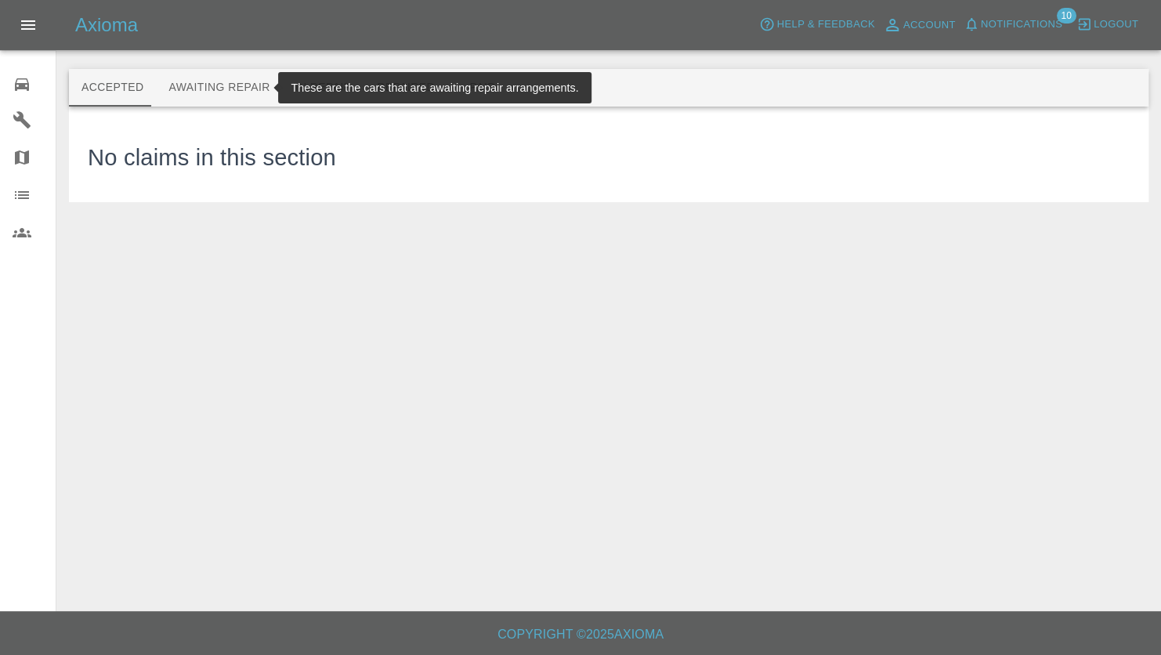
click at [193, 78] on button "Awaiting Repair" at bounding box center [219, 88] width 126 height 38
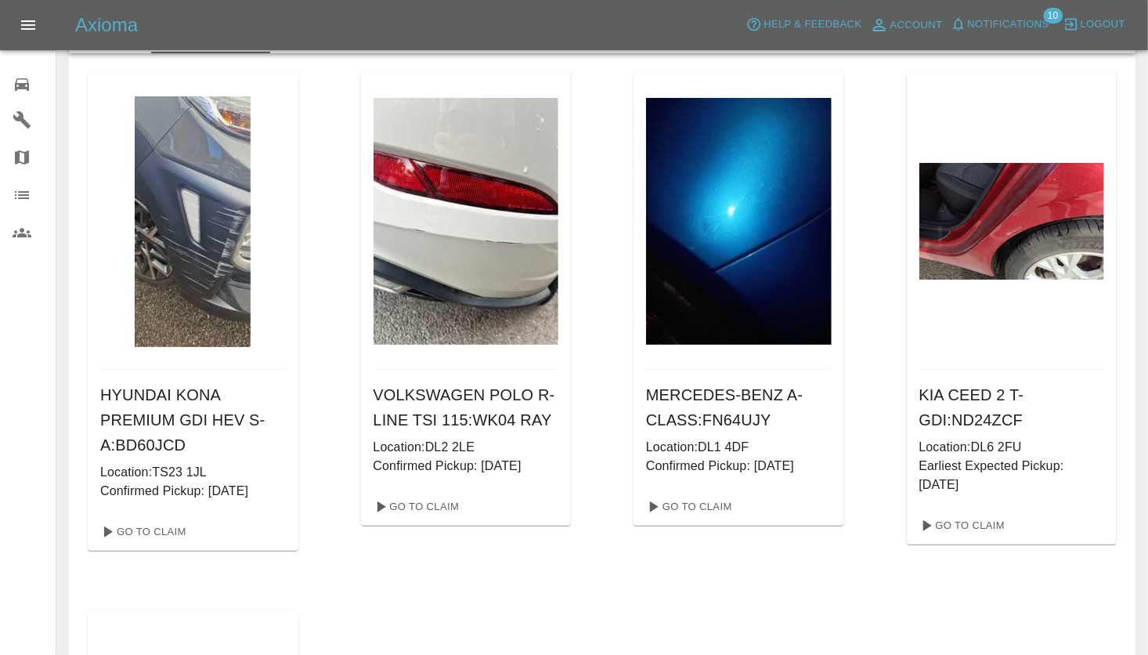
scroll to position [78, 0]
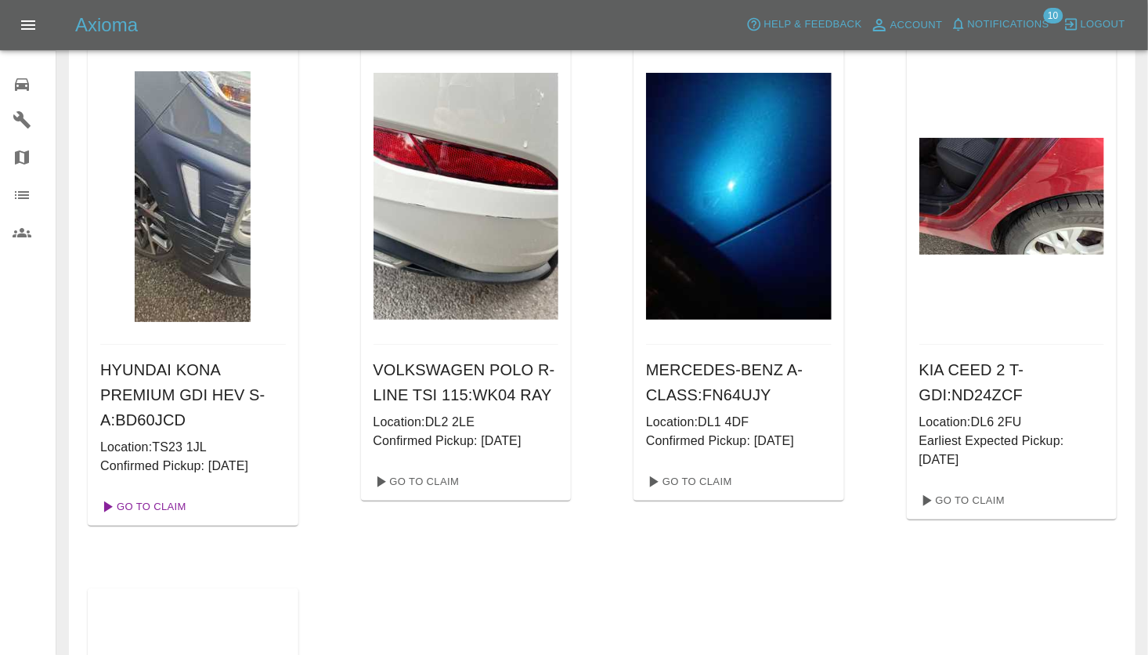
click at [157, 498] on link "Go To Claim" at bounding box center [142, 506] width 96 height 25
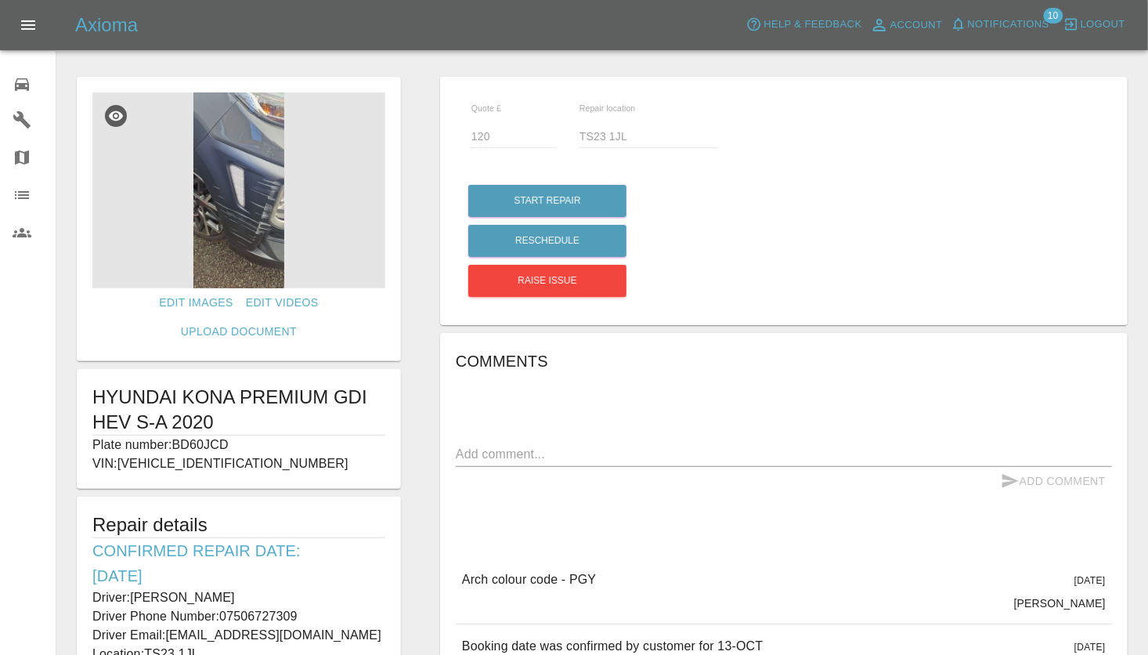
click at [260, 252] on img at bounding box center [238, 190] width 293 height 196
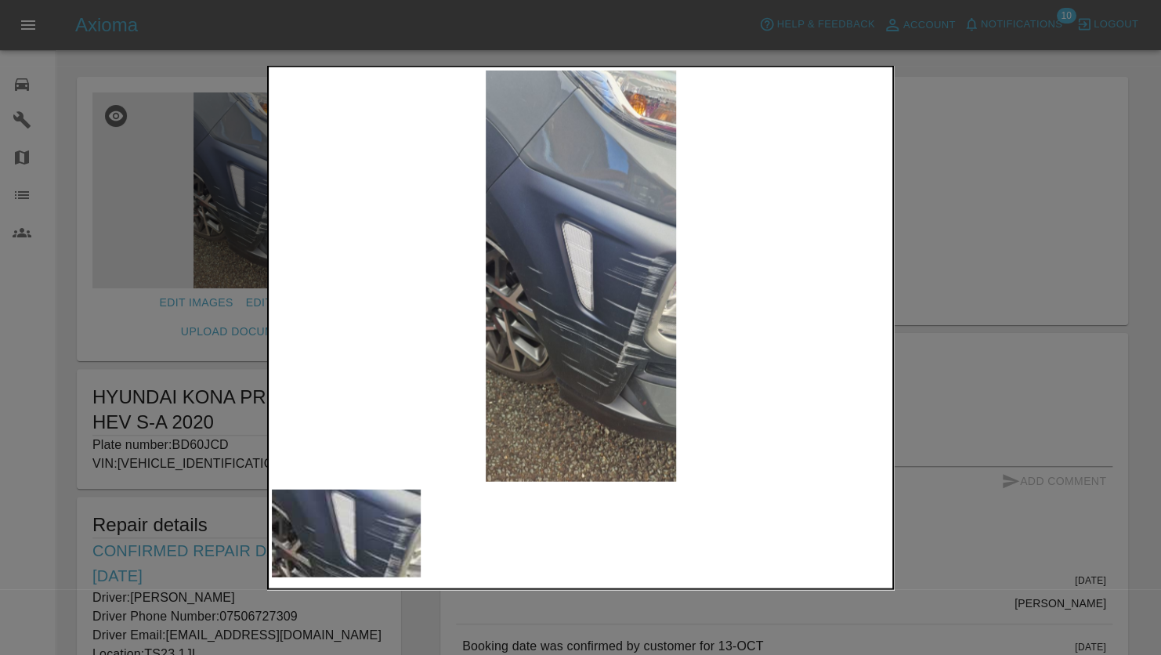
click at [631, 363] on img at bounding box center [581, 276] width 618 height 411
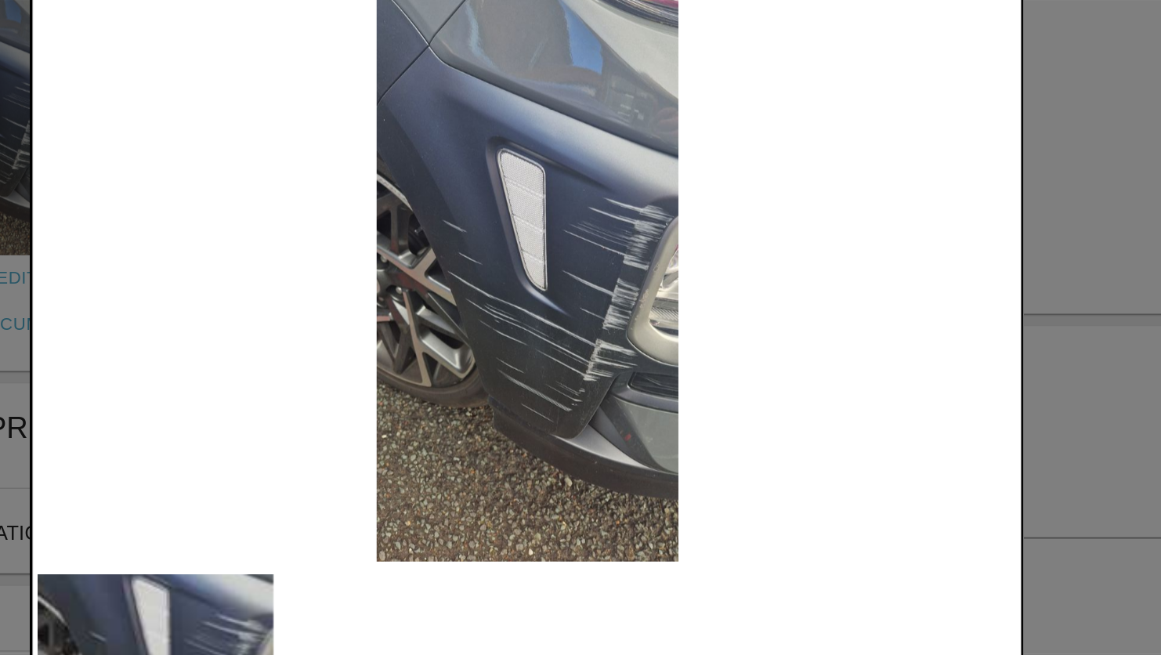
click at [922, 280] on div at bounding box center [580, 327] width 1161 height 655
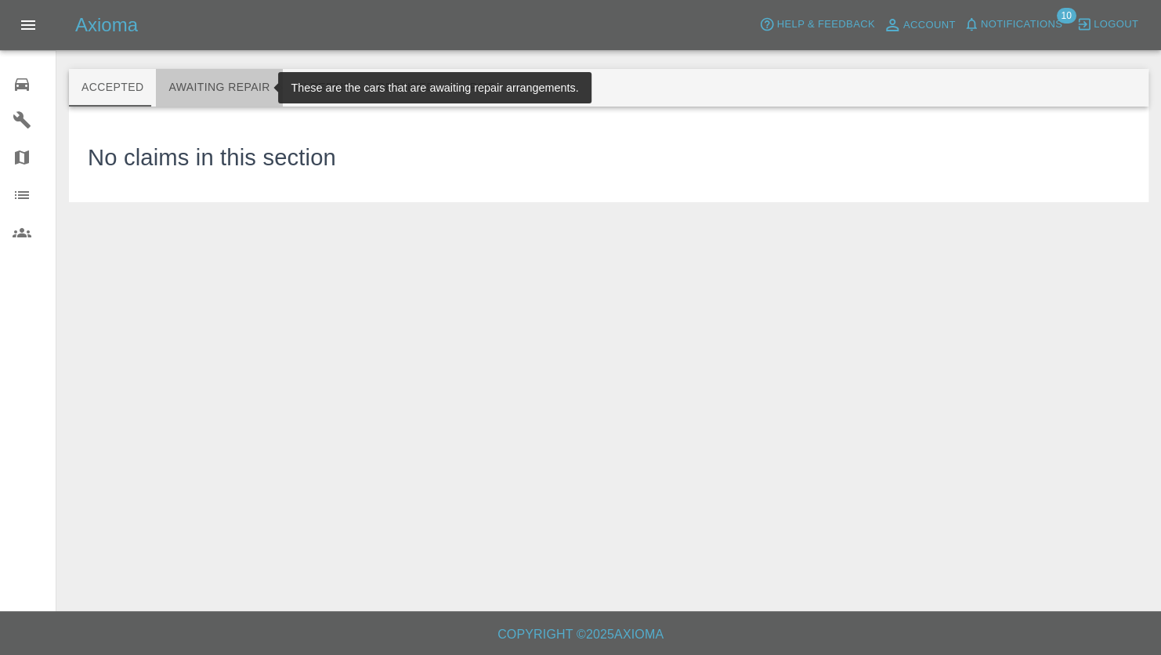
click at [226, 89] on button "Awaiting Repair" at bounding box center [219, 88] width 126 height 38
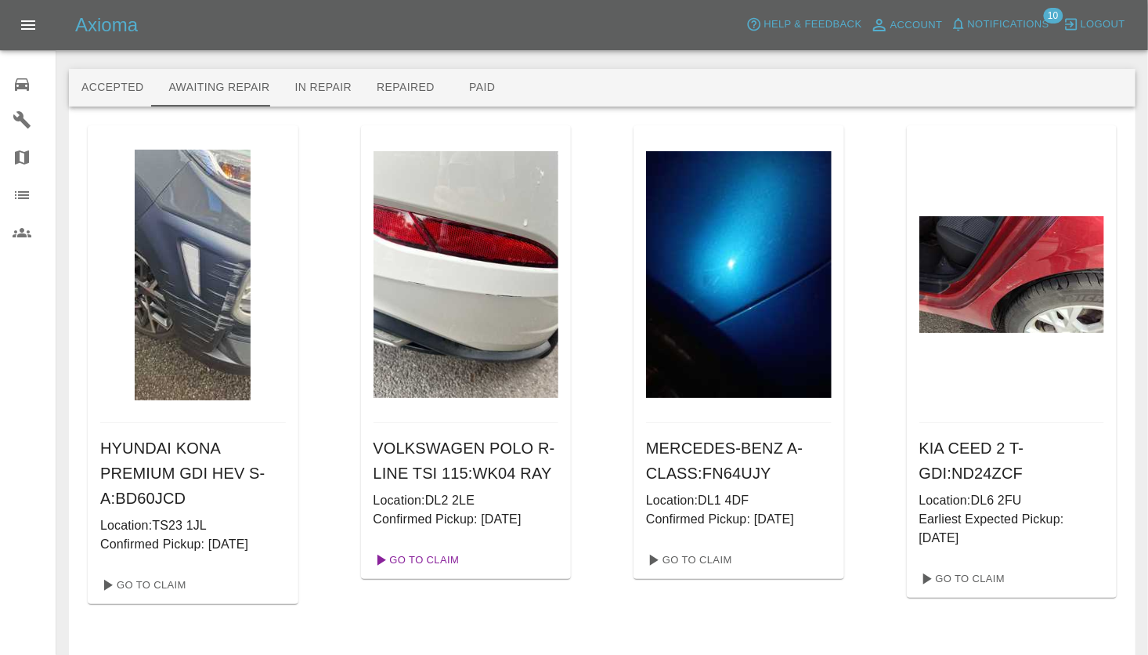
click at [431, 558] on link "Go To Claim" at bounding box center [415, 560] width 96 height 25
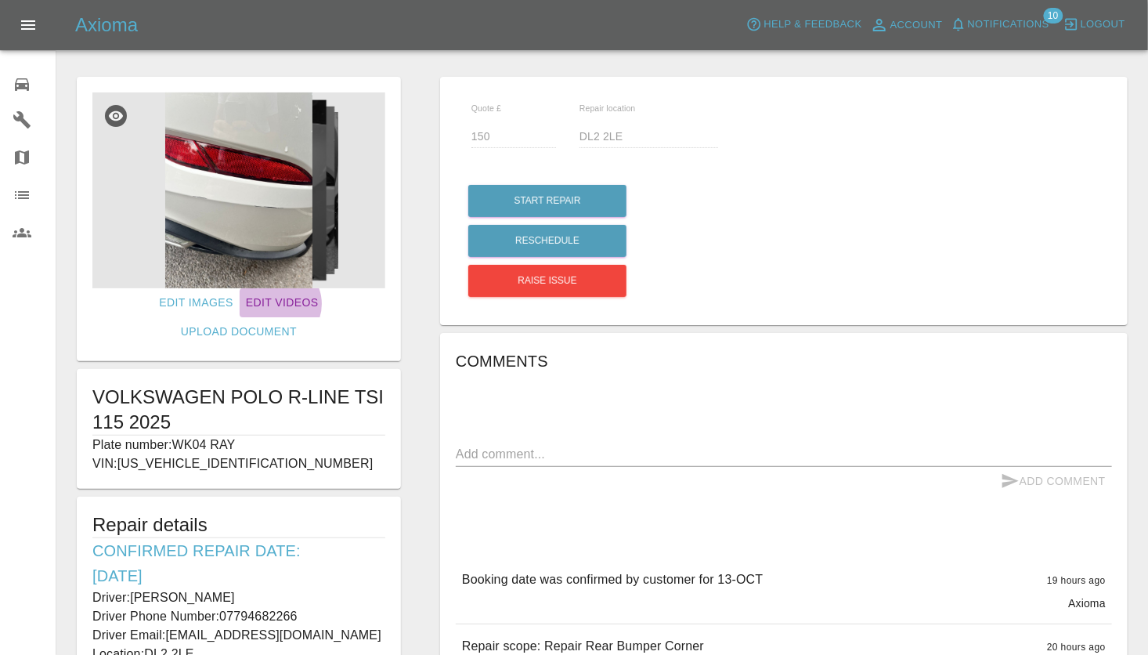
click at [240, 304] on link "Edit Videos" at bounding box center [282, 302] width 85 height 29
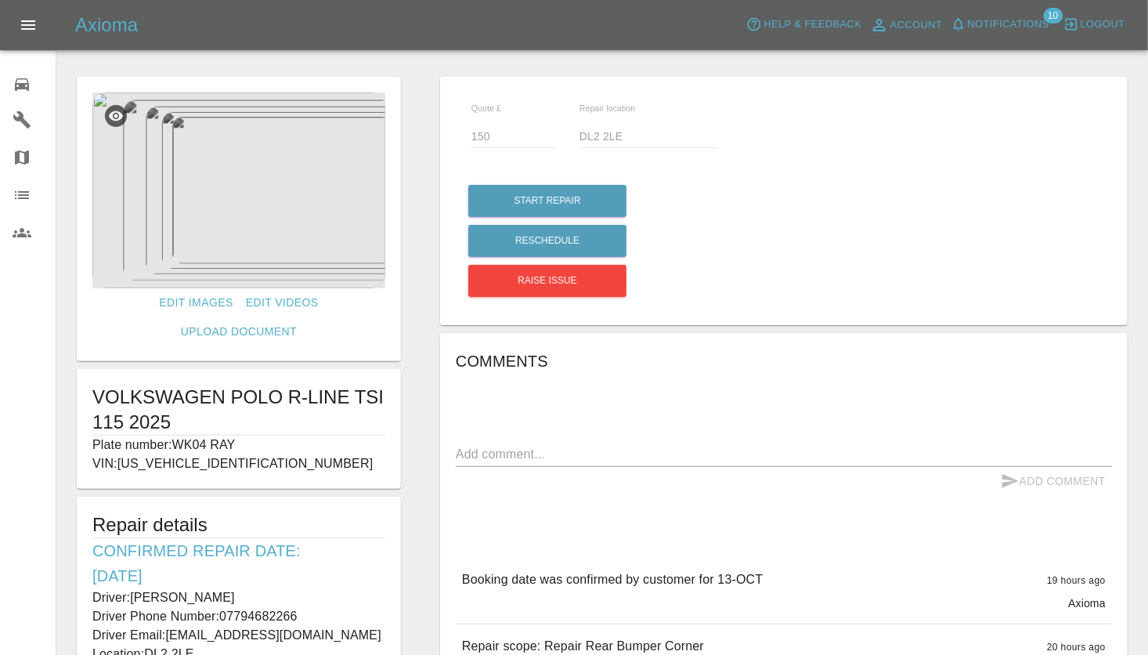
click at [118, 116] on icon at bounding box center [116, 116] width 16 height 16
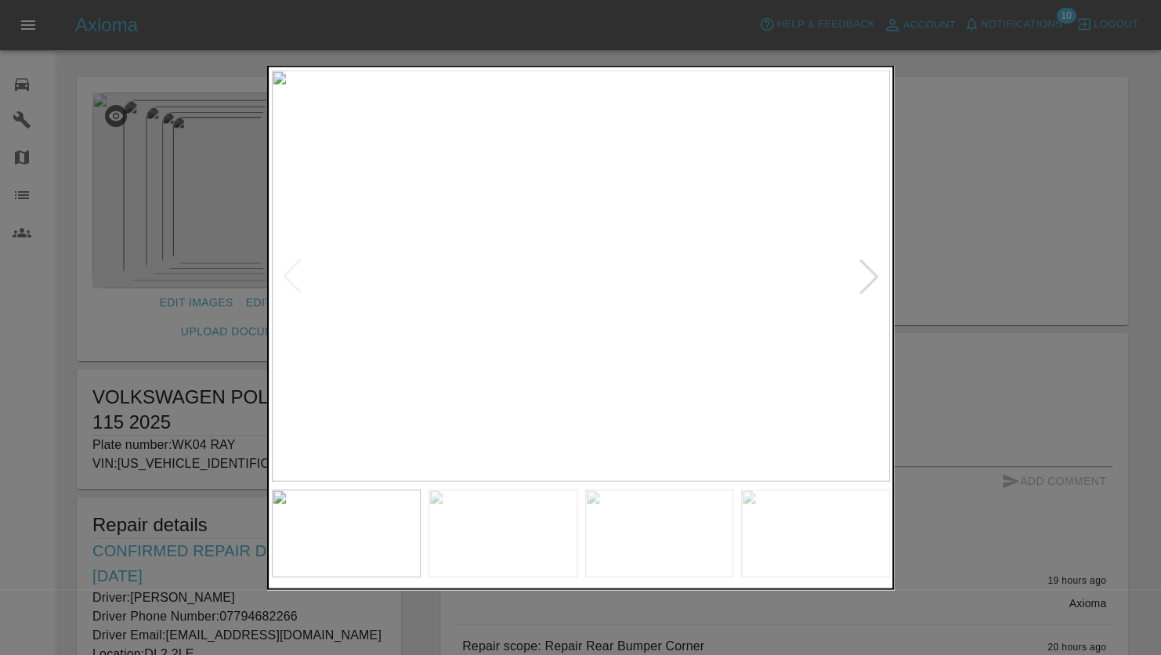
click at [871, 279] on div at bounding box center [869, 276] width 34 height 34
click at [935, 248] on div at bounding box center [580, 327] width 1161 height 655
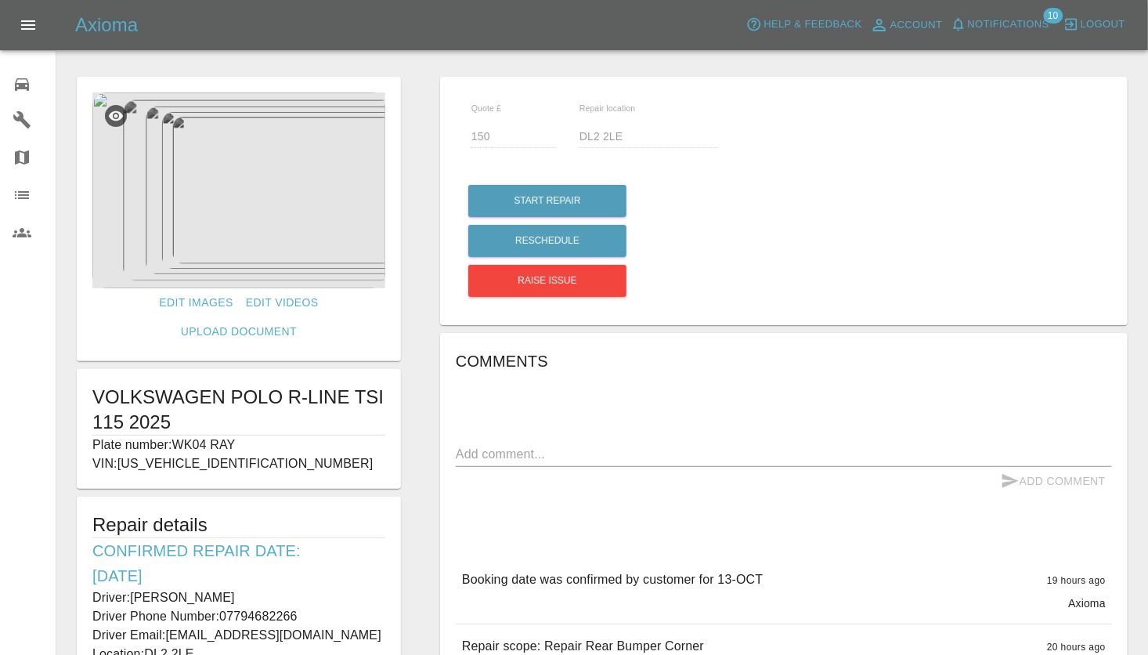
click at [574, 35] on div "Axioma Help & Feedback Account Notifications 10 Logout" at bounding box center [611, 25] width 1073 height 25
